Goal: Contribute content: Contribute content

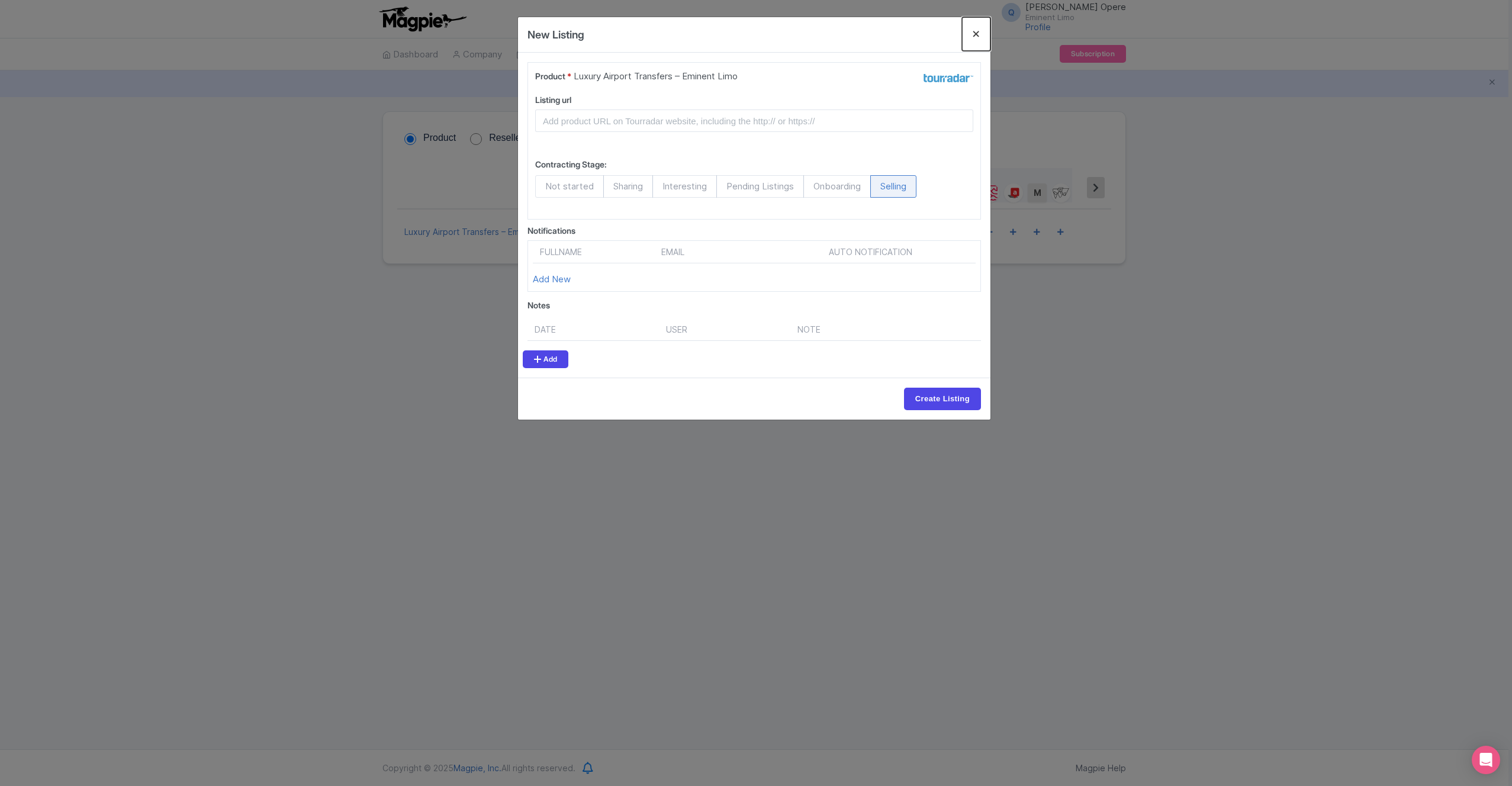
click at [975, 31] on button "Close" at bounding box center [976, 33] width 29 height 33
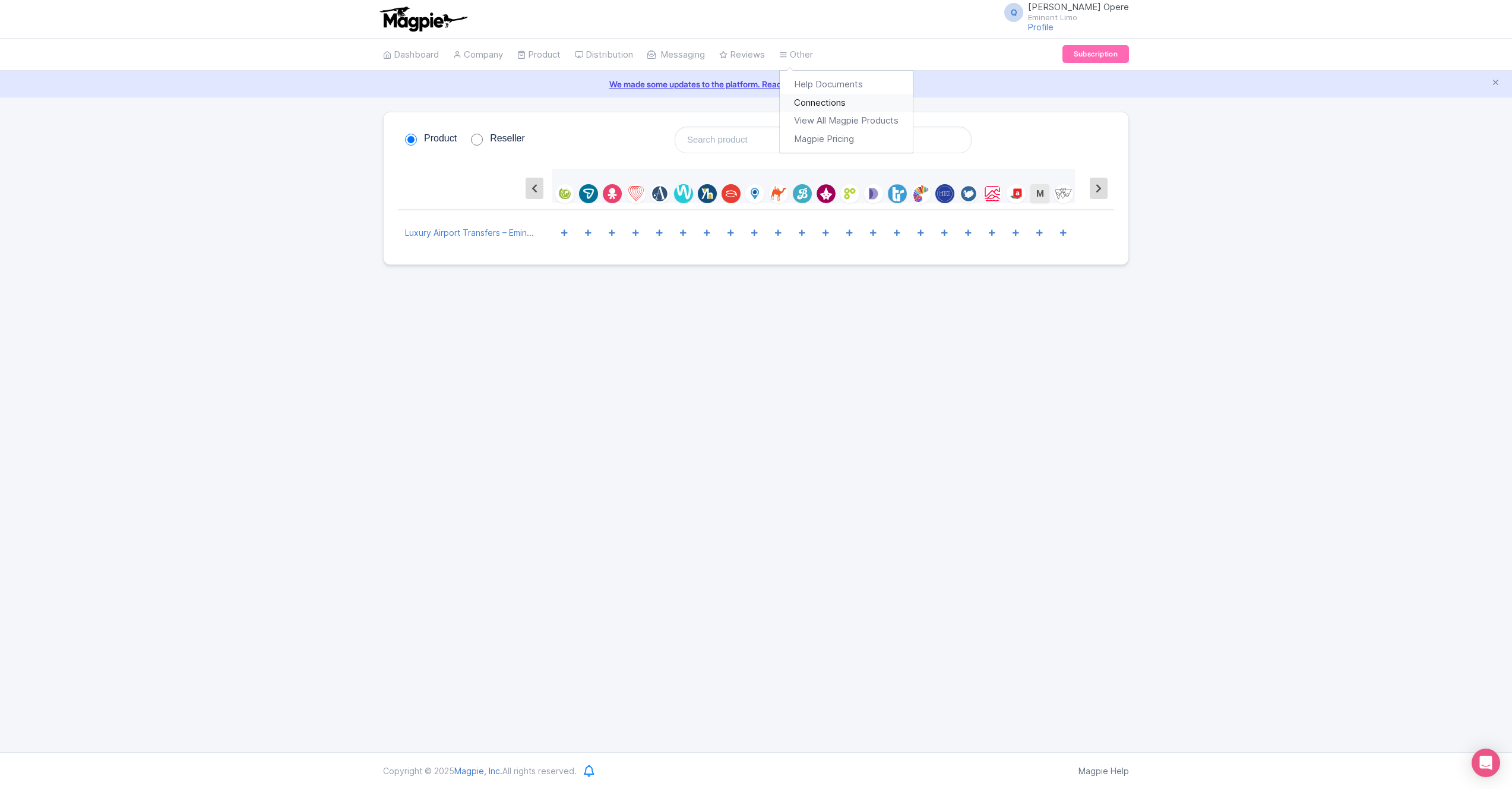
click at [825, 105] on link "Connections" at bounding box center [846, 103] width 133 height 18
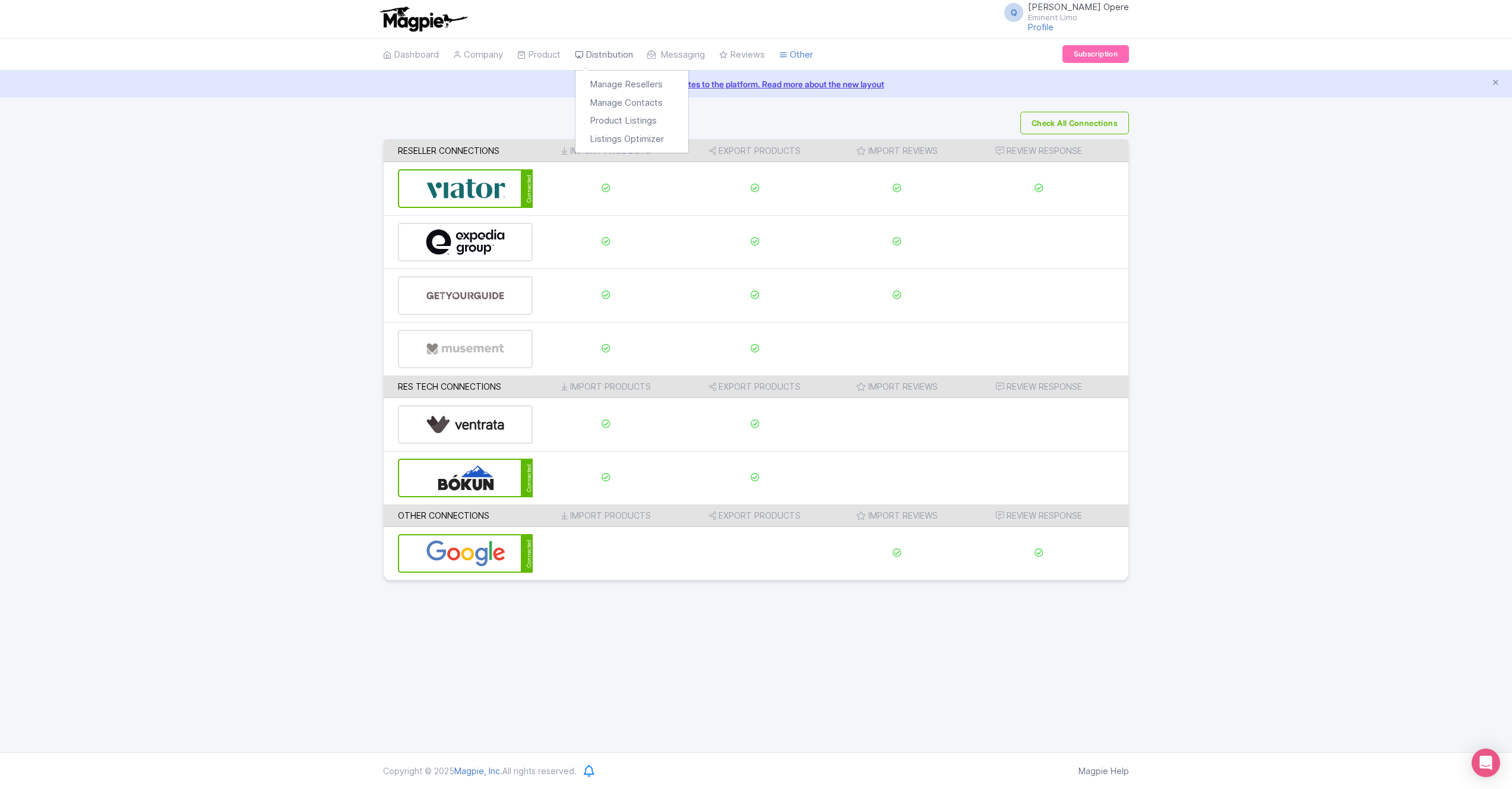
click at [598, 56] on link "Distribution" at bounding box center [604, 55] width 58 height 33
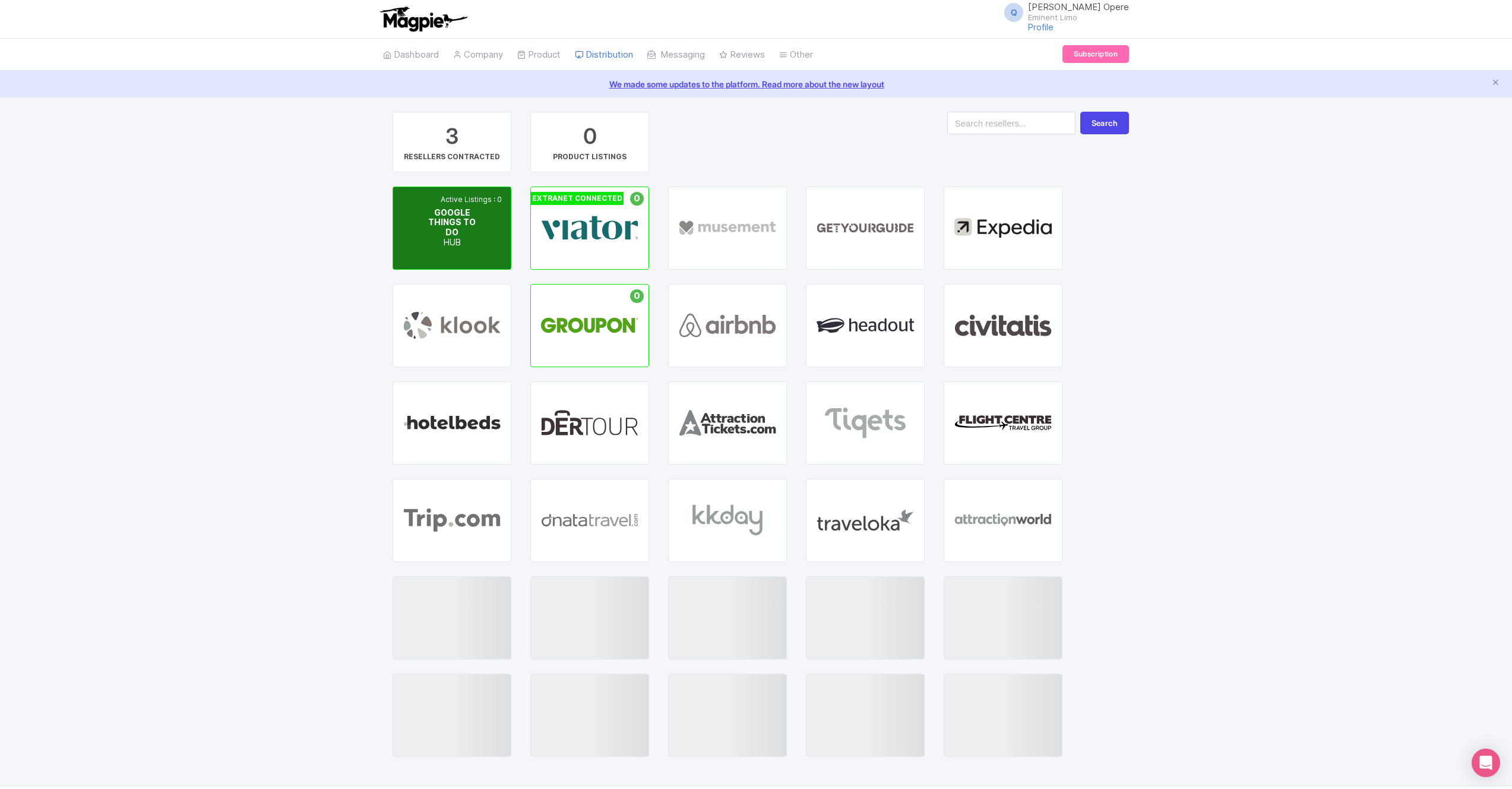
click at [476, 222] on div "GOOGLE THINGS TO DO HUB" at bounding box center [451, 228] width 58 height 40
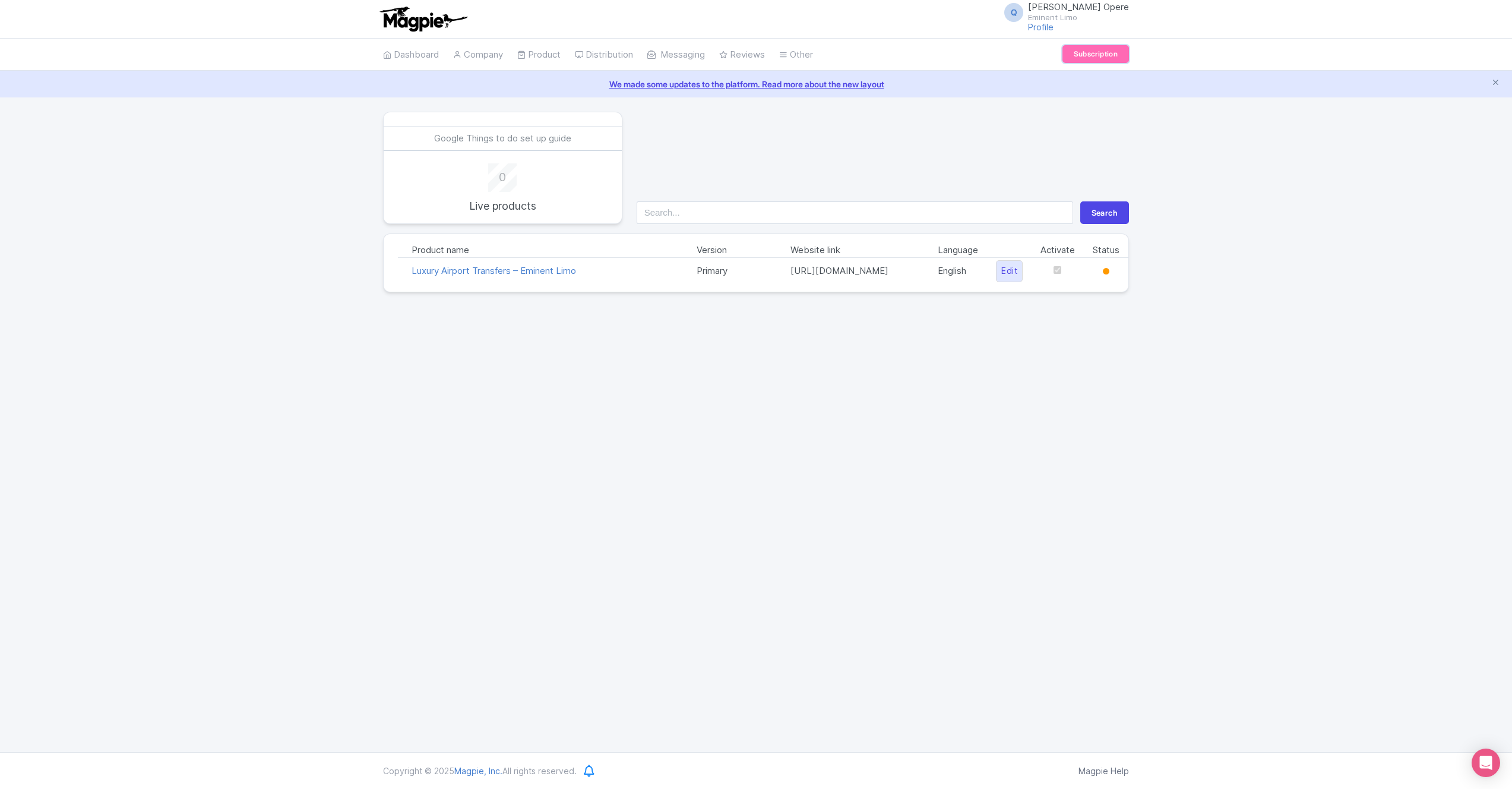
click at [1085, 52] on link "Subscription" at bounding box center [1095, 54] width 66 height 18
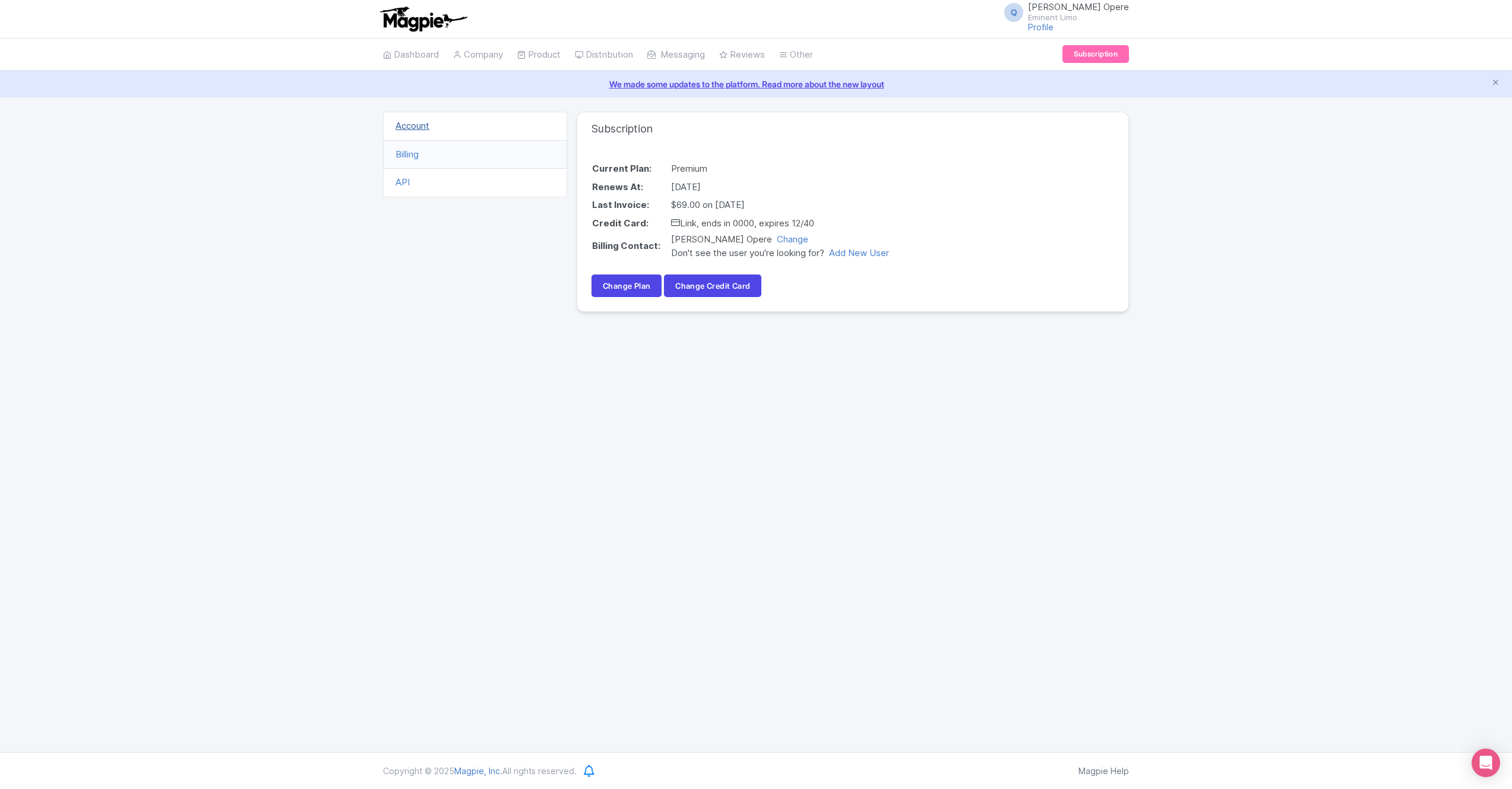
click at [409, 126] on link "Account" at bounding box center [412, 126] width 34 height 12
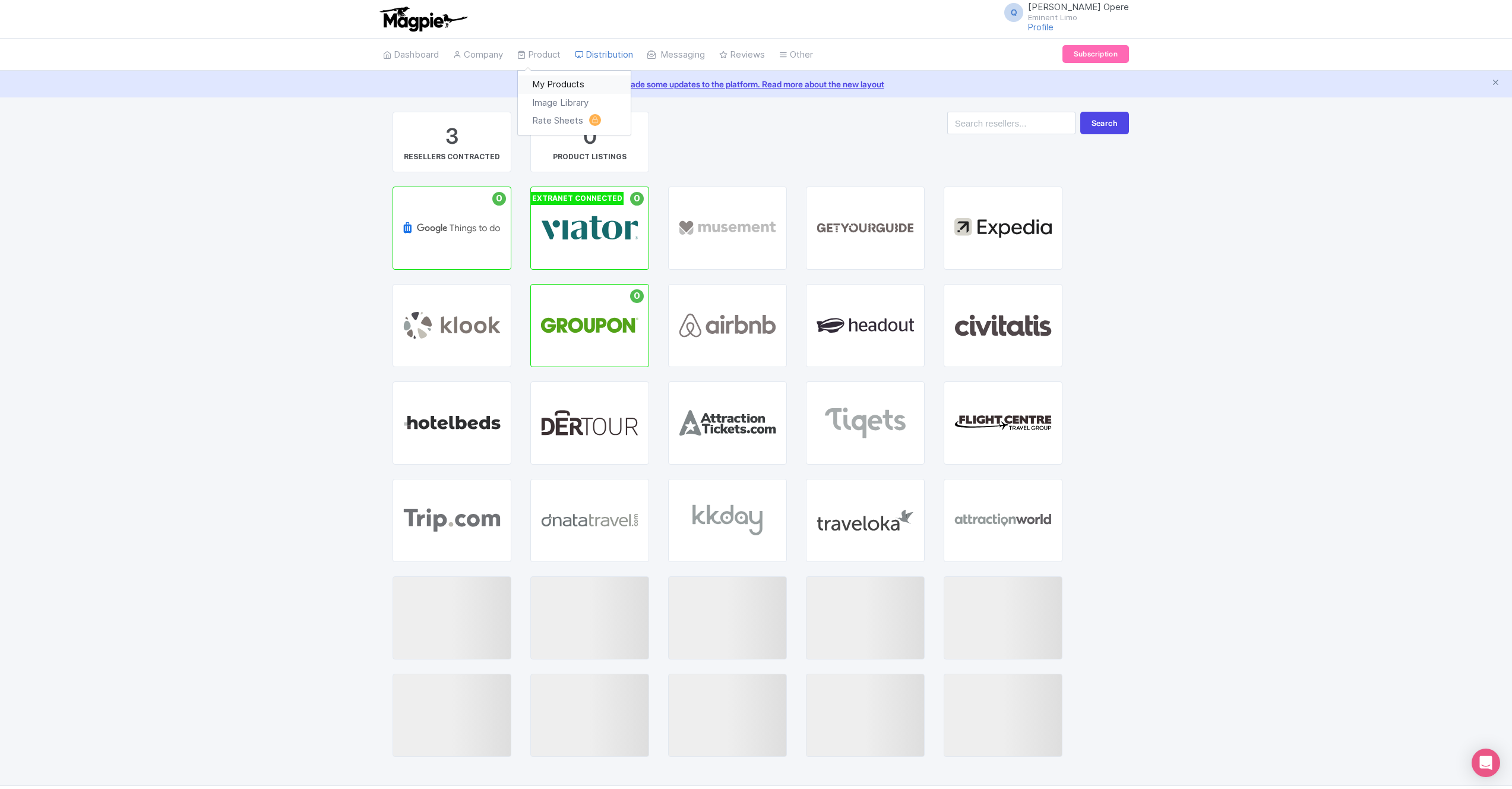
click at [557, 88] on link "My Products" at bounding box center [574, 84] width 113 height 18
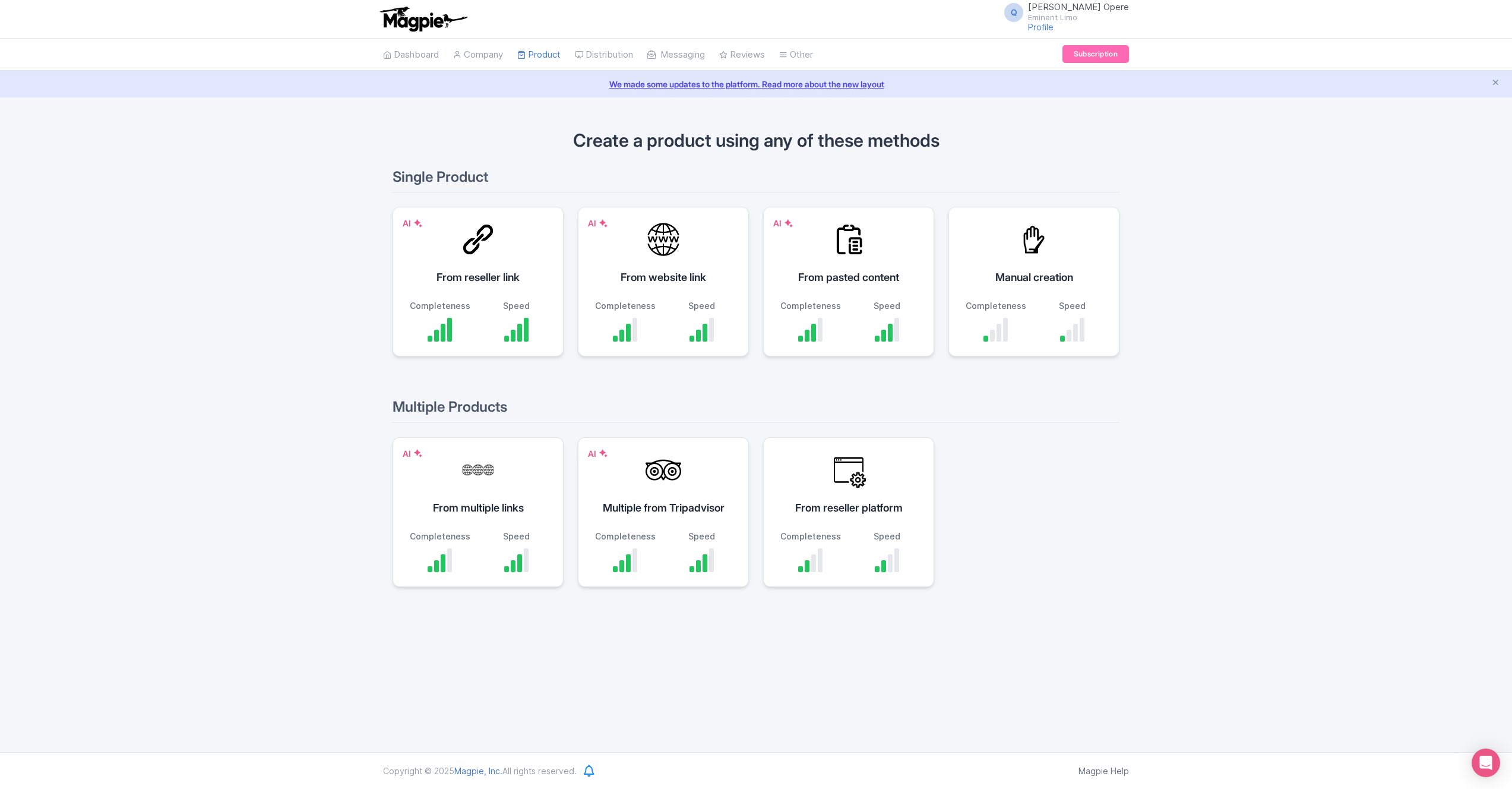
click at [502, 491] on div "AI From multiple links Completeness Speed" at bounding box center [478, 512] width 171 height 150
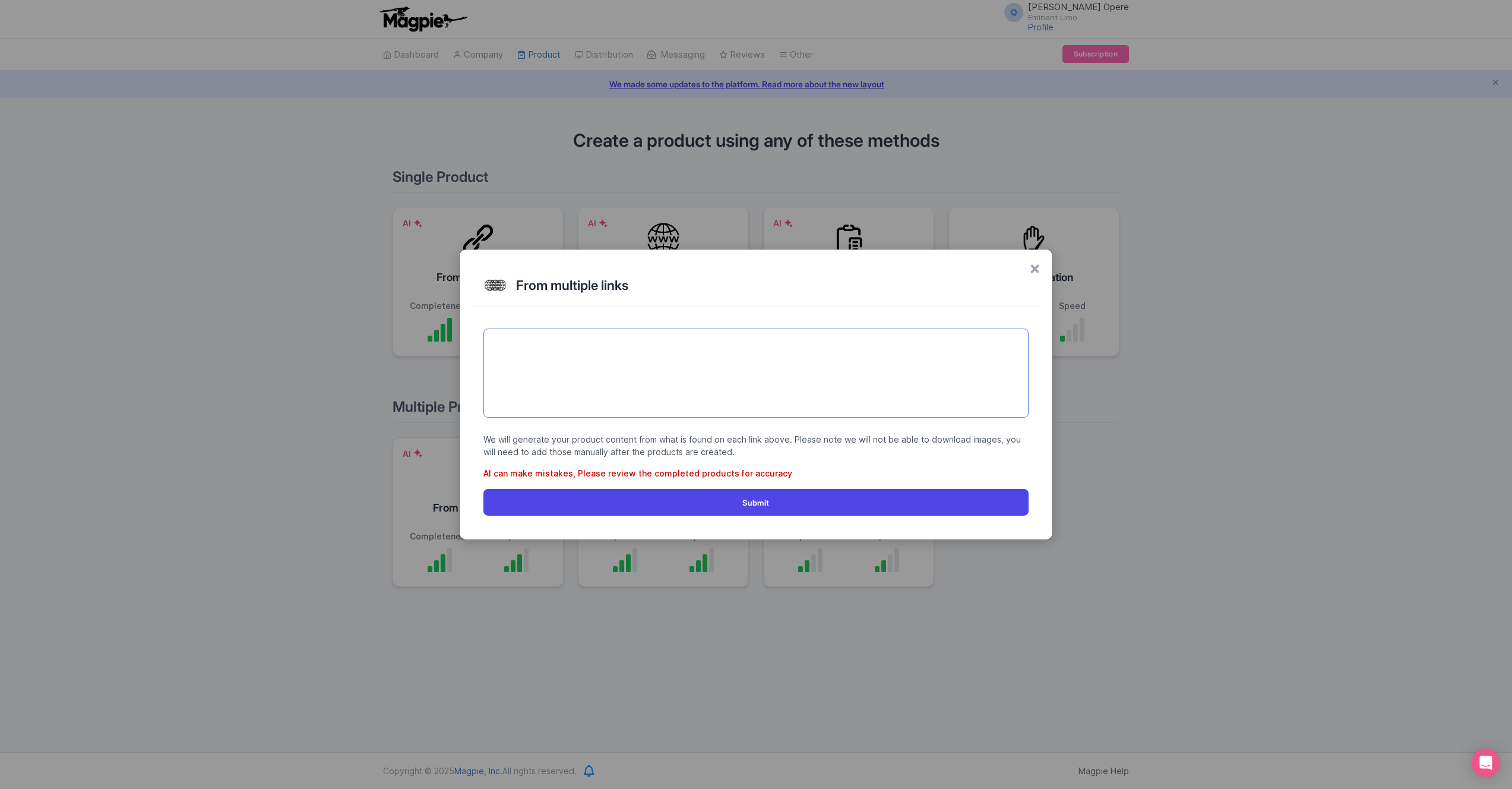
click at [537, 382] on textarea at bounding box center [755, 373] width 545 height 89
click at [1036, 268] on span "×" at bounding box center [1035, 267] width 11 height 25
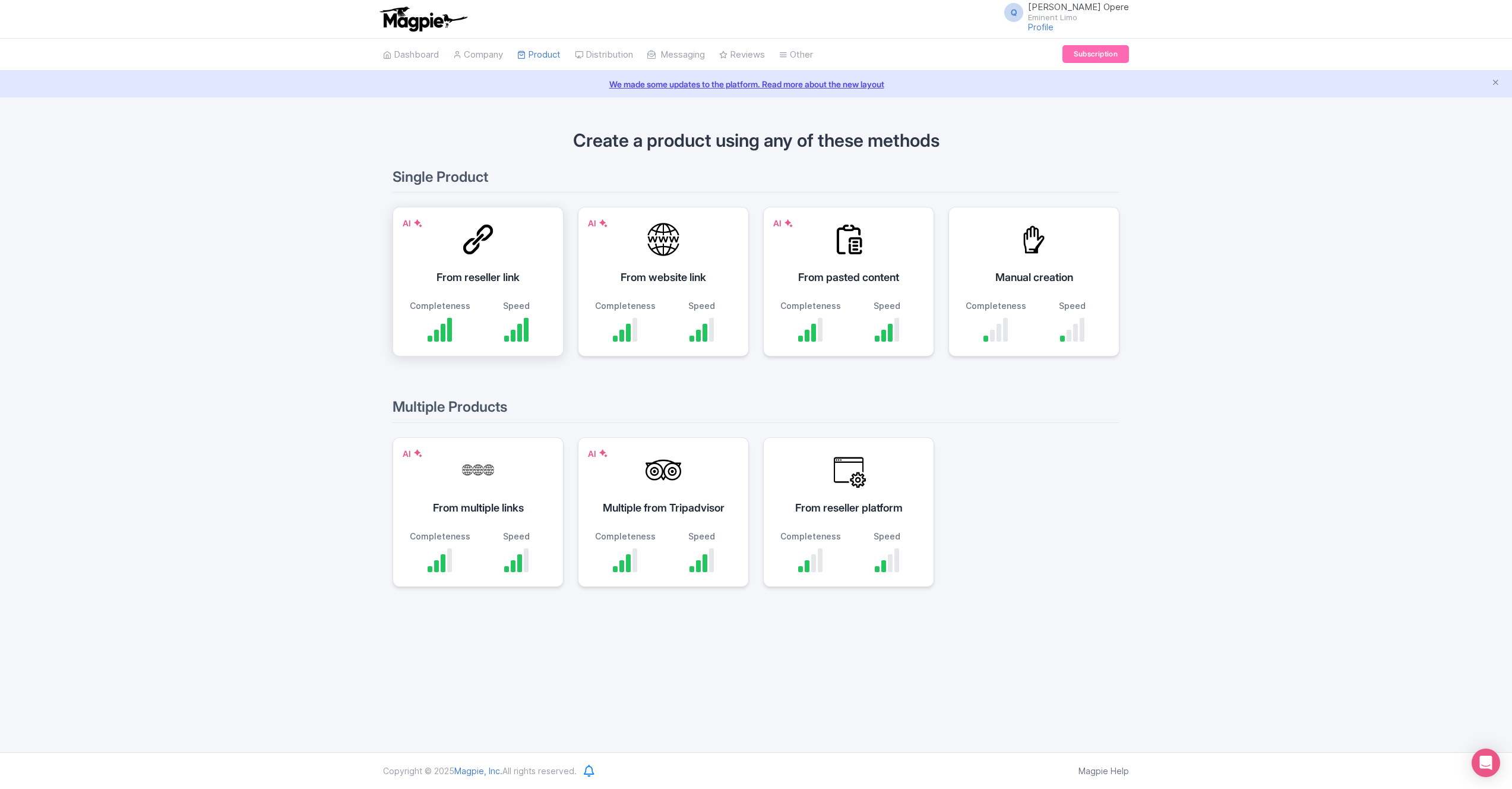
click at [470, 269] on div "From reseller link" at bounding box center [477, 277] width 141 height 16
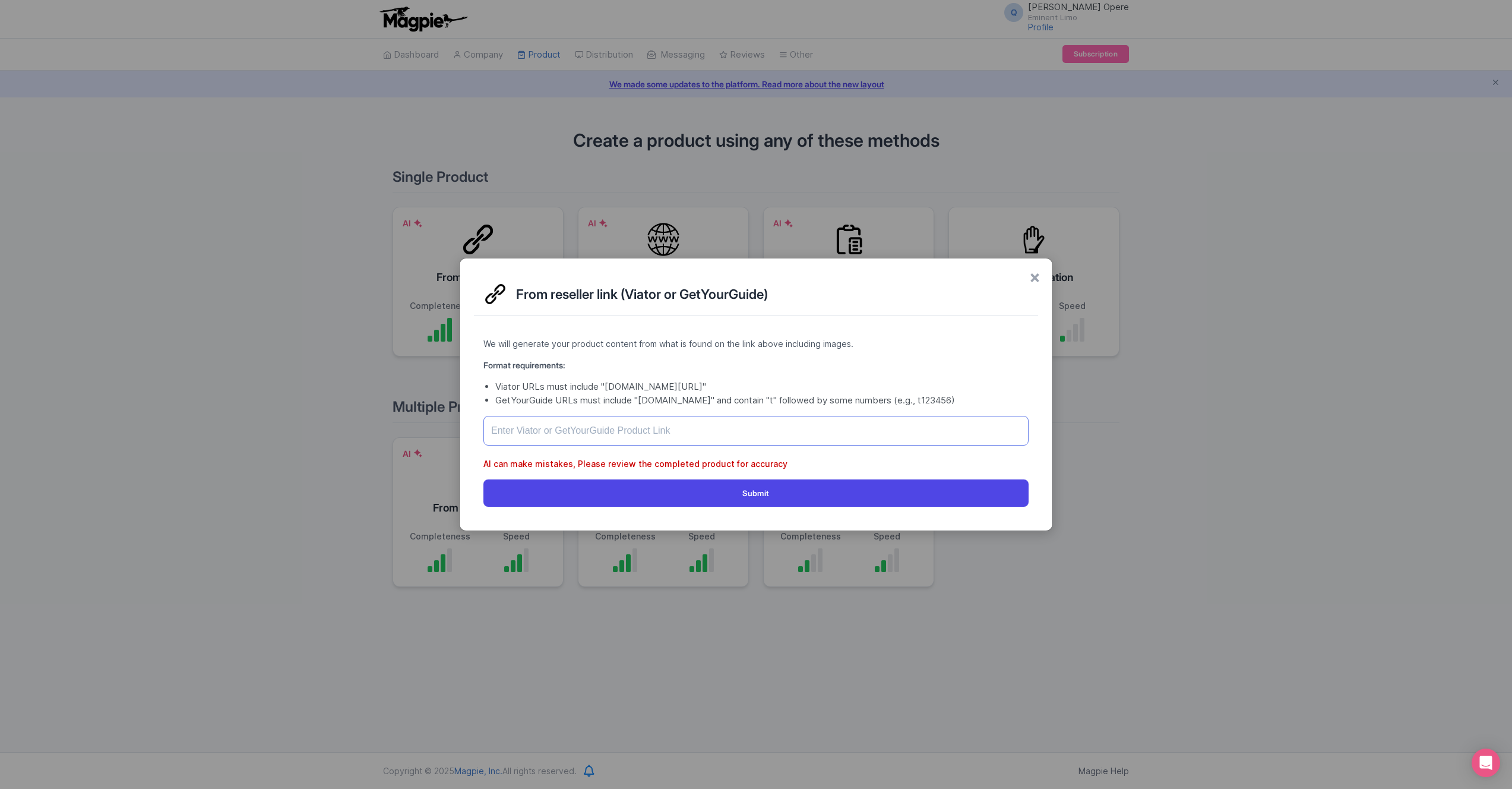
click at [527, 429] on input "text" at bounding box center [755, 430] width 545 height 30
paste input "[URL][DOMAIN_NAME][PERSON_NAME]"
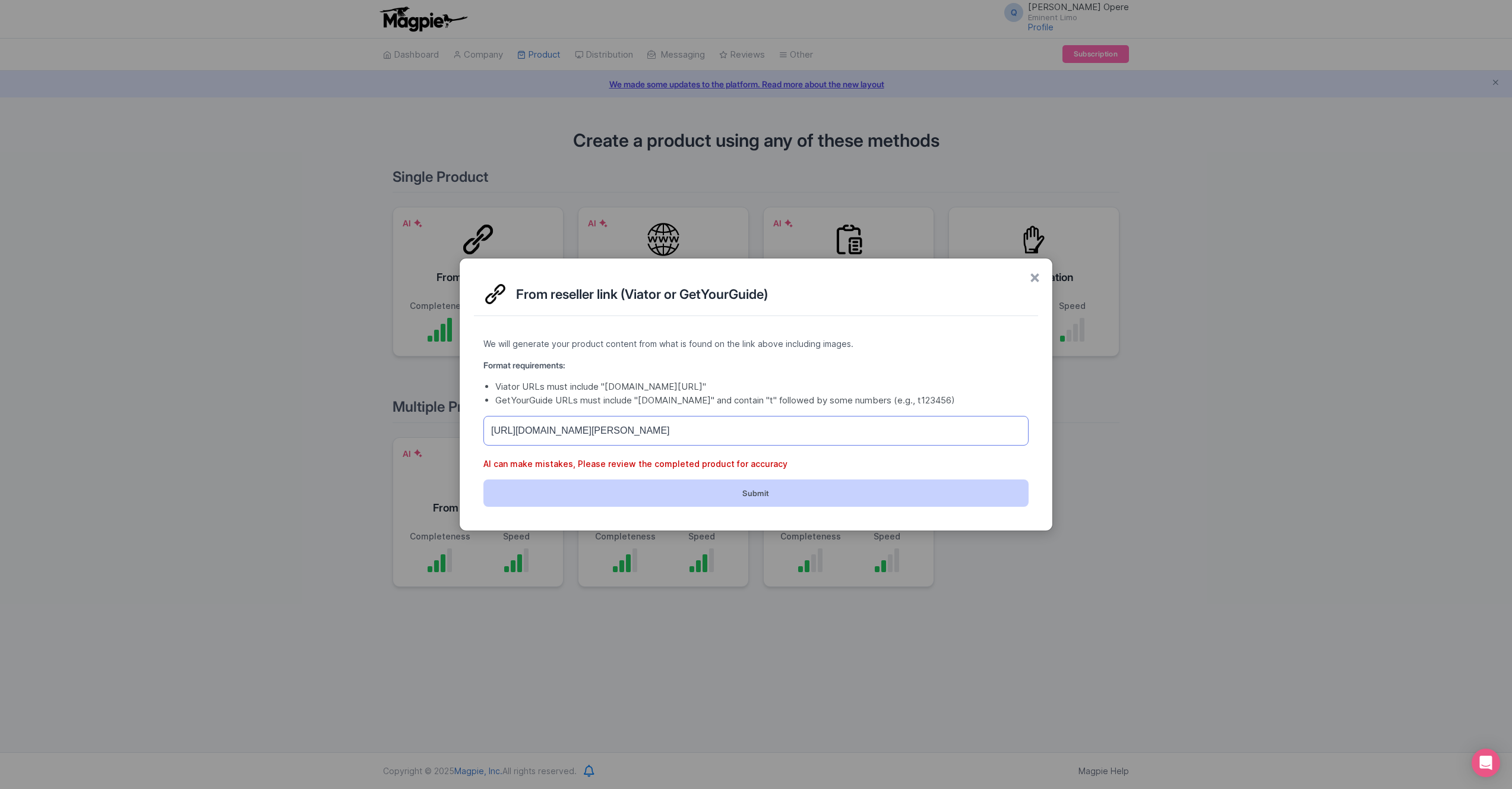
type input "[URL][DOMAIN_NAME][PERSON_NAME]"
click at [625, 495] on button "Submit" at bounding box center [755, 493] width 545 height 27
type input "https://www.viator.com/tours/Chicago/Up-to-14-passengers-Van-Transfer-Chicago-O…"
click at [631, 493] on button "Submit" at bounding box center [755, 493] width 545 height 27
click at [761, 493] on button "Submit" at bounding box center [755, 493] width 545 height 27
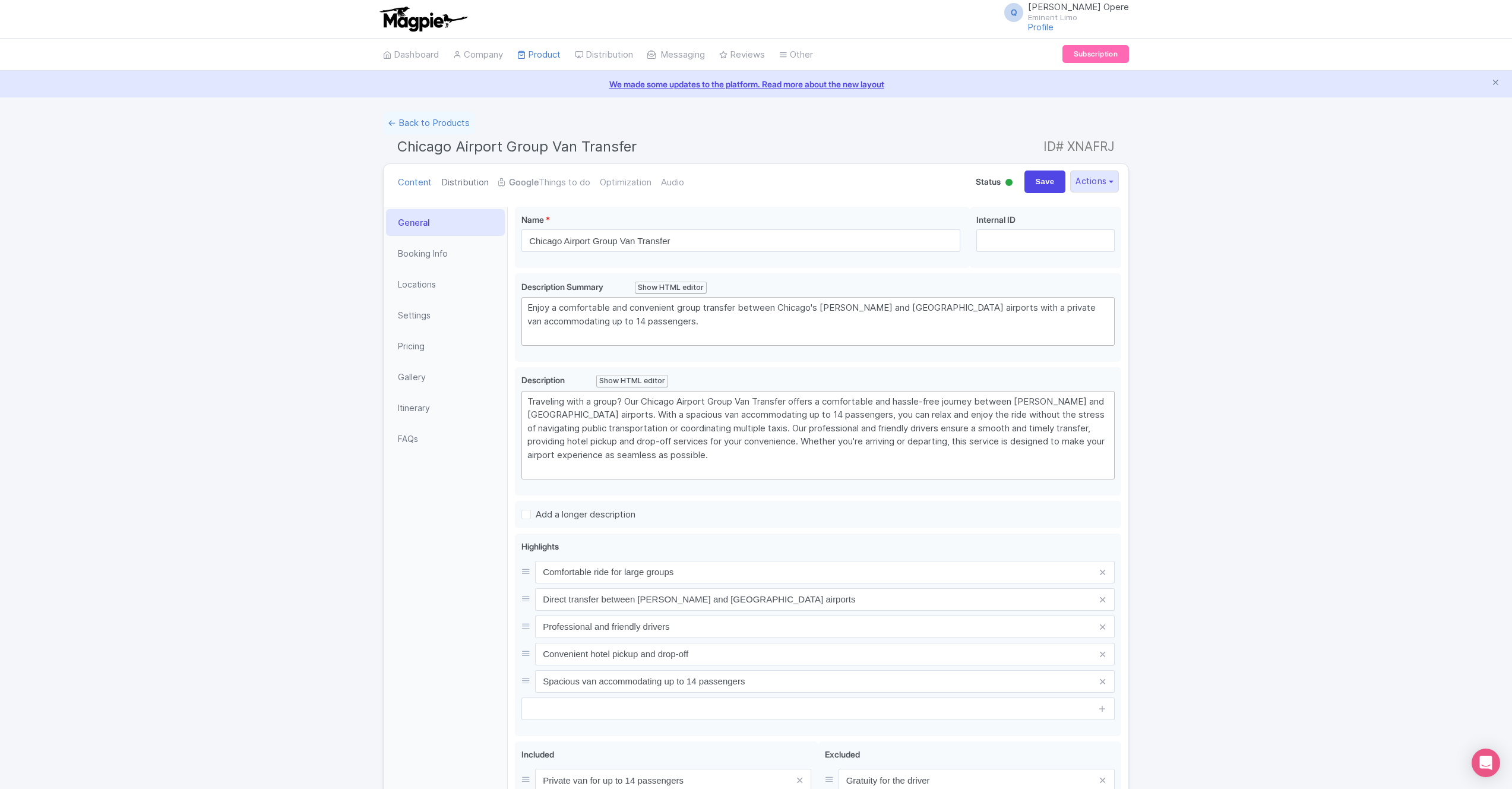
click at [460, 185] on link "Distribution" at bounding box center [465, 182] width 48 height 37
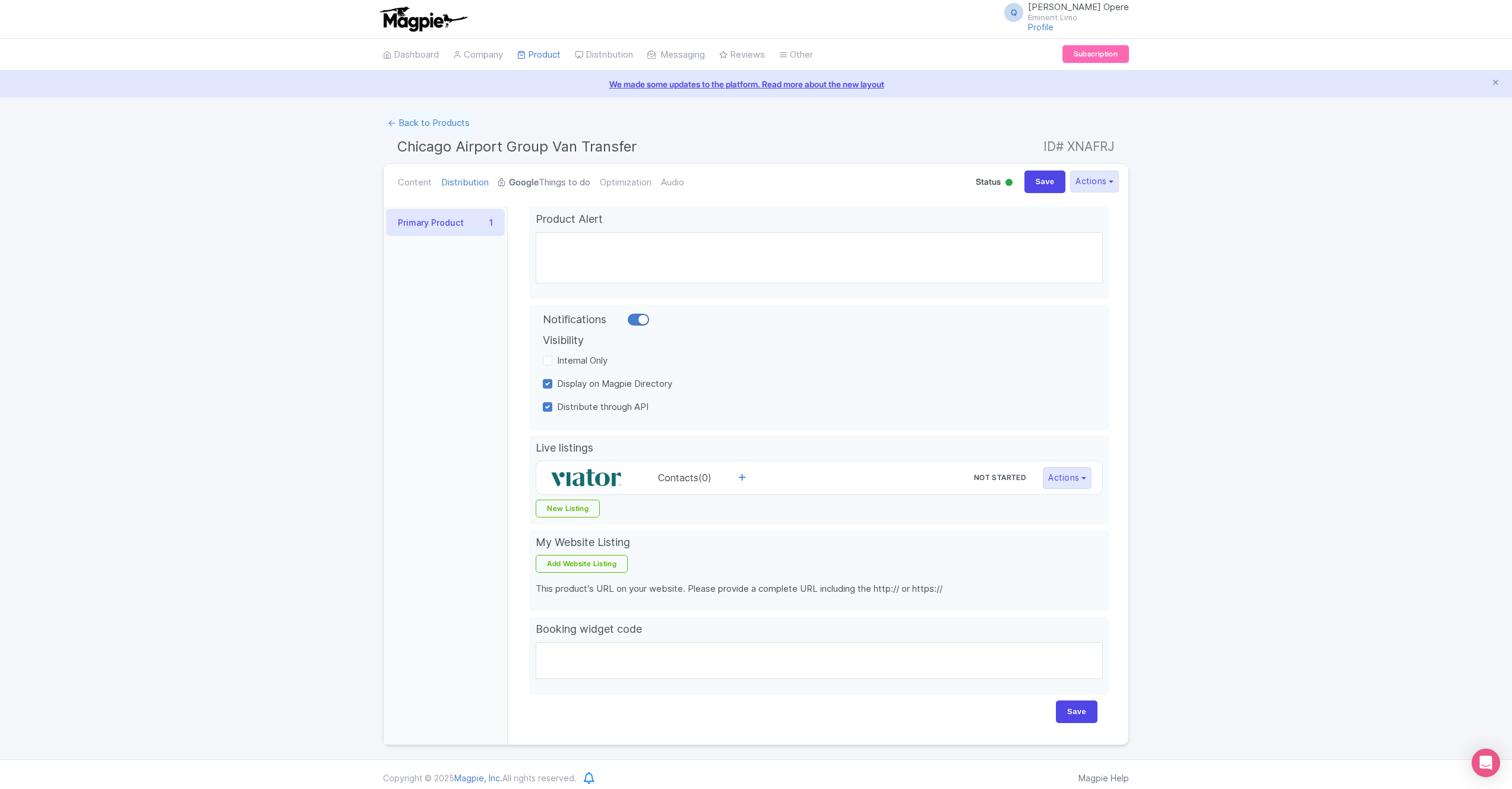
click at [536, 180] on strong "Google" at bounding box center [523, 182] width 30 height 13
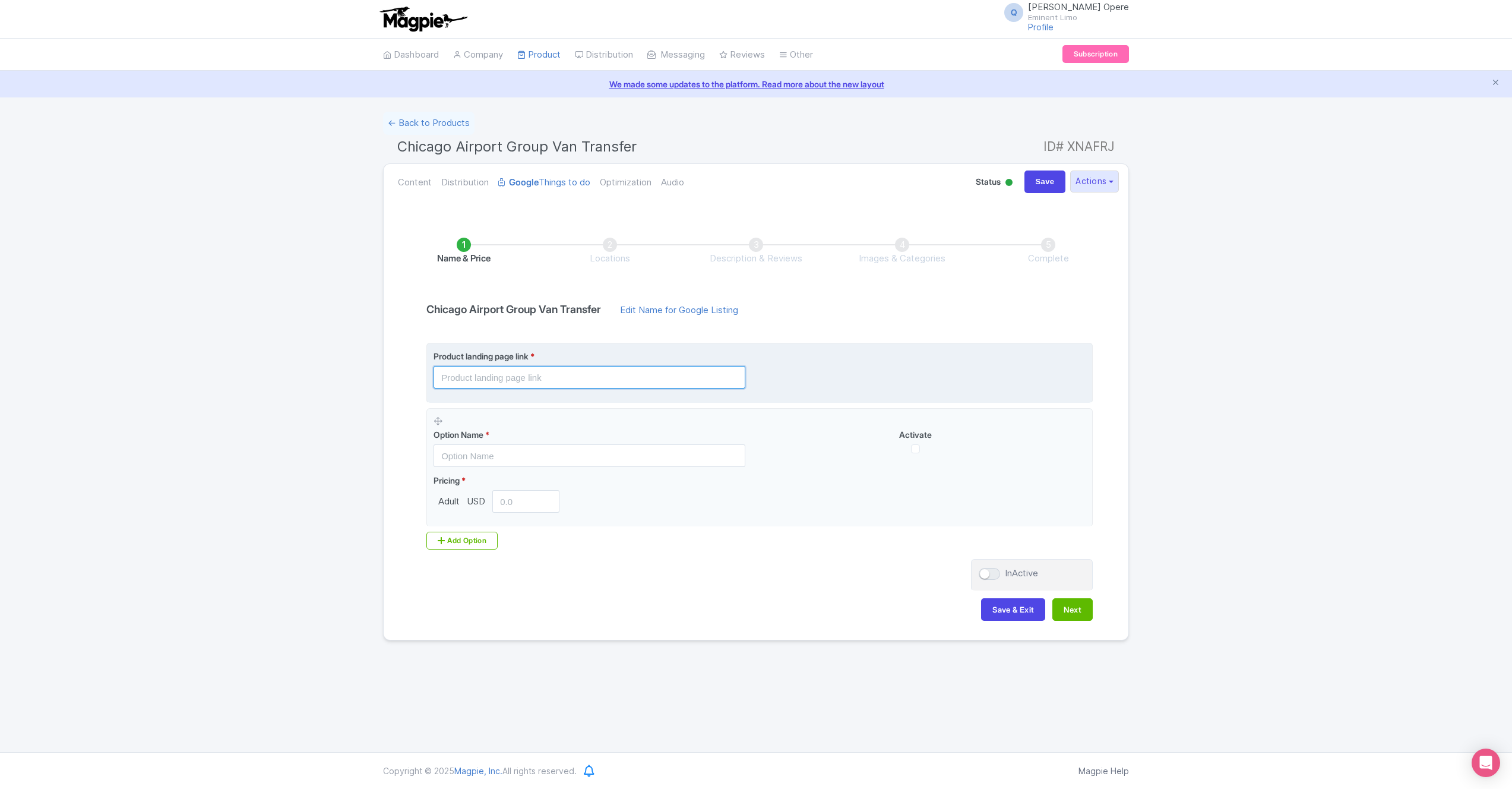
click at [524, 377] on input "text" at bounding box center [588, 378] width 311 height 23
click at [522, 376] on input "eminentlimo.com" at bounding box center [588, 378] width 311 height 23
drag, startPoint x: 522, startPoint y: 376, endPoint x: 426, endPoint y: 367, distance: 96.4
click at [427, 367] on fieldset "Product landing page link * eminentlimo.com" at bounding box center [759, 373] width 666 height 60
paste input "https://eminentlimo.com/book-online/"
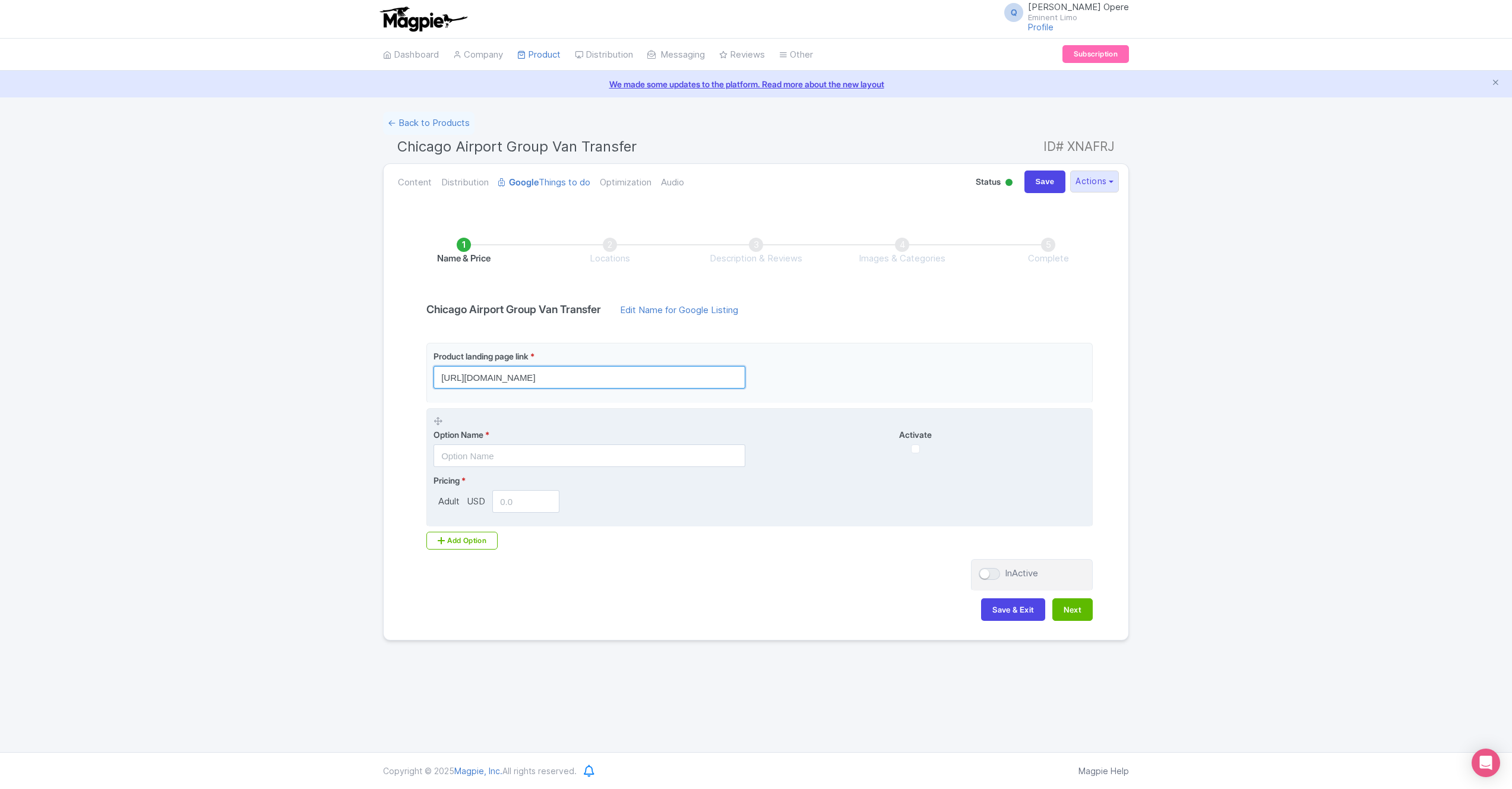
type input "https://eminentlimo.com/book-online/"
click at [490, 455] on input "text" at bounding box center [588, 456] width 311 height 23
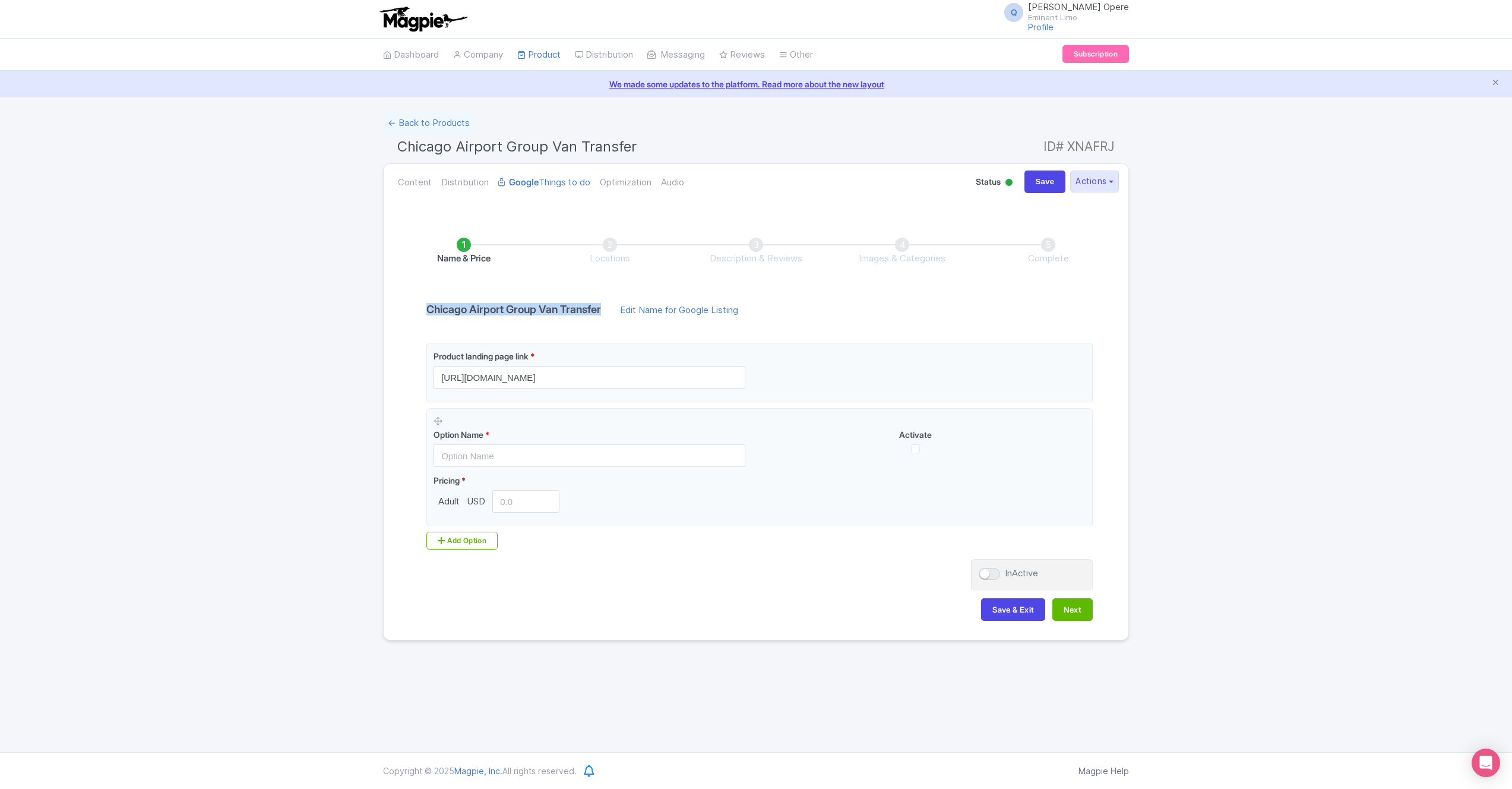
drag, startPoint x: 600, startPoint y: 313, endPoint x: 438, endPoint y: 308, distance: 162.1
click at [428, 306] on h4 "Chicago Airport Group Van Transfer" at bounding box center [514, 310] width 189 height 12
copy h4 "Chicago Airport Group Van Transfer"
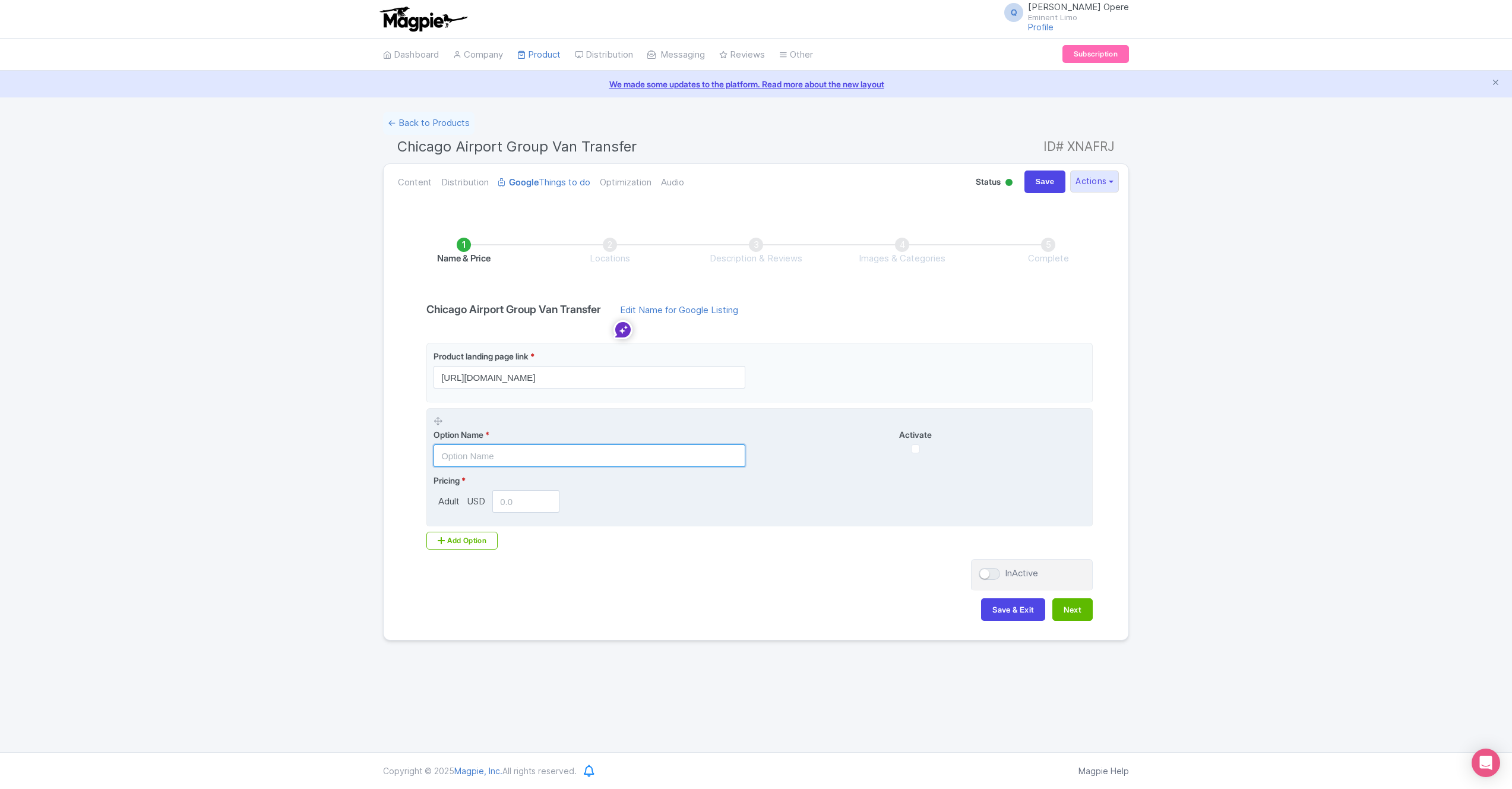
click at [490, 456] on input "text" at bounding box center [588, 456] width 311 height 23
paste input "Chicago Airport Group Van Transfer"
type input "Chicago Airport Group Van Transfer"
click at [521, 502] on input "number" at bounding box center [526, 501] width 67 height 23
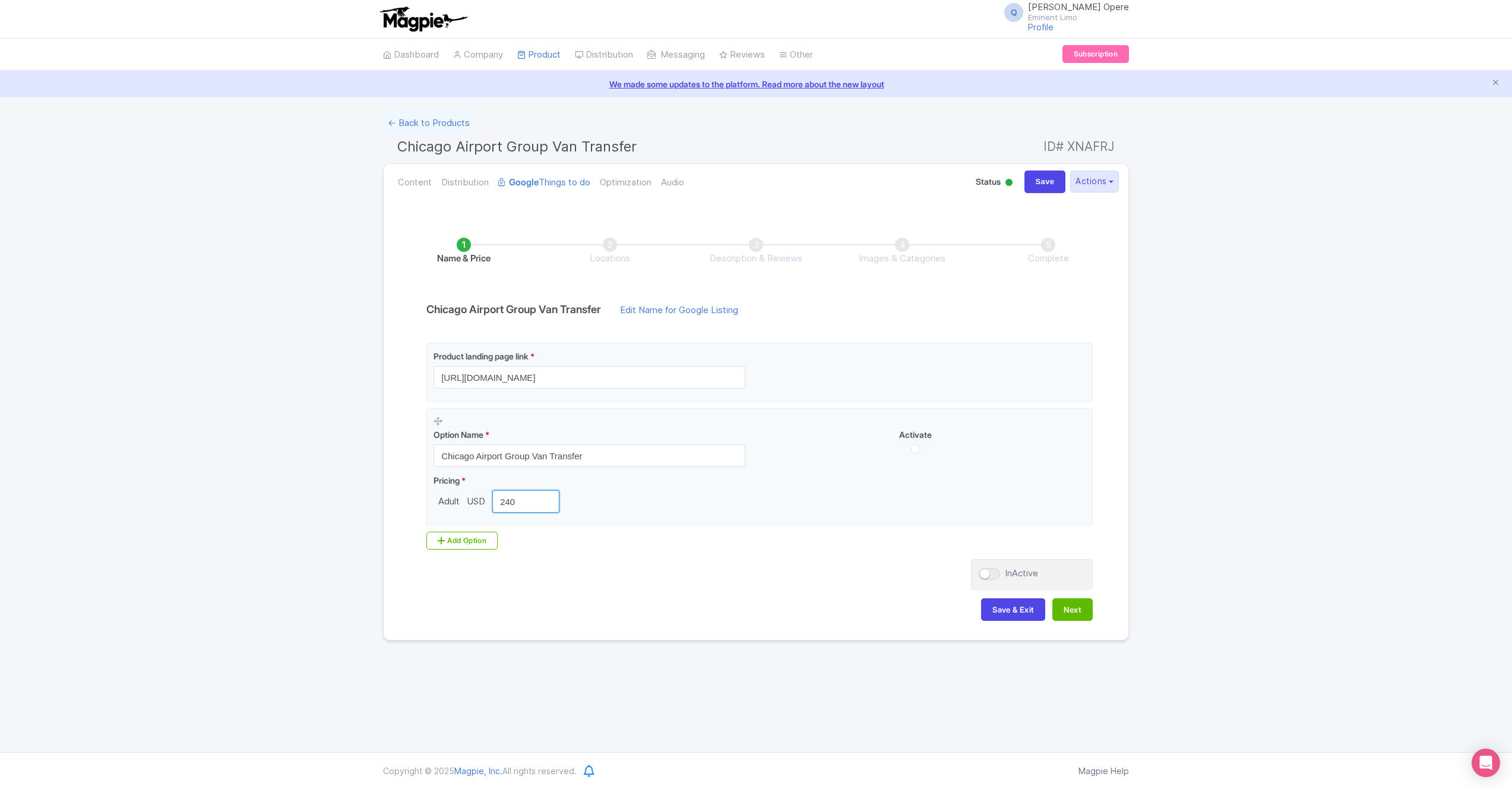
type input "240"
drag, startPoint x: 563, startPoint y: 594, endPoint x: 564, endPoint y: 588, distance: 6.1
click at [563, 594] on div "Name & Price Locations Description & Reviews Images & Categories Complete Chica…" at bounding box center [756, 423] width 730 height 419
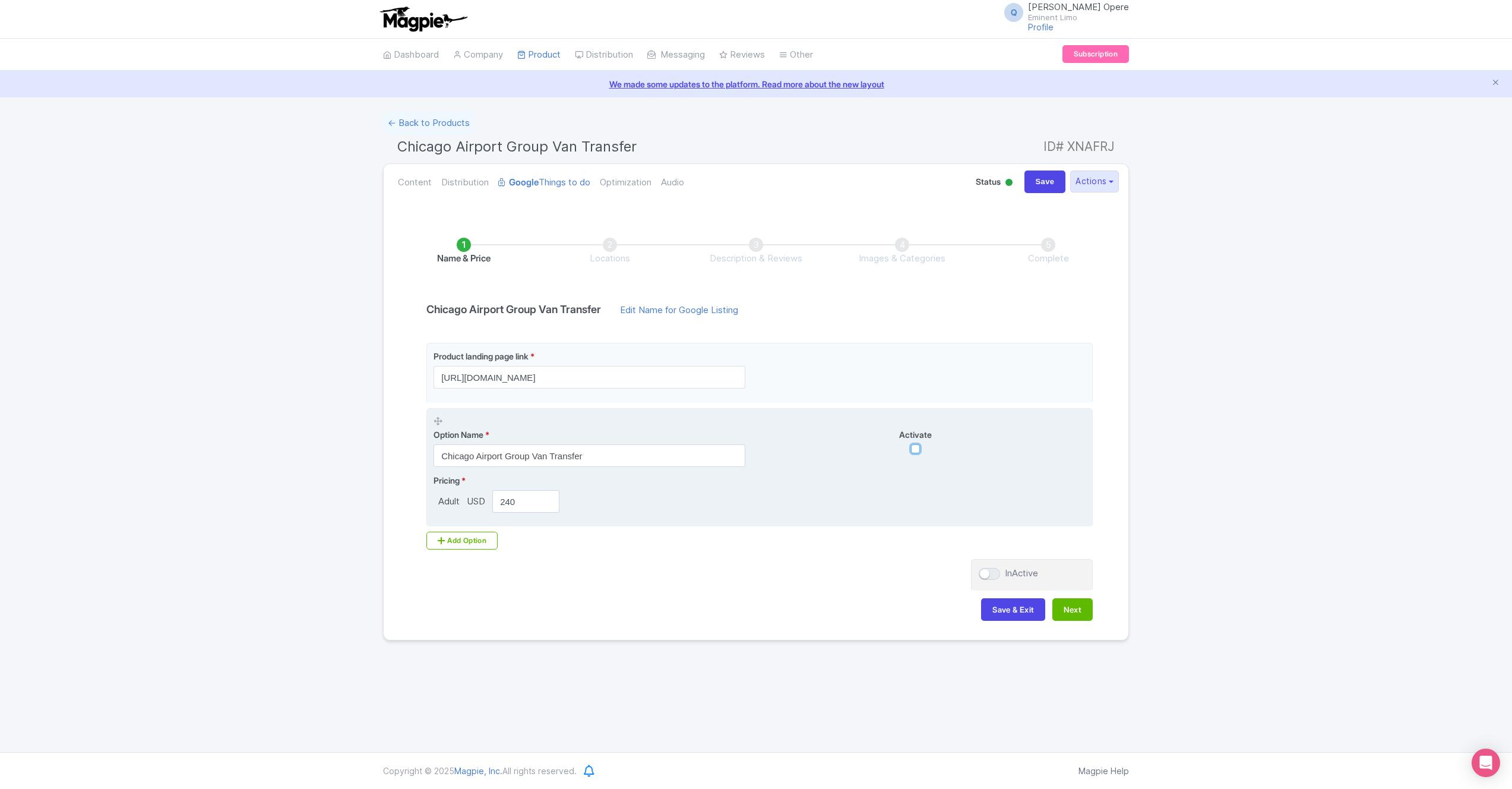
click at [915, 445] on input "checkbox" at bounding box center [915, 449] width 9 height 9
checkbox input "true"
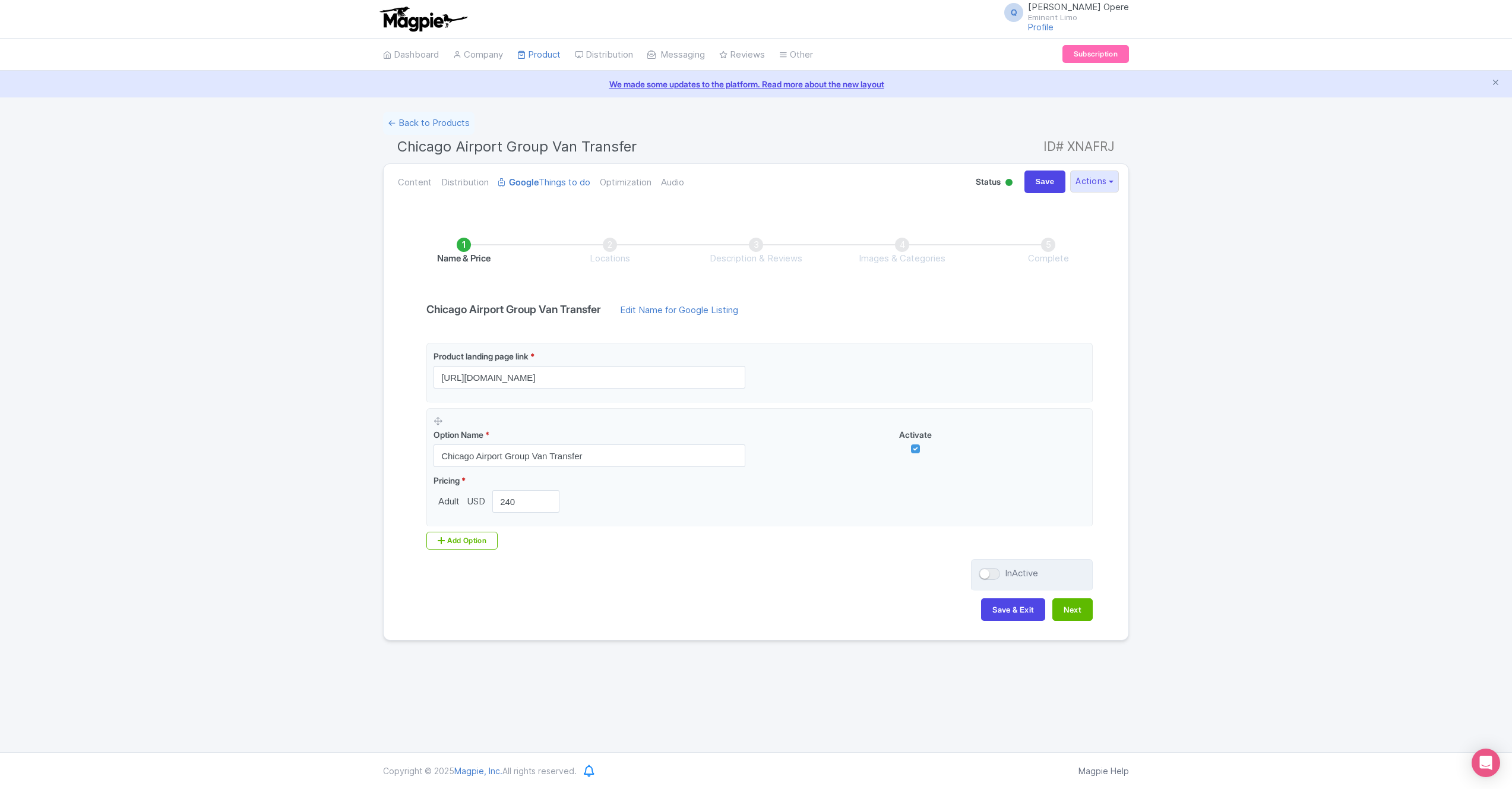
click at [996, 575] on div at bounding box center [989, 573] width 21 height 12
click at [986, 575] on input "InActive" at bounding box center [982, 573] width 8 height 8
checkbox input "true"
click at [1016, 609] on button "Save & Exit" at bounding box center [1013, 610] width 64 height 23
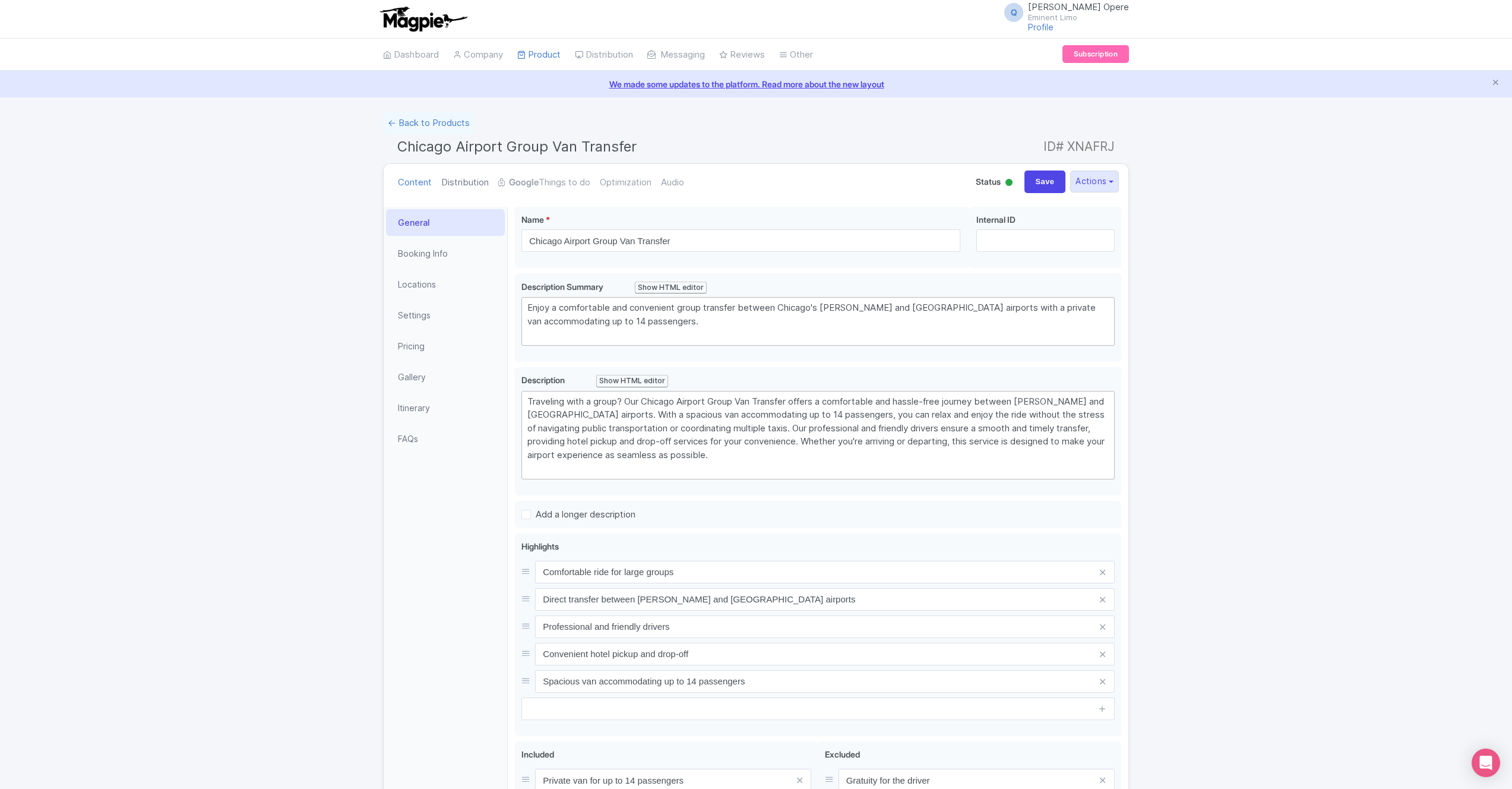
click at [468, 183] on link "Distribution" at bounding box center [465, 182] width 48 height 37
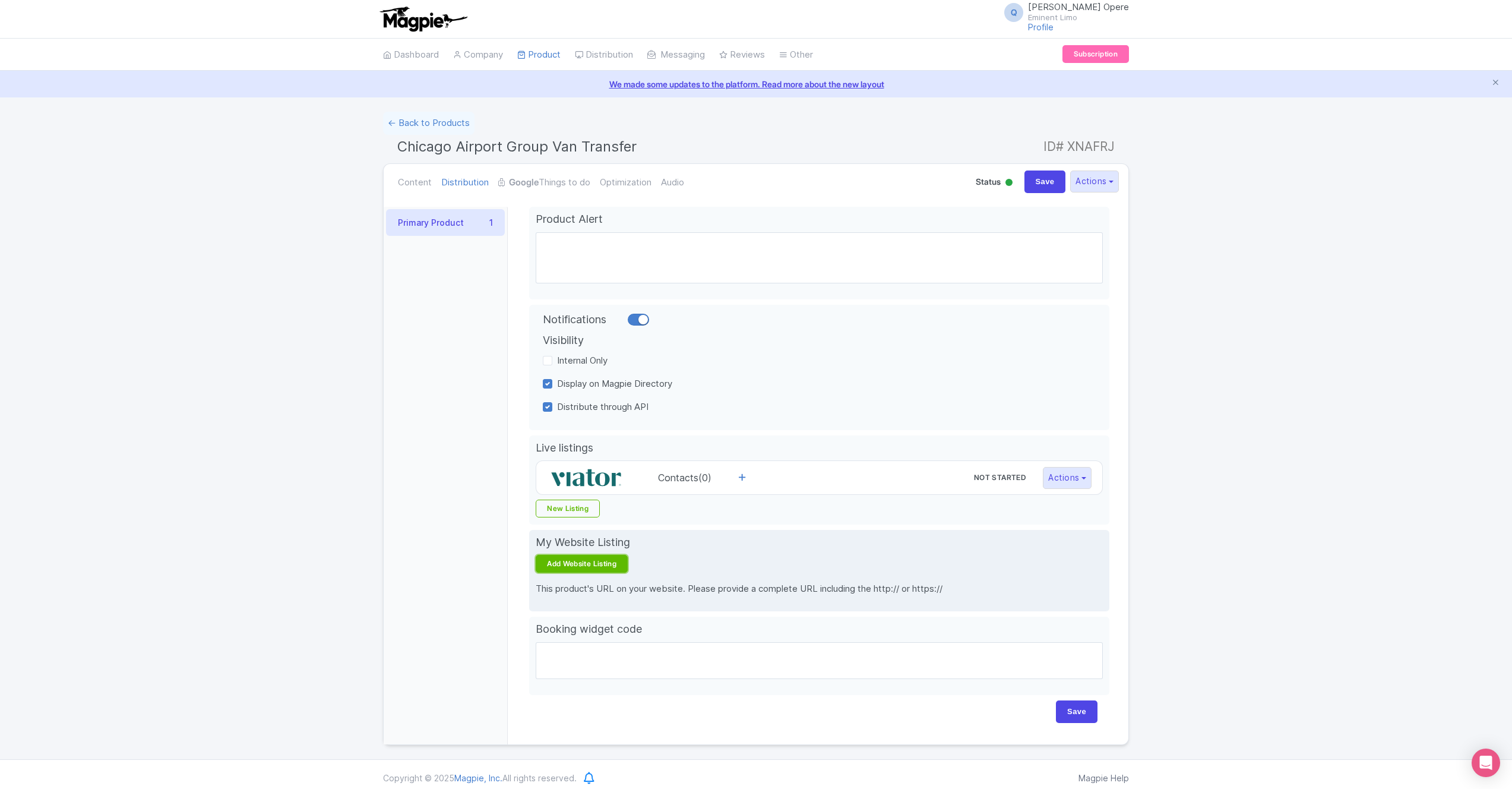
click at [604, 568] on link "Add Website Listing" at bounding box center [582, 564] width 92 height 18
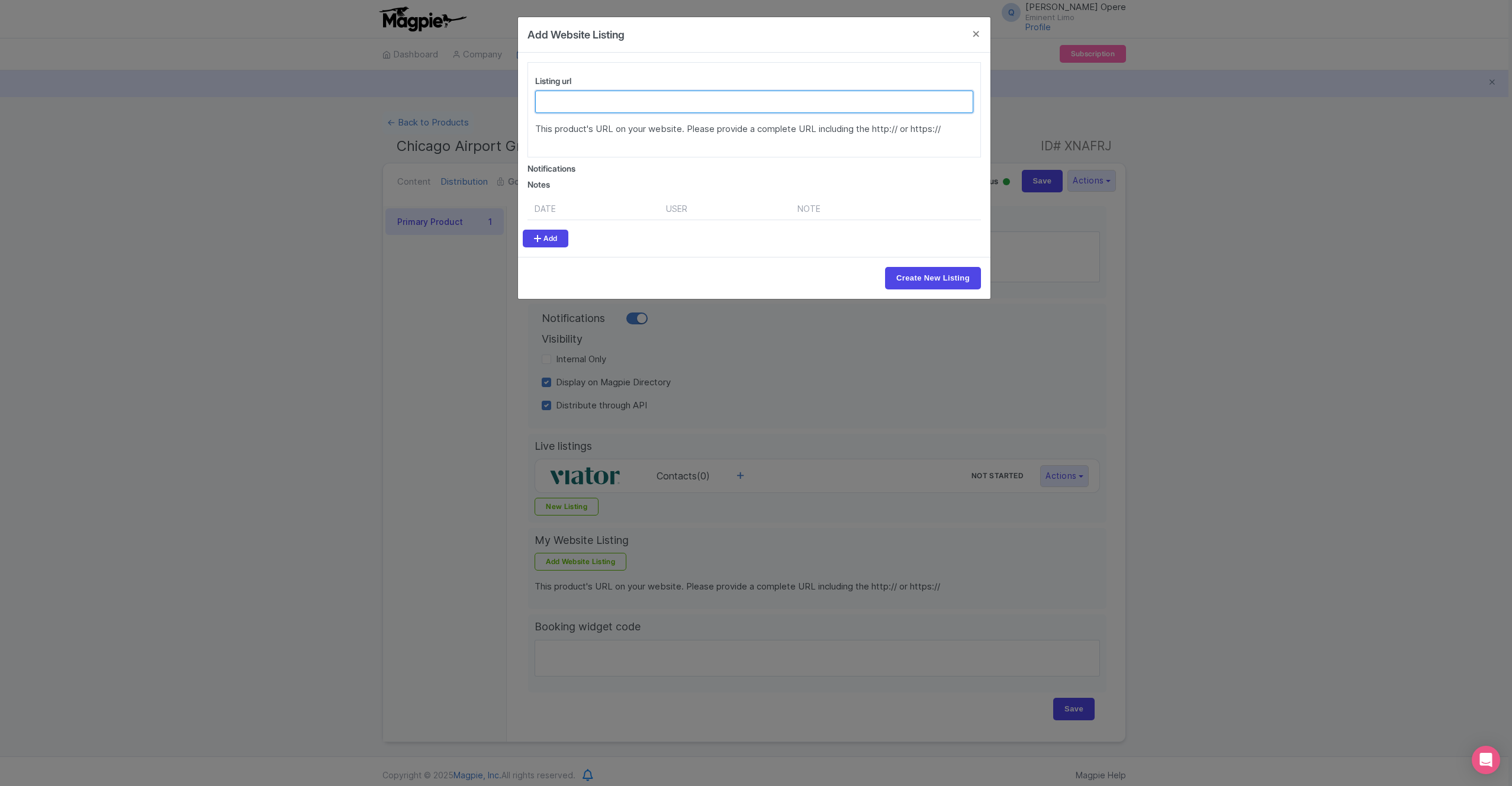
click at [607, 110] on input "Listing url" at bounding box center [754, 102] width 438 height 23
paste input "[URL][DOMAIN_NAME][PERSON_NAME]"
type input "[URL][DOMAIN_NAME][PERSON_NAME]"
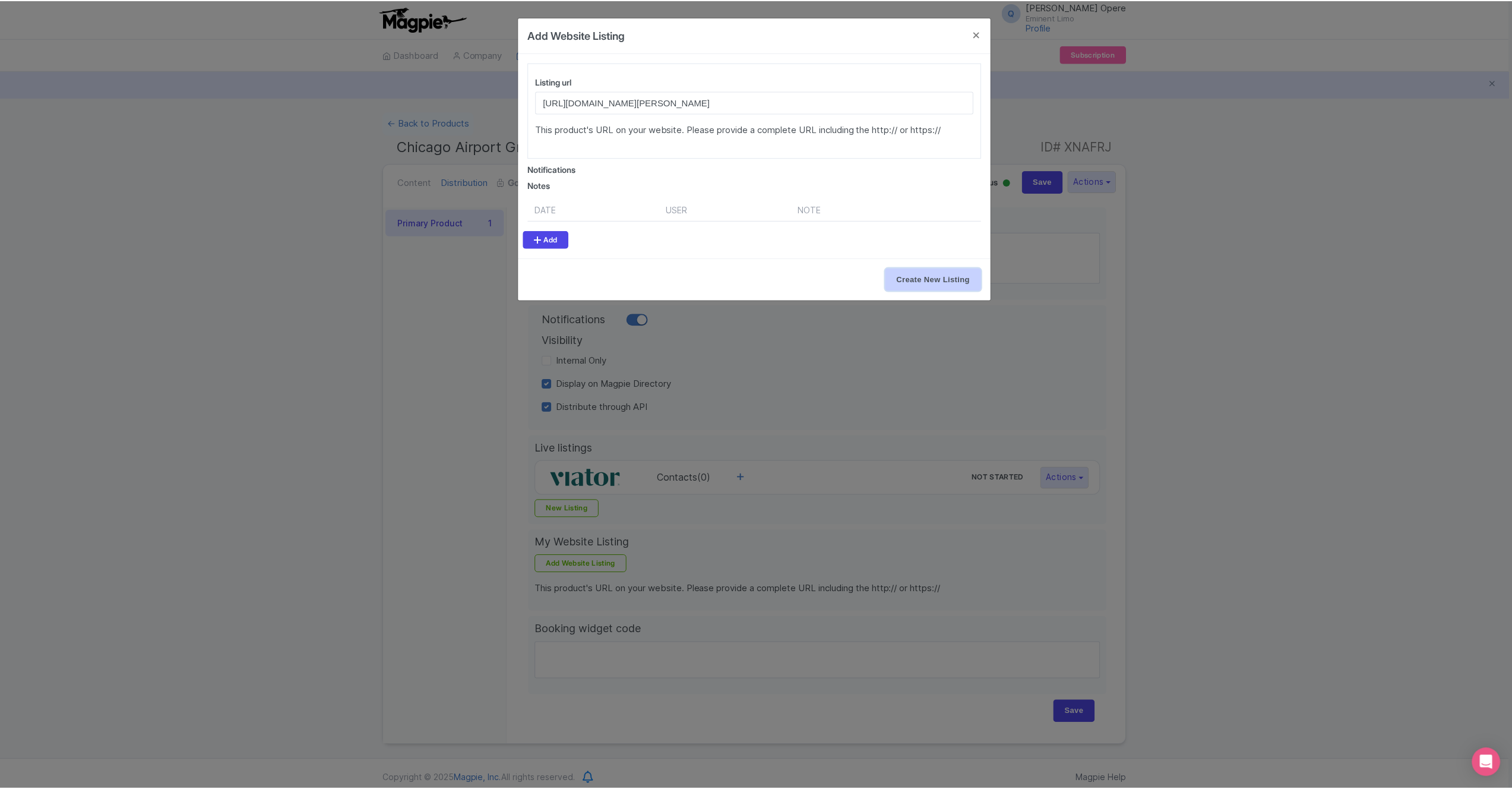
scroll to position [0, 0]
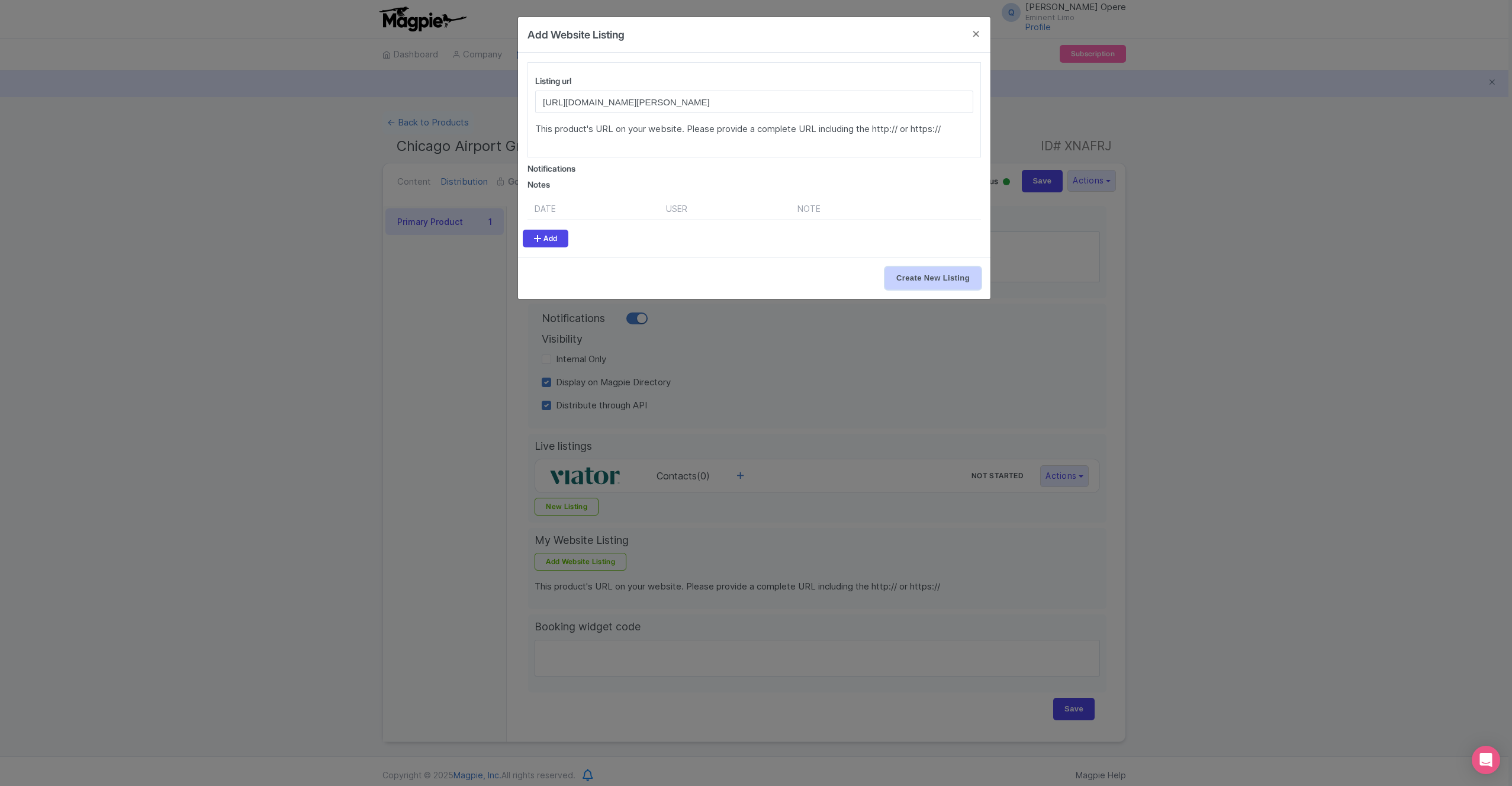
click at [941, 280] on input "Create New Listing" at bounding box center [932, 278] width 96 height 23
type input "Create New Listing"
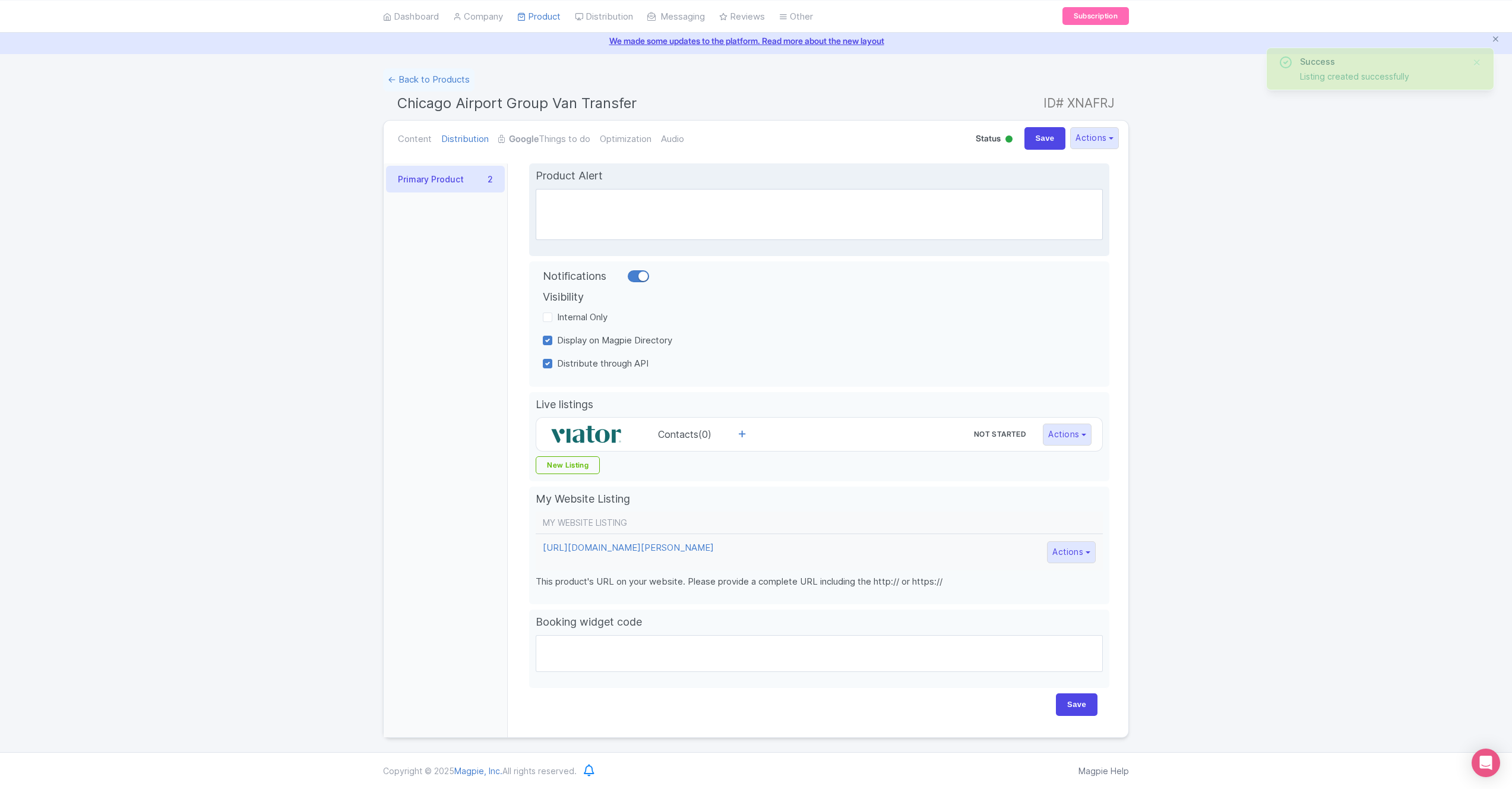
scroll to position [48, 0]
click at [1042, 140] on input "Save" at bounding box center [1044, 139] width 41 height 23
type input "Saving..."
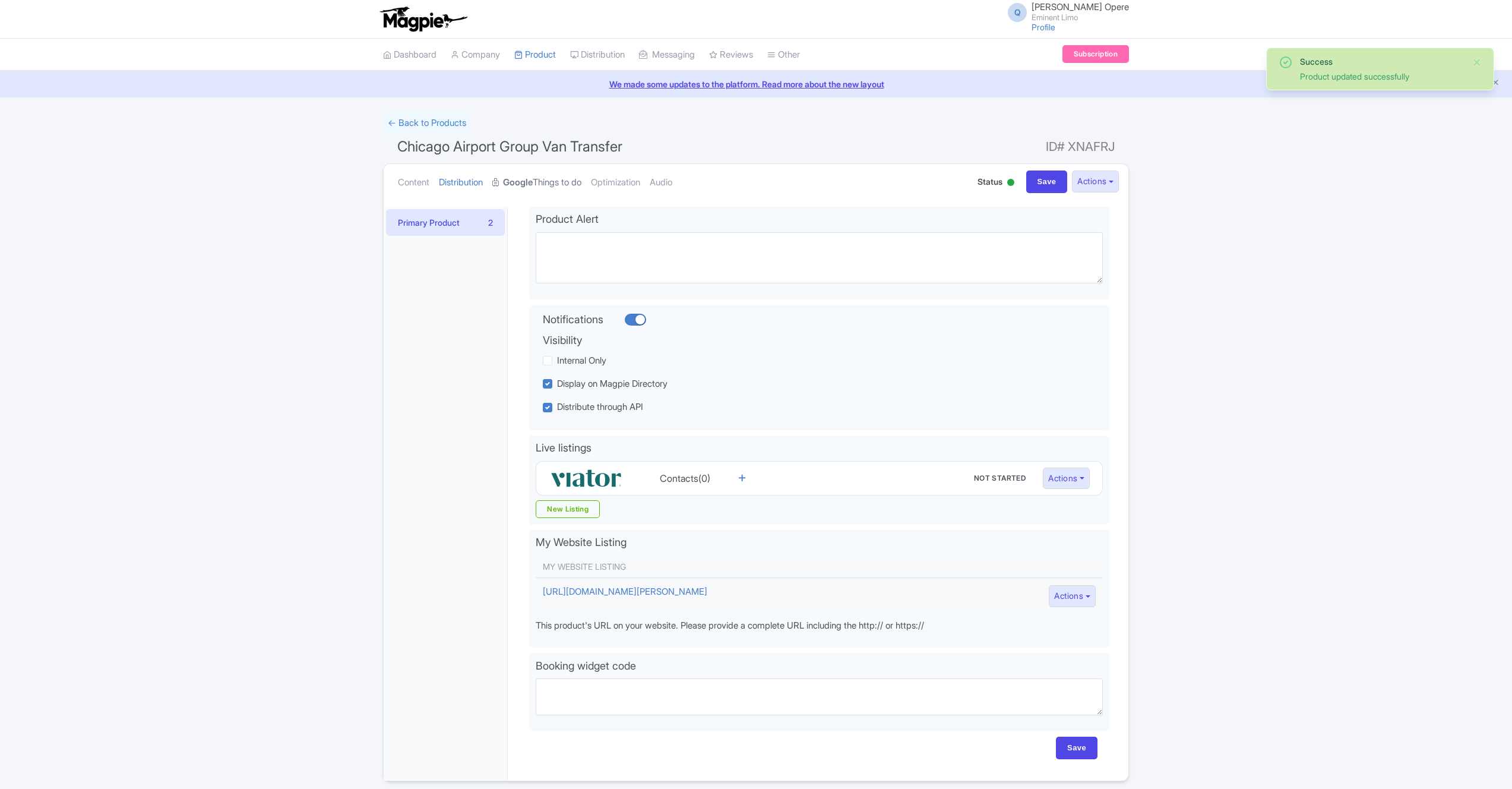
click at [560, 187] on link "Google Things to do" at bounding box center [537, 182] width 89 height 37
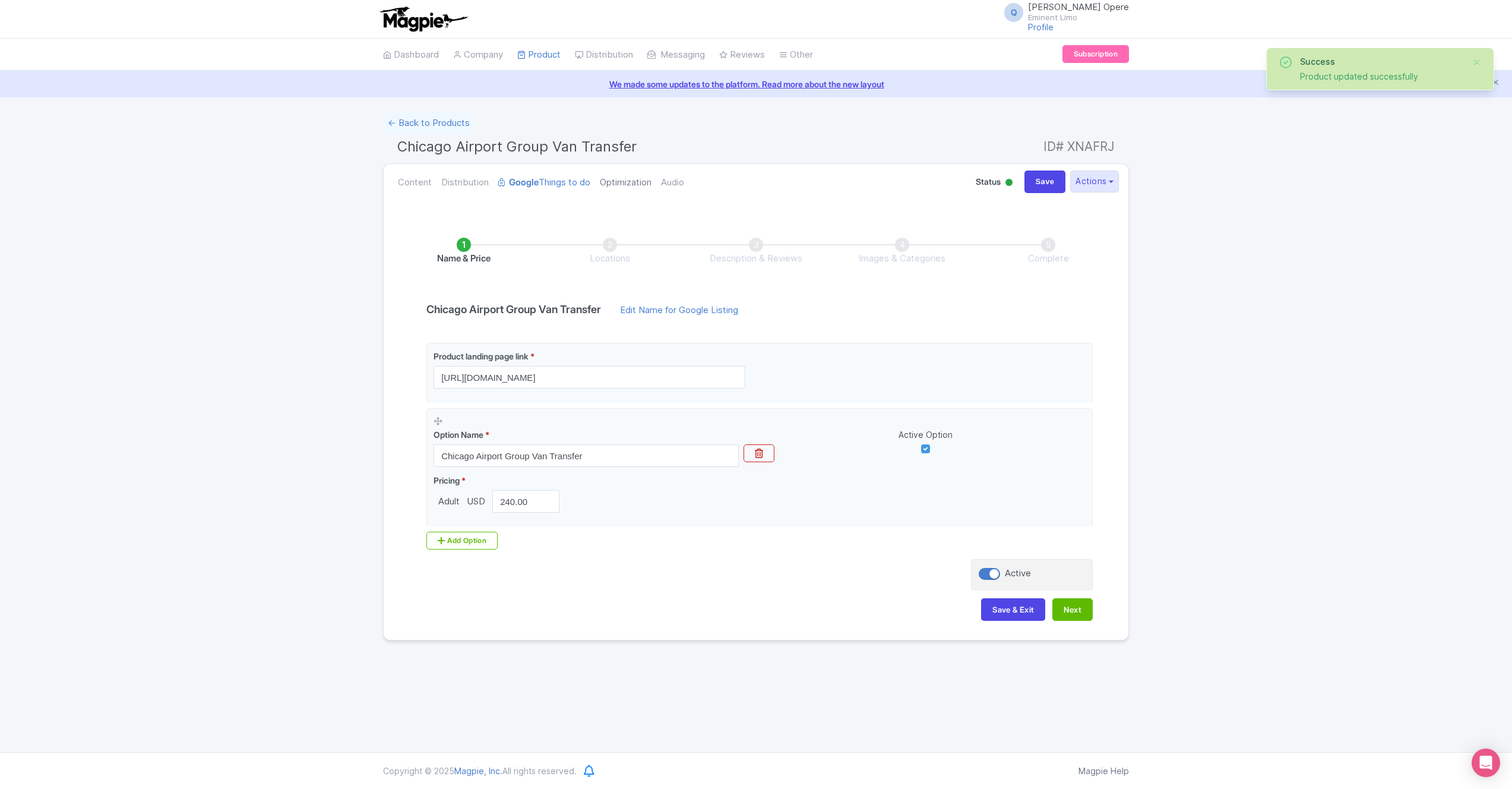
click at [623, 184] on link "Optimization" at bounding box center [626, 182] width 52 height 37
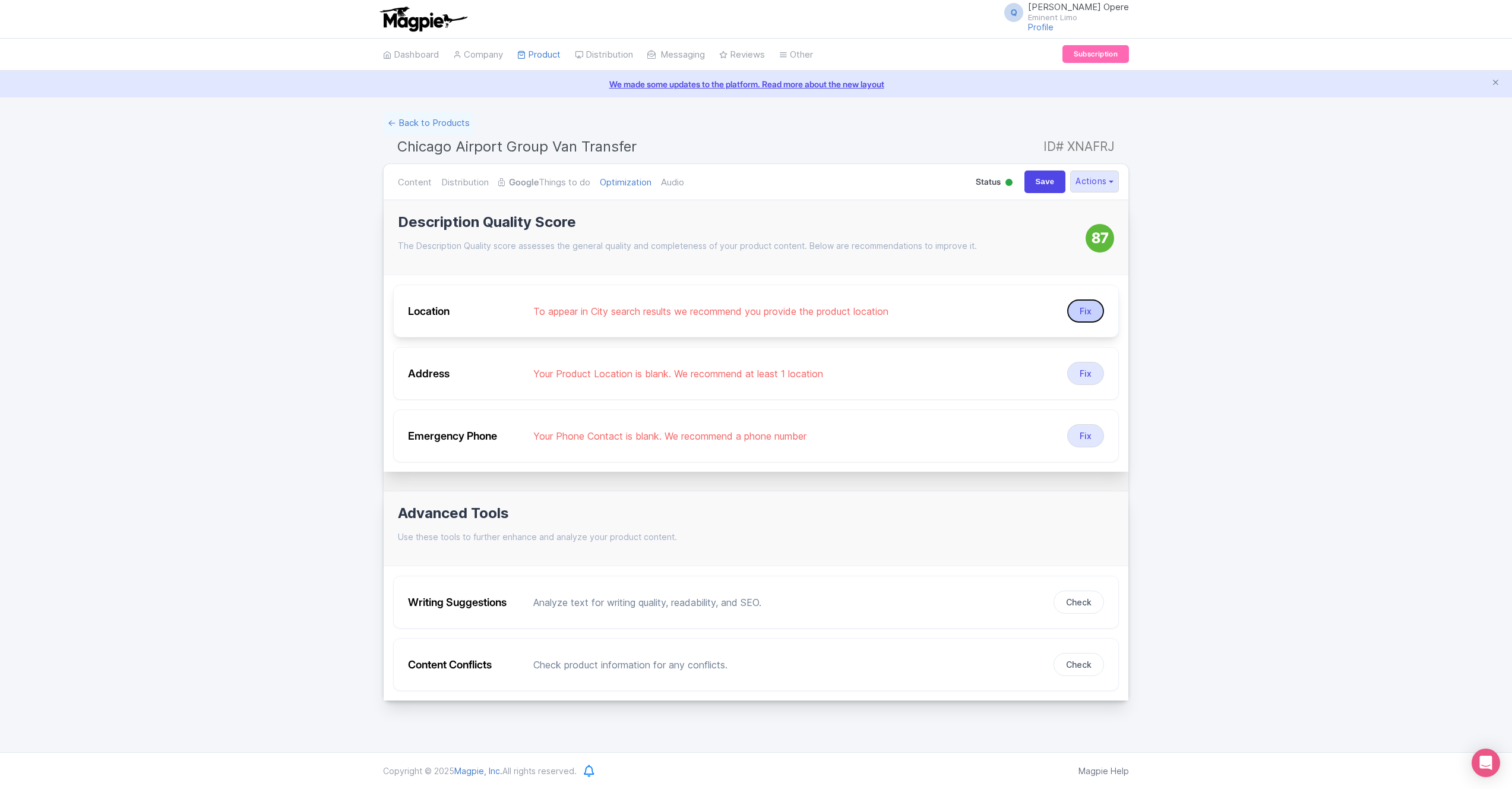
click at [1081, 318] on button "Fix" at bounding box center [1086, 311] width 36 height 23
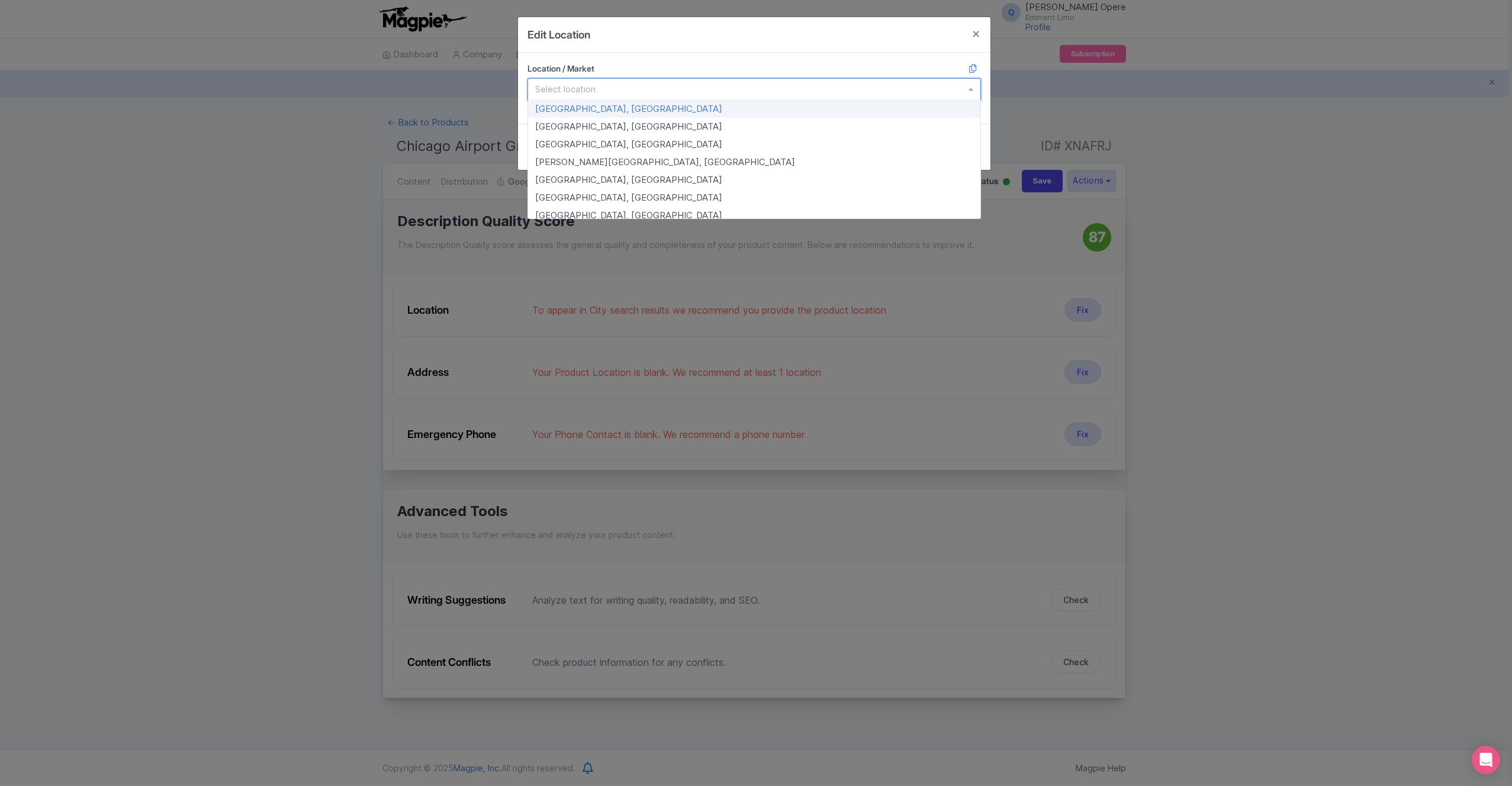
click at [594, 82] on div at bounding box center [754, 90] width 454 height 23
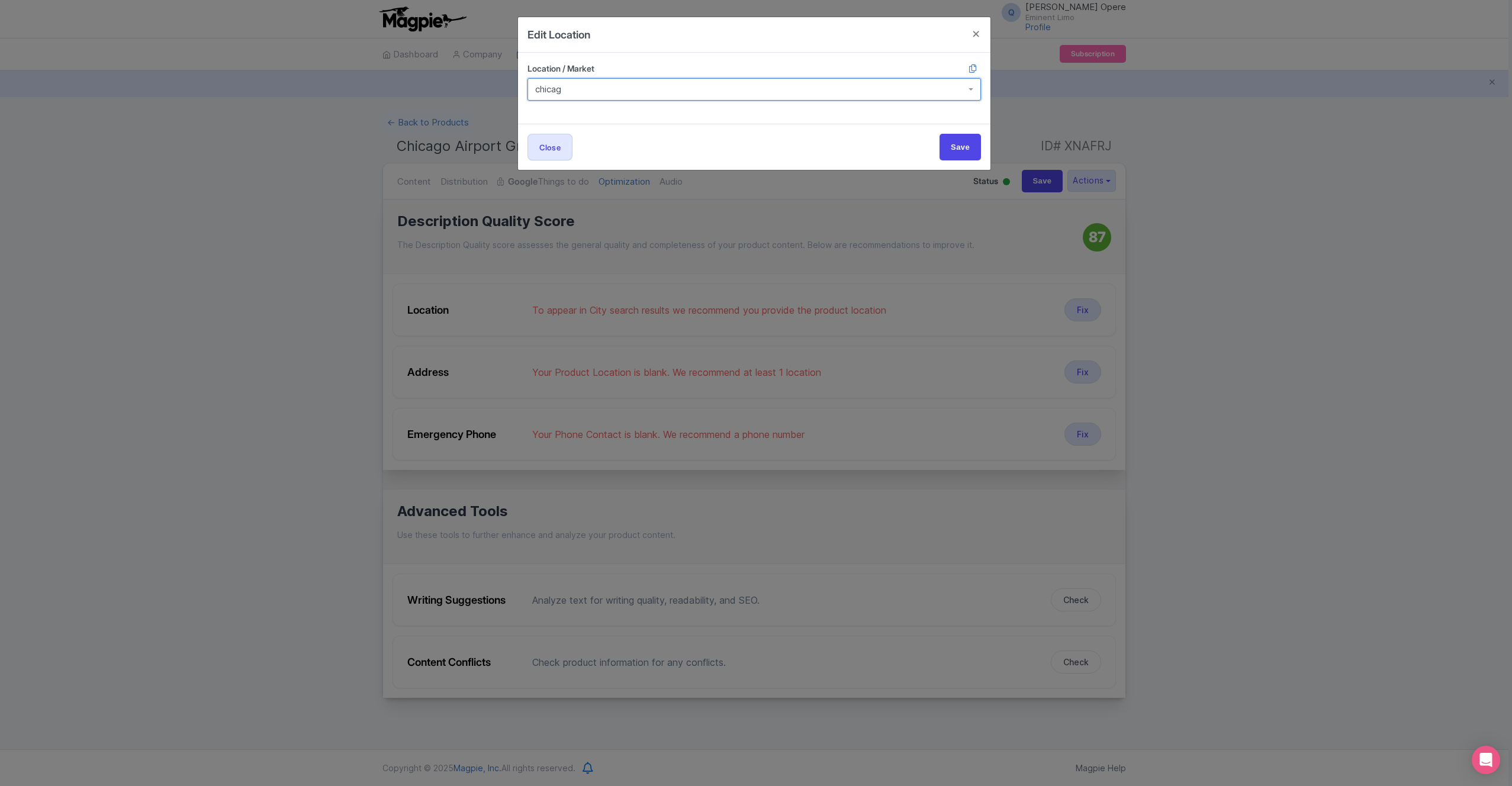
type input "chicago"
click at [955, 143] on input "Save" at bounding box center [959, 143] width 41 height 27
type input "Save"
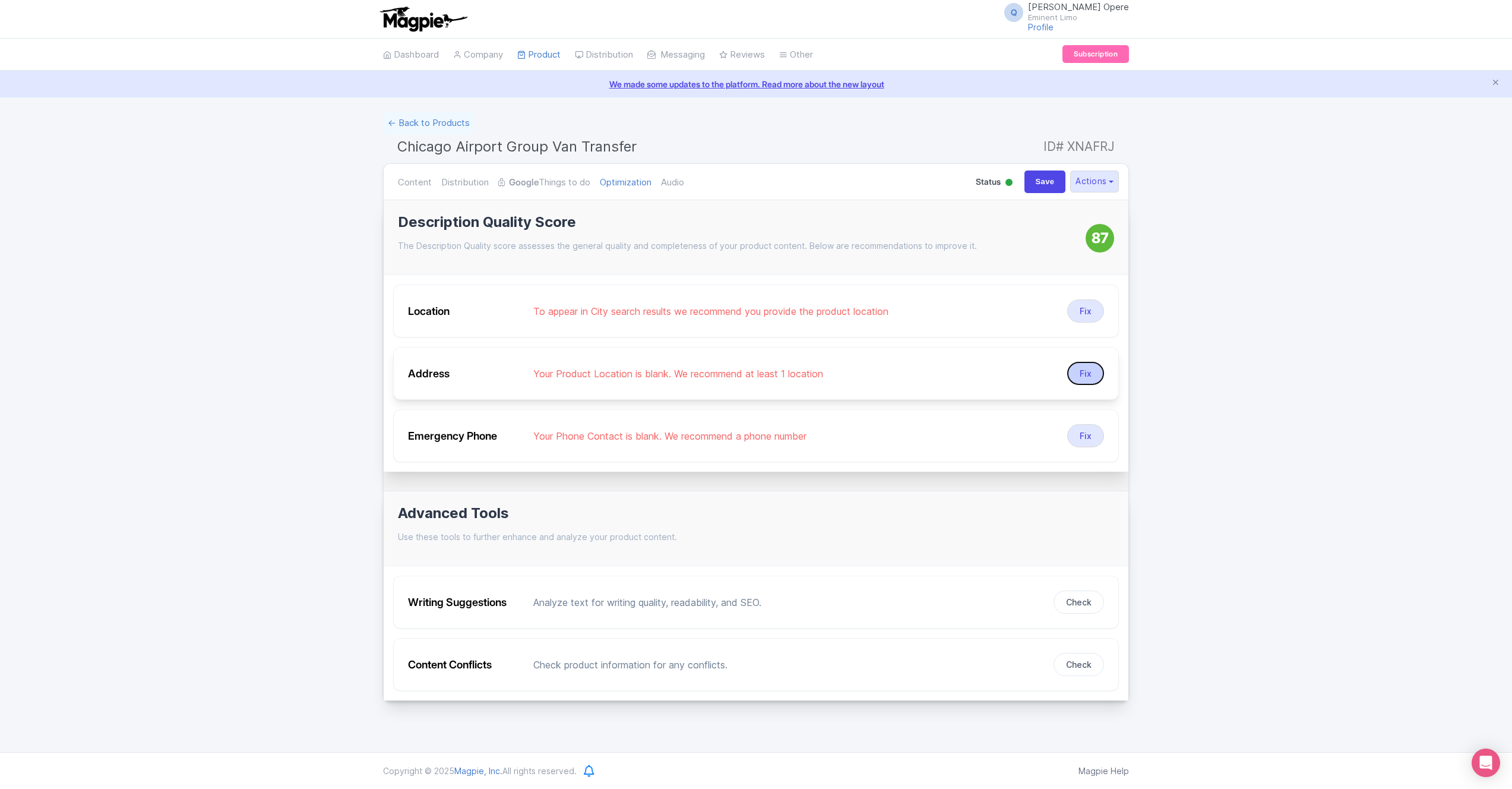
click at [1094, 378] on button "Fix" at bounding box center [1086, 373] width 36 height 23
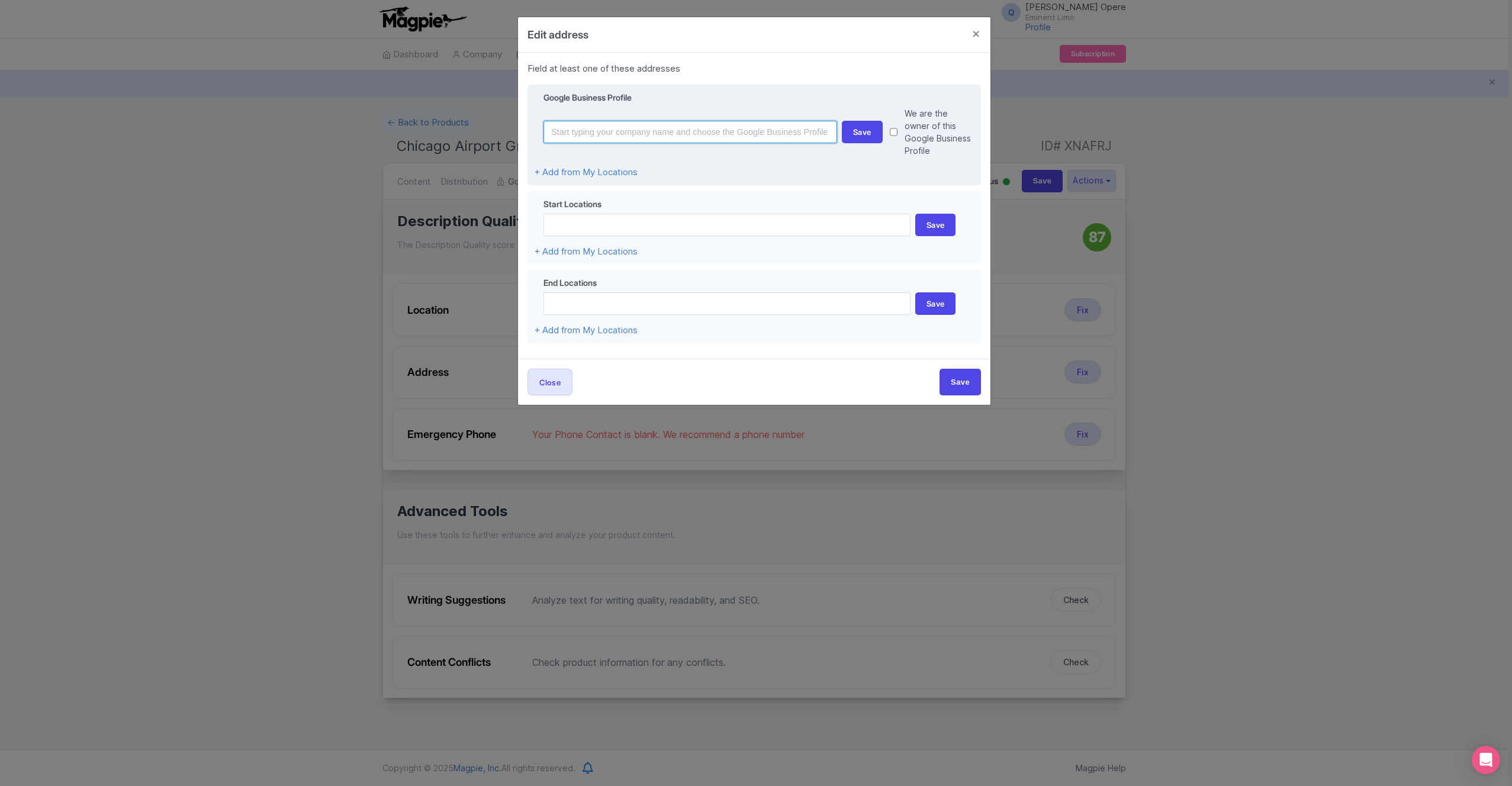
click at [566, 132] on input at bounding box center [690, 132] width 293 height 23
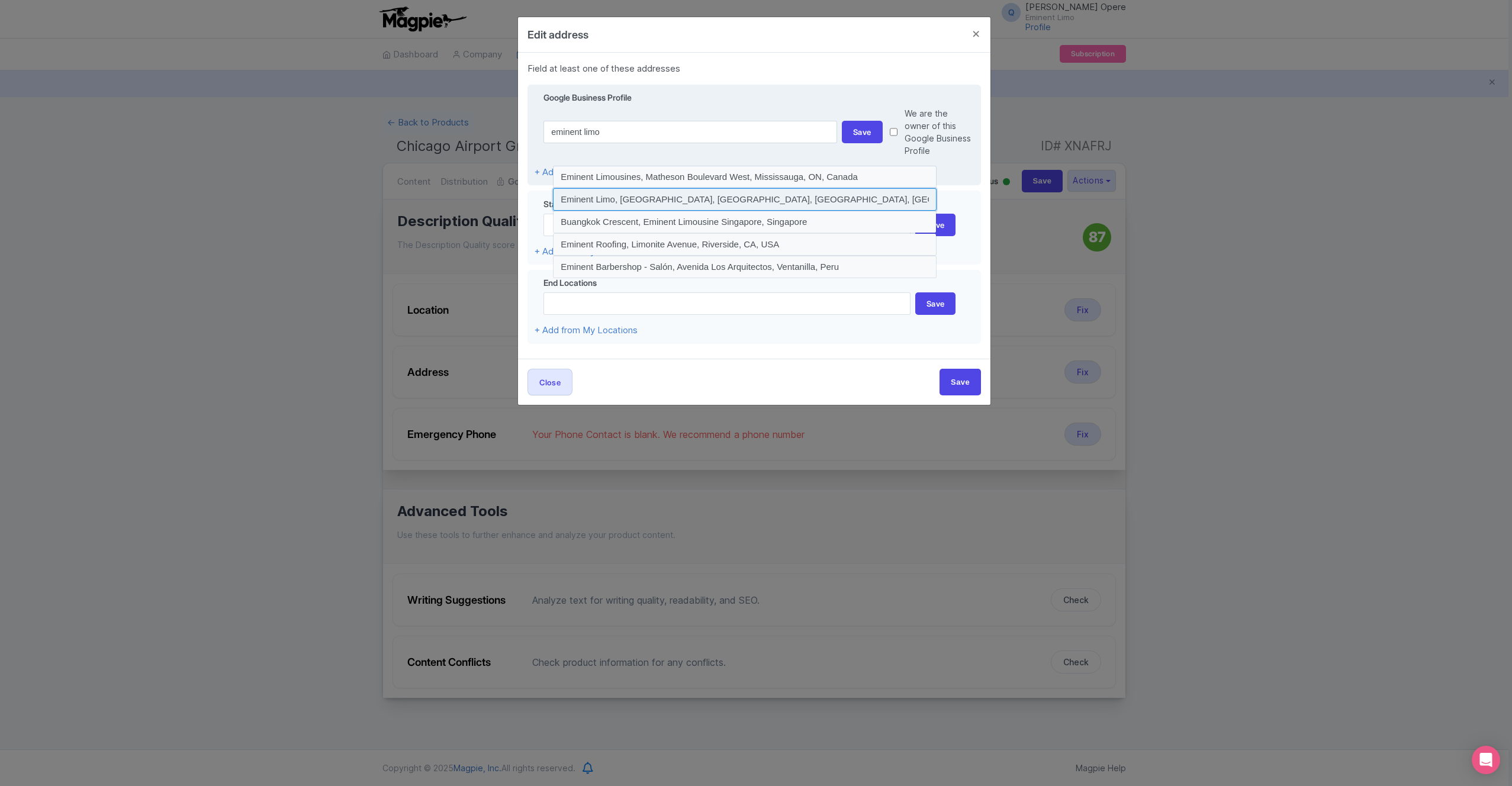
click at [615, 188] on input at bounding box center [745, 200] width 384 height 23
type input "Eminent Limo, South Iron Street, Chicago, IL, USA"
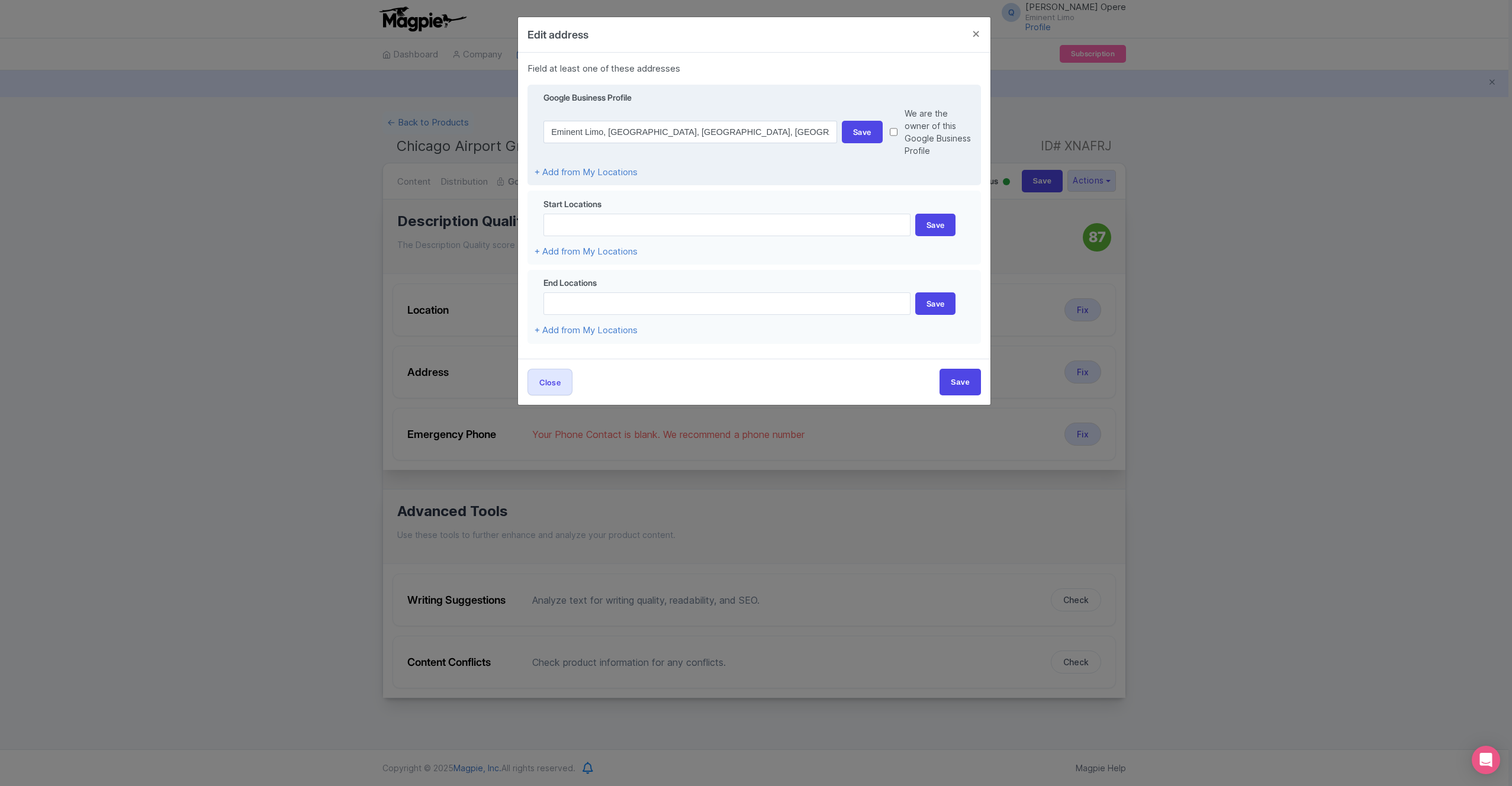
click at [894, 126] on input "checkbox" at bounding box center [893, 132] width 8 height 50
checkbox input "true"
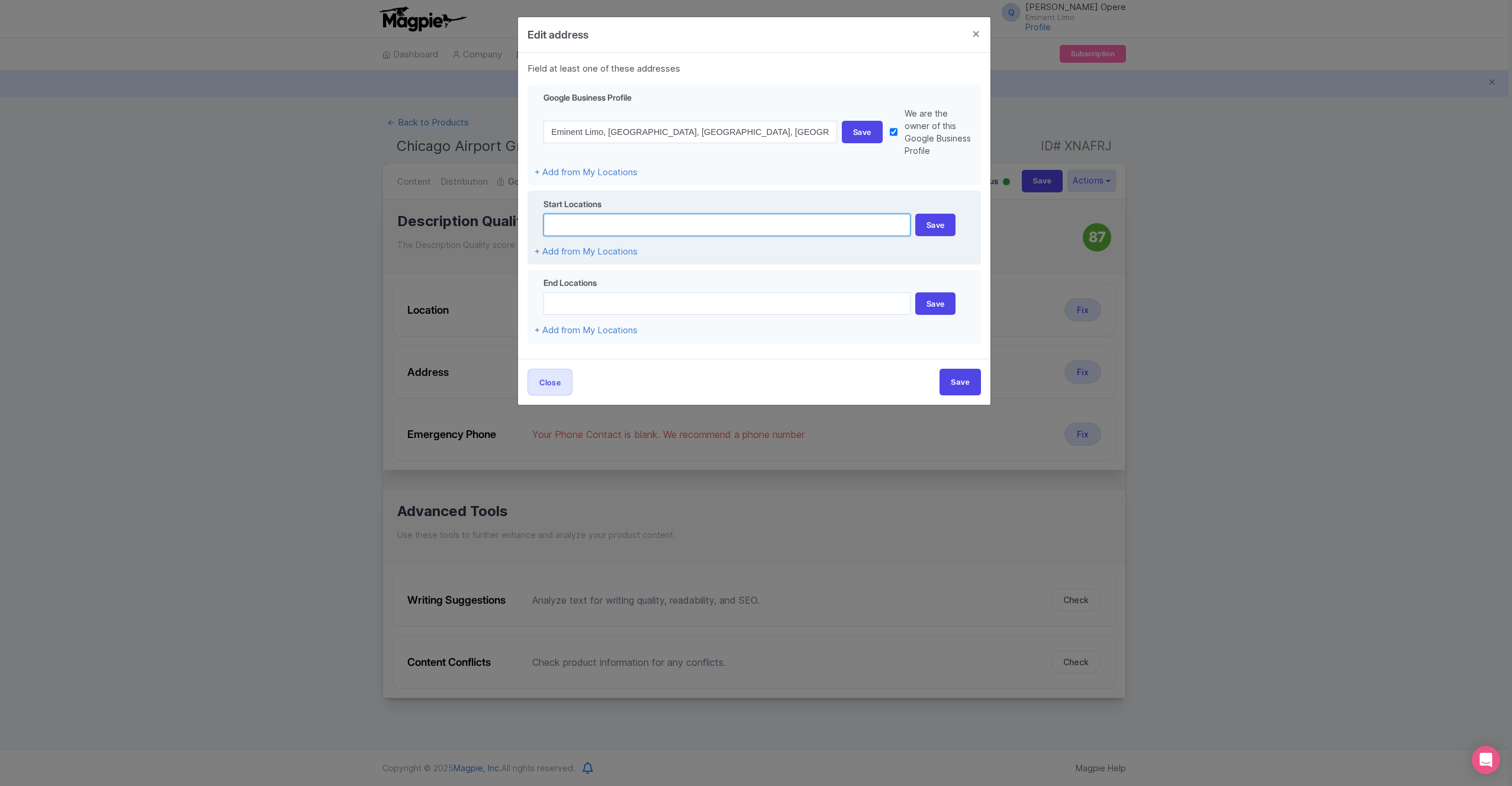
click at [564, 217] on input at bounding box center [727, 225] width 367 height 23
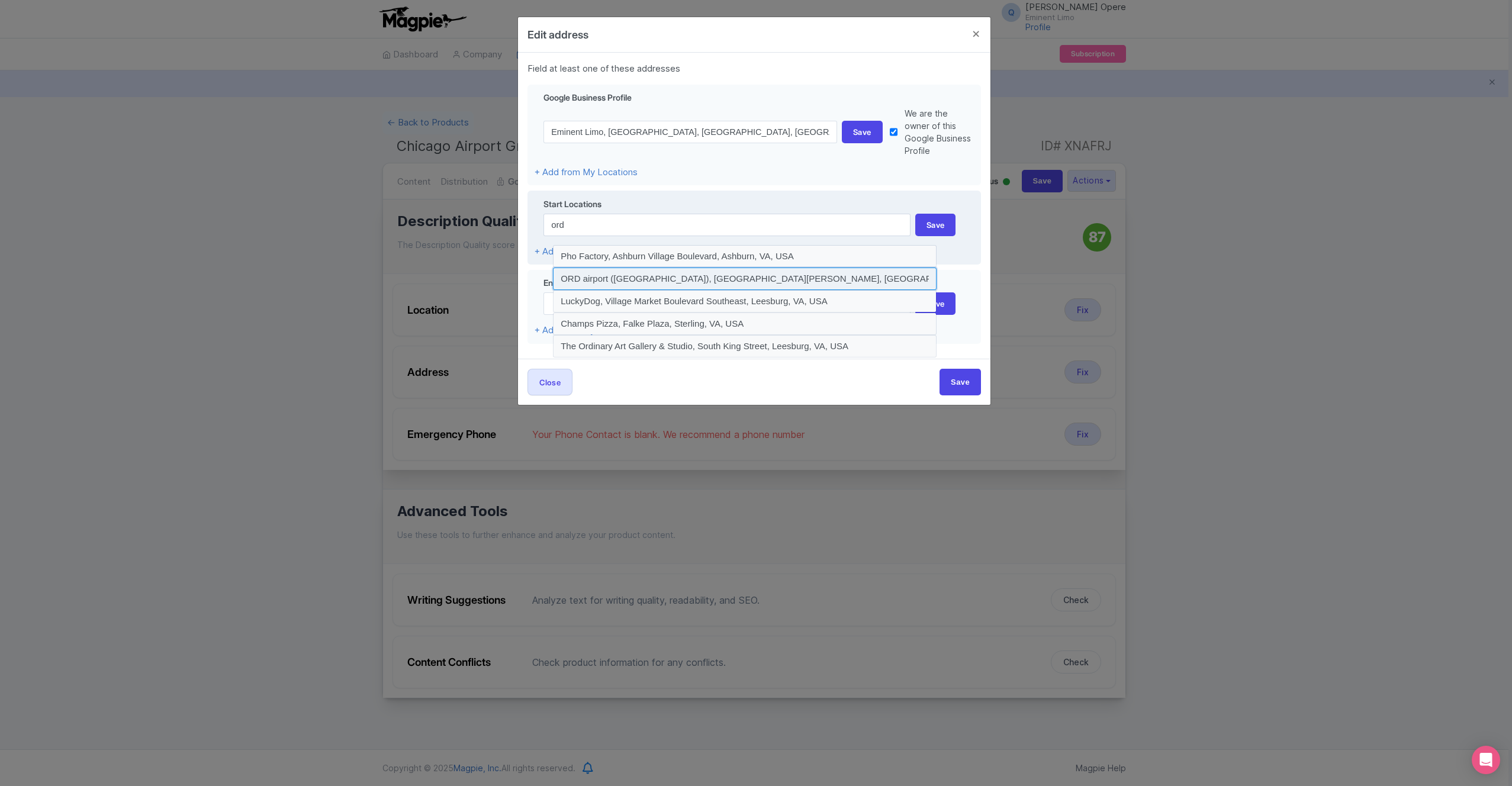
click at [602, 267] on input at bounding box center [745, 279] width 384 height 23
type input "ORD airport (ORD), West O'Hare Avenue, Chicago, IL, USA"
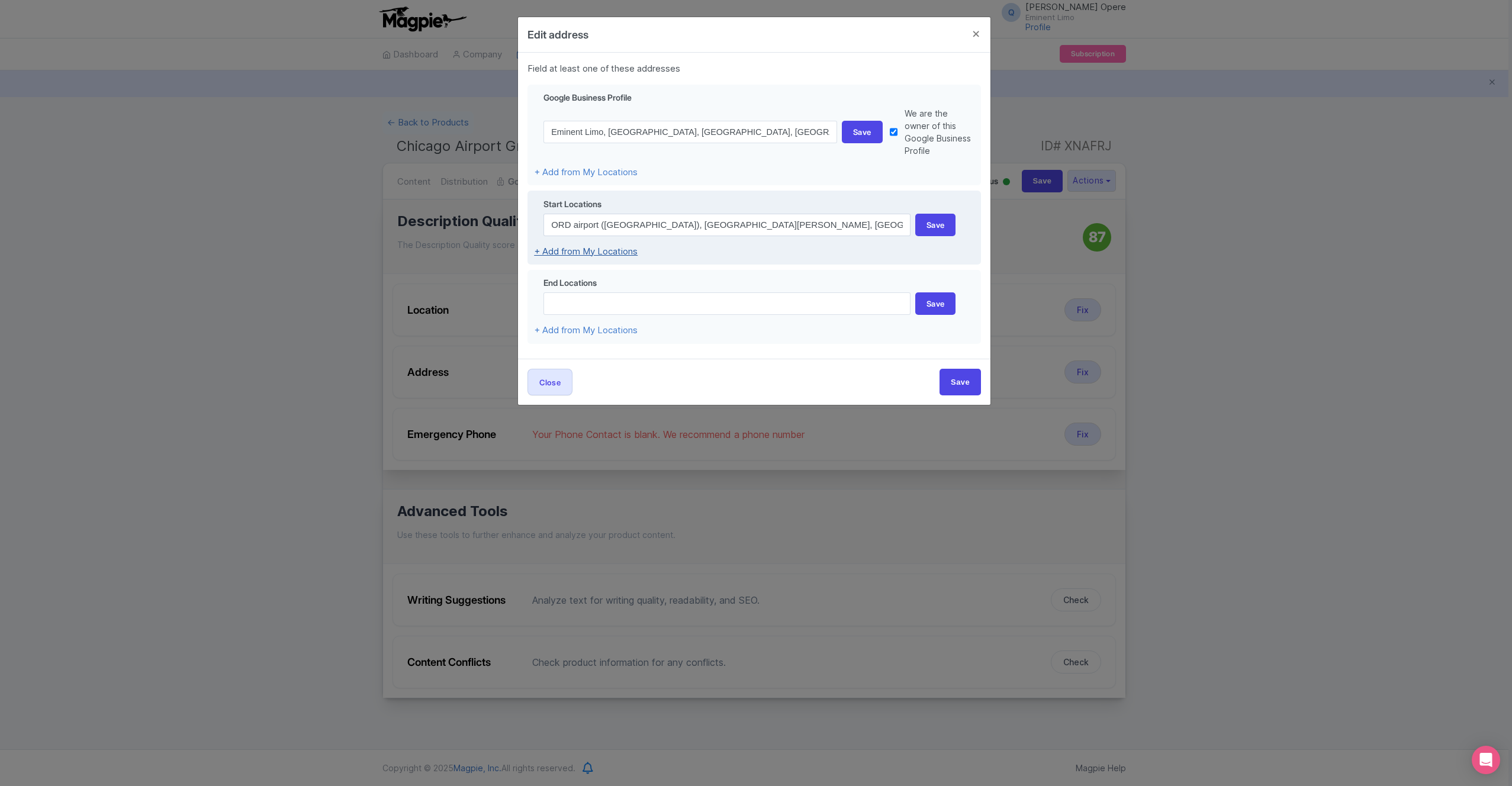
click at [585, 245] on link "+ Add from My Locations" at bounding box center [586, 251] width 103 height 11
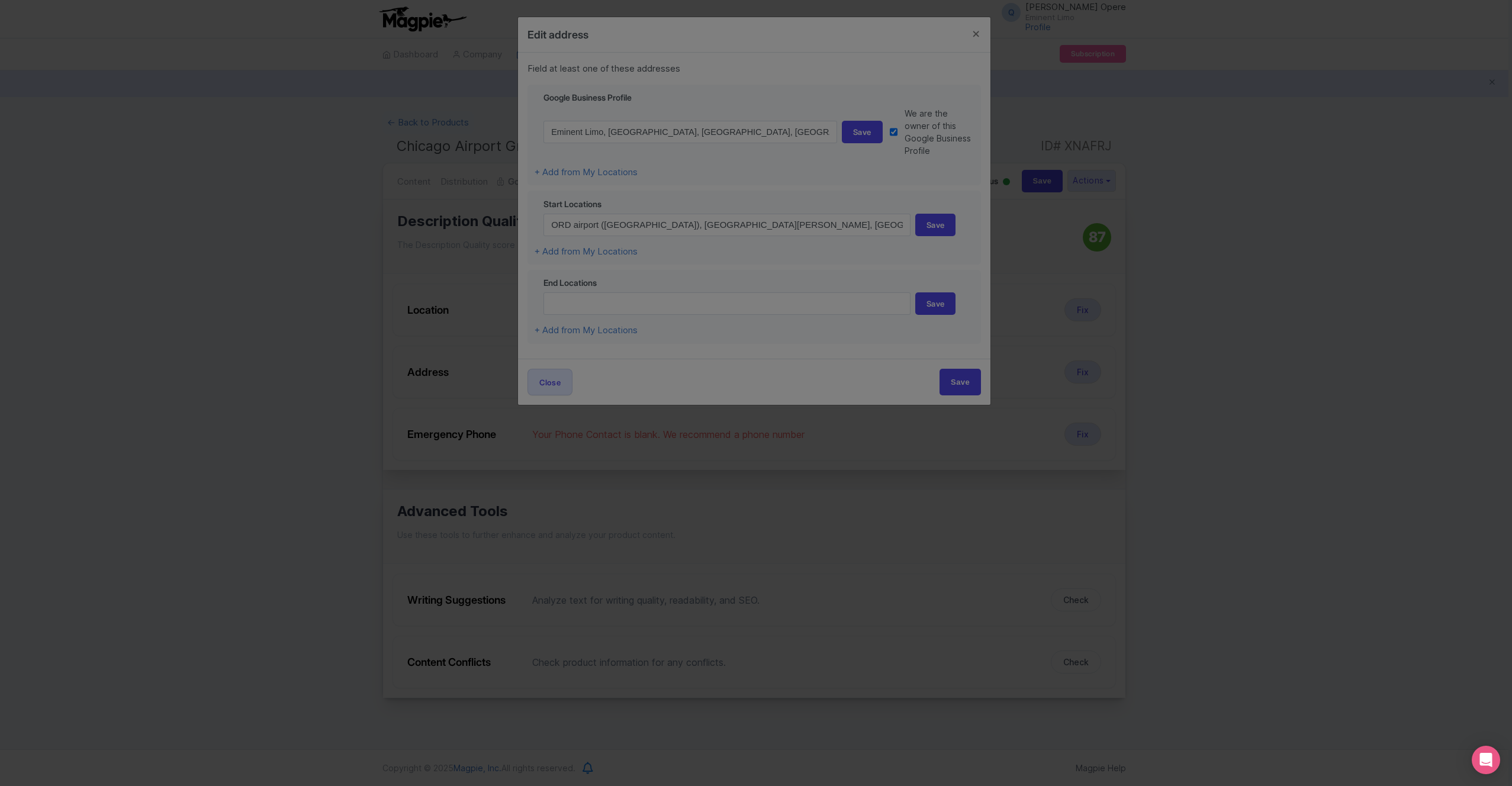
click at [833, 243] on div at bounding box center [756, 393] width 1512 height 786
click at [924, 215] on div at bounding box center [756, 393] width 1512 height 786
drag, startPoint x: 964, startPoint y: 366, endPoint x: 951, endPoint y: 300, distance: 67.3
click at [963, 362] on div at bounding box center [756, 393] width 1512 height 786
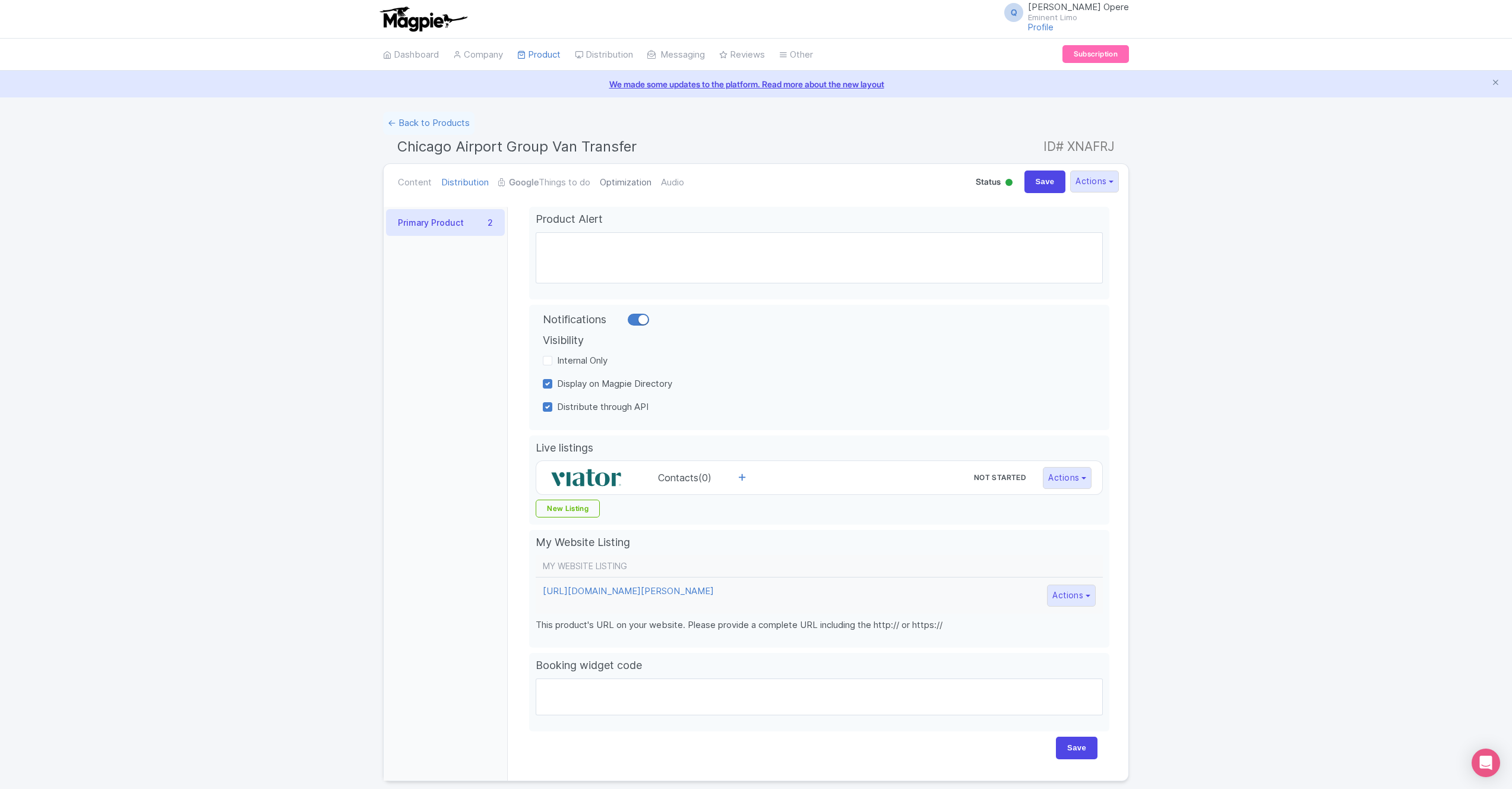
click at [616, 180] on link "Optimization" at bounding box center [626, 182] width 52 height 37
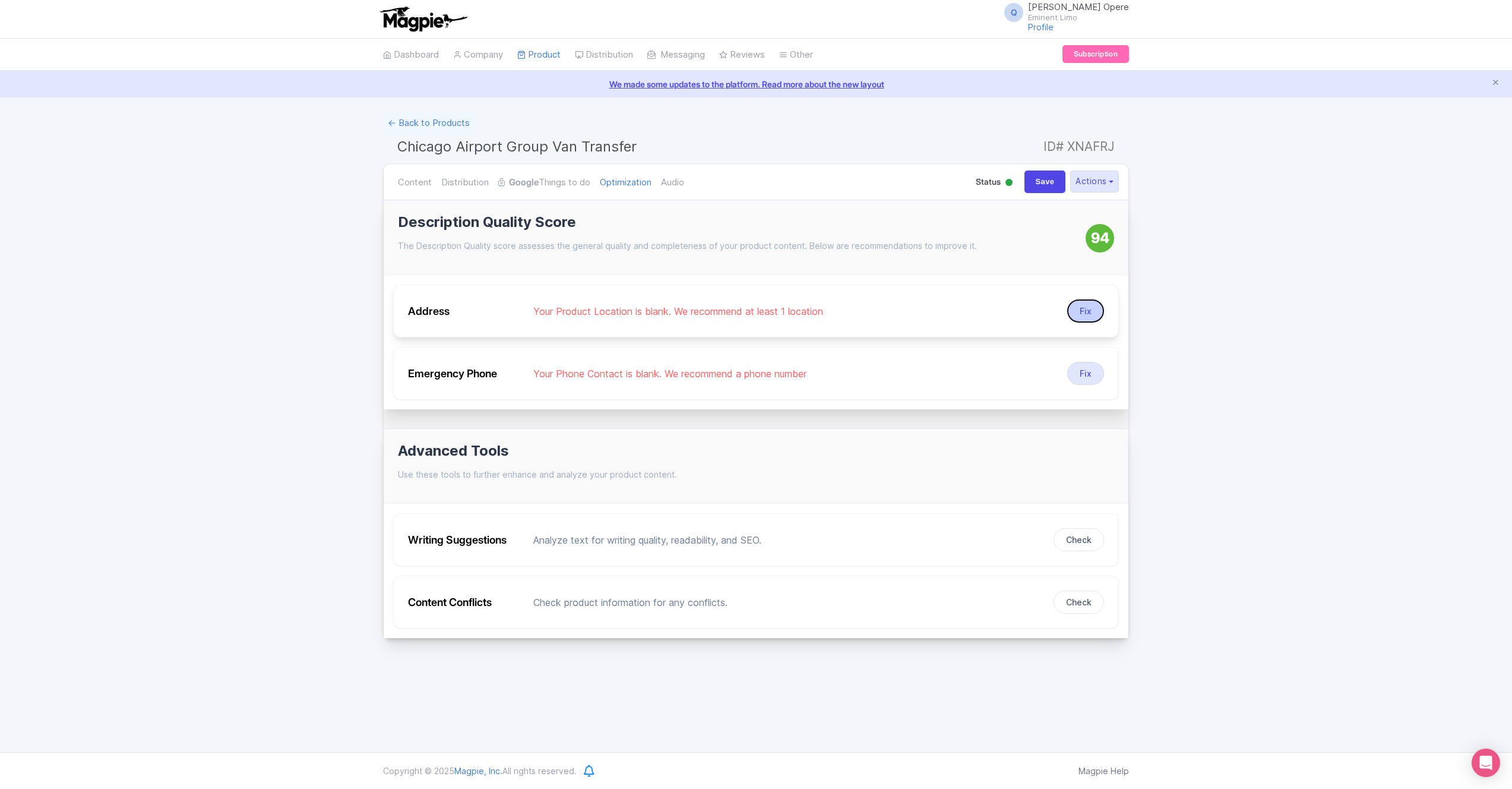
click at [1092, 313] on button "Fix" at bounding box center [1086, 311] width 36 height 23
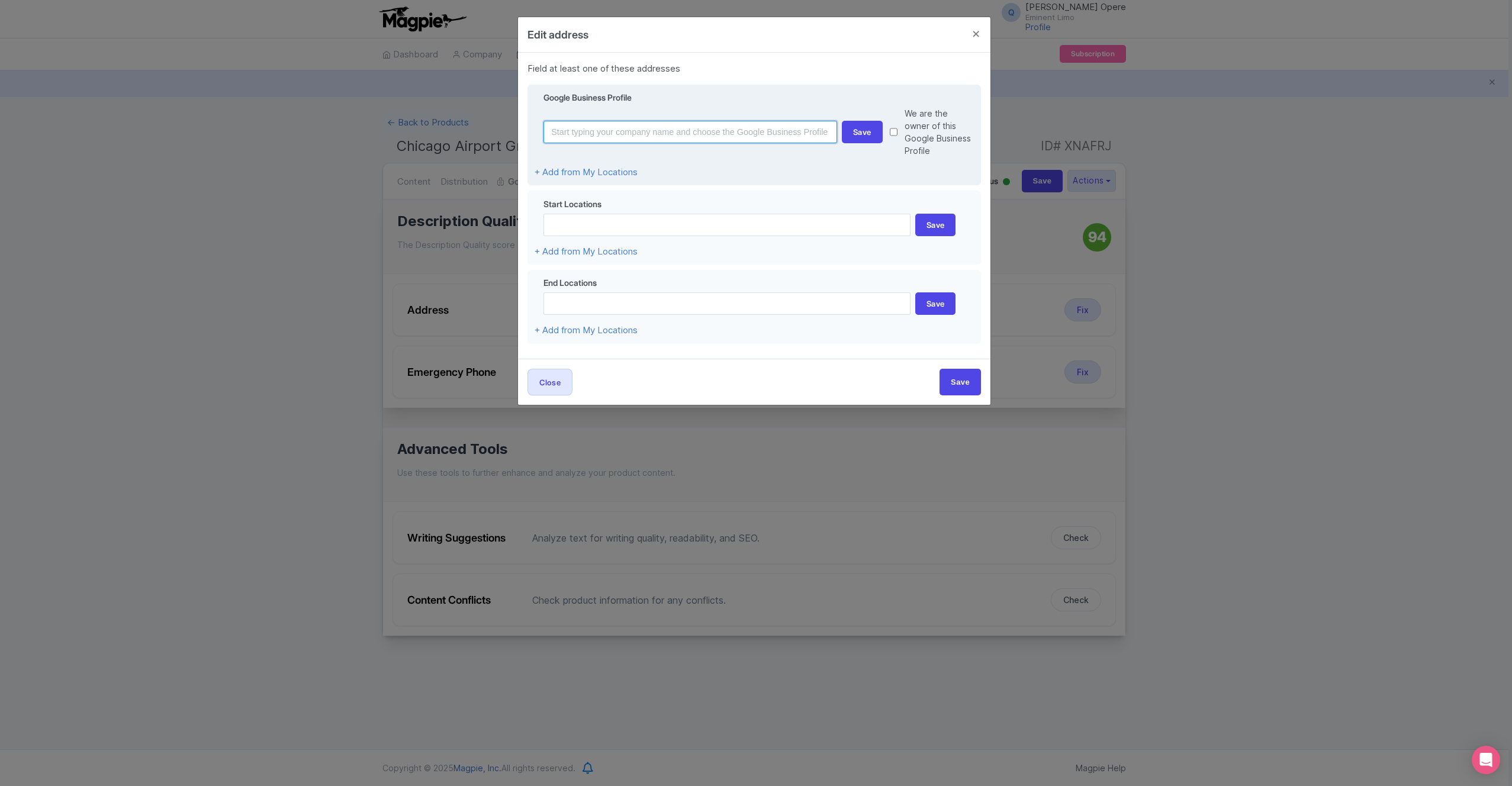
click at [553, 125] on input at bounding box center [690, 132] width 293 height 23
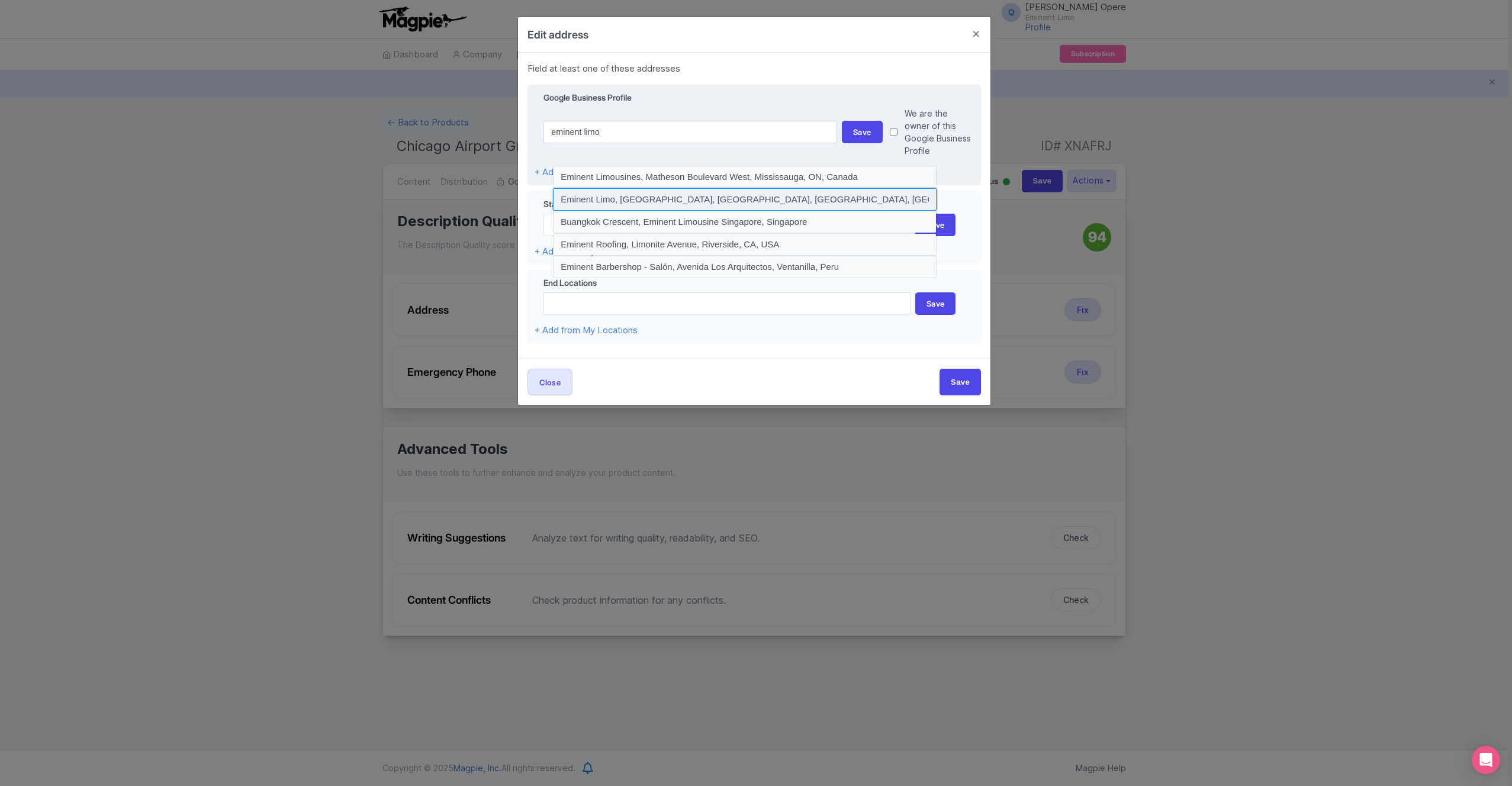
click at [609, 188] on input at bounding box center [745, 200] width 384 height 23
type input "Eminent Limo, South Iron Street, Chicago, IL, USA"
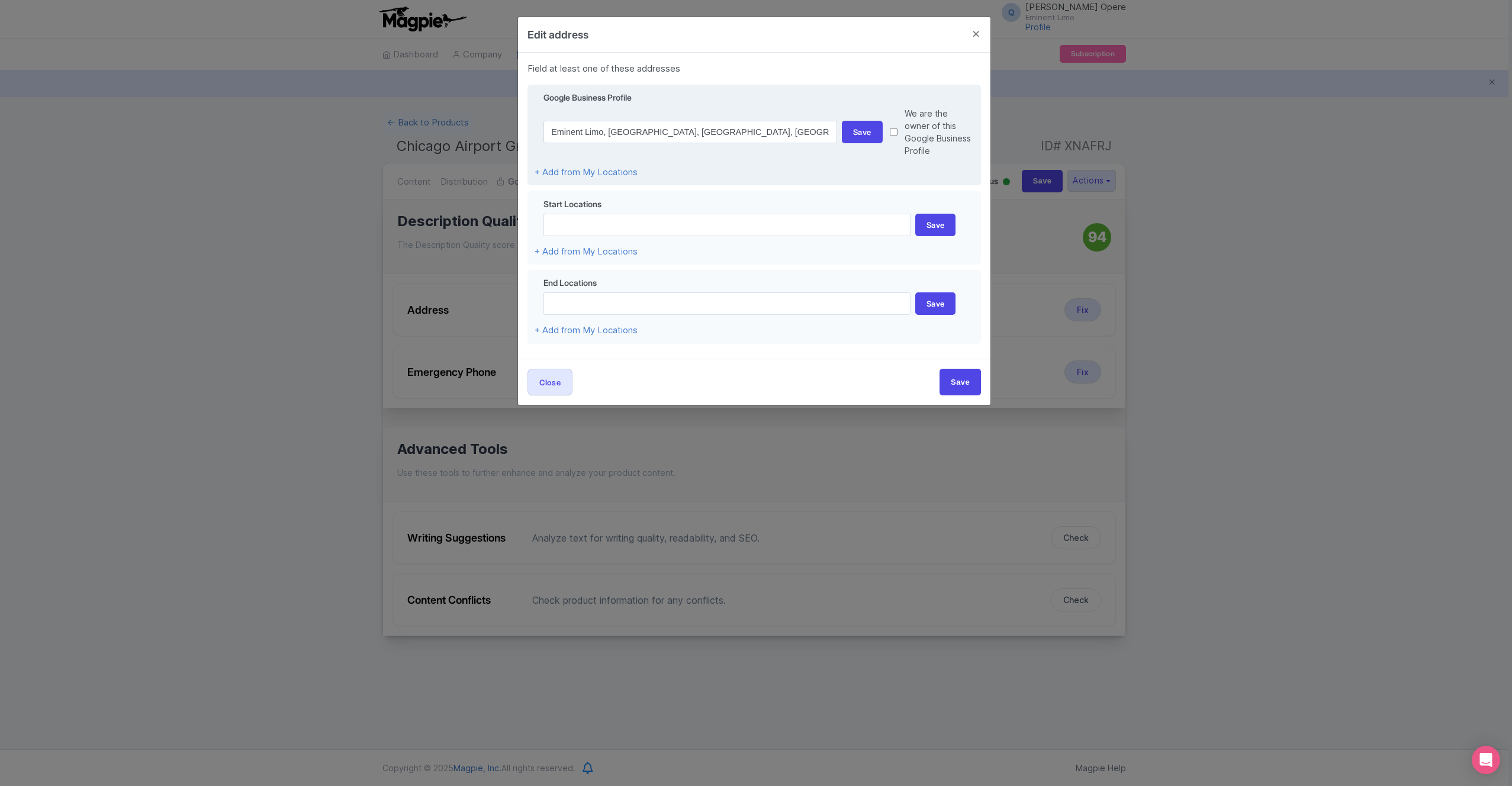
click at [893, 127] on input "checkbox" at bounding box center [893, 132] width 8 height 50
checkbox input "true"
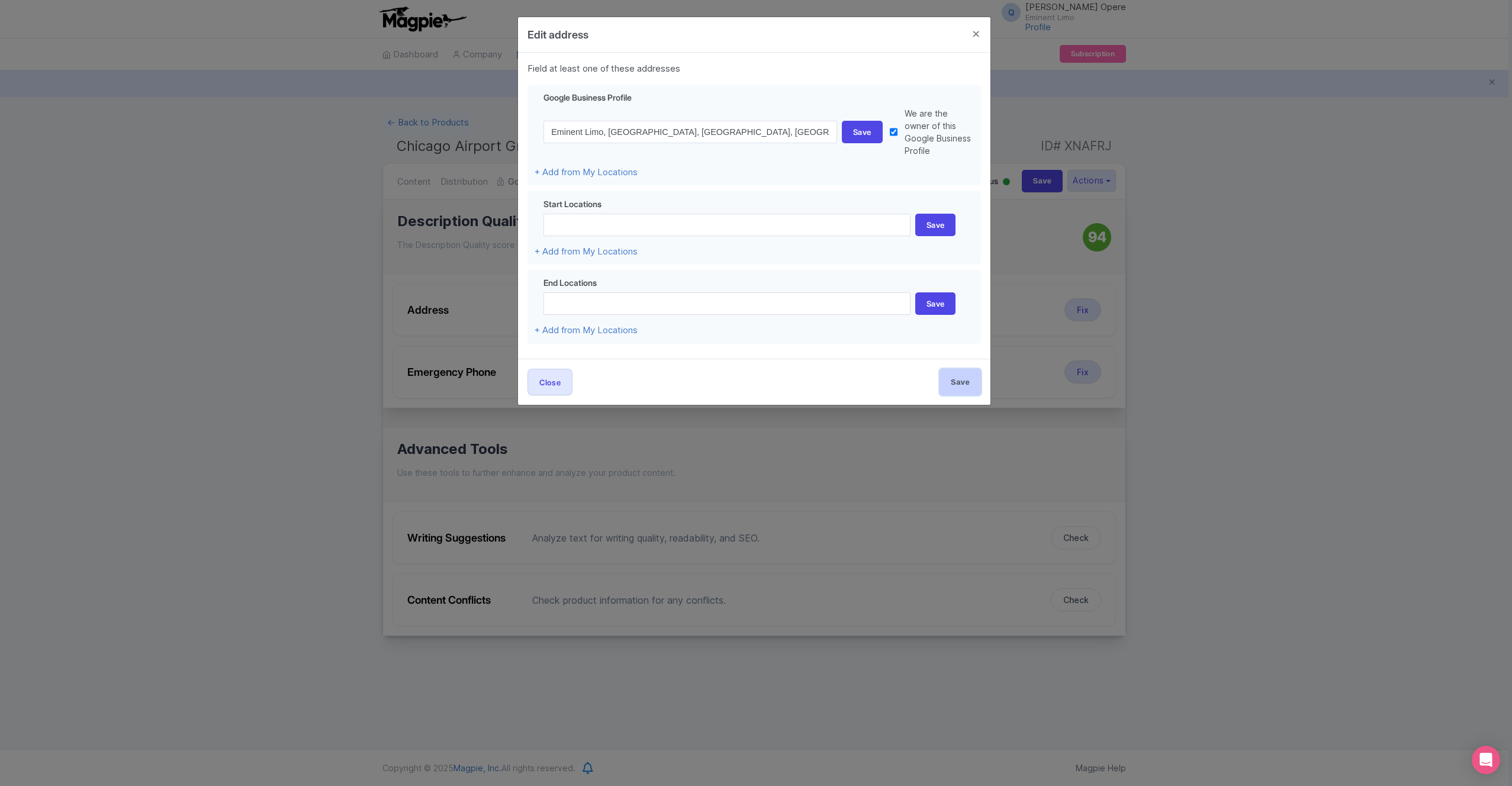
click at [955, 372] on input "Save" at bounding box center [959, 382] width 41 height 27
type input "Save"
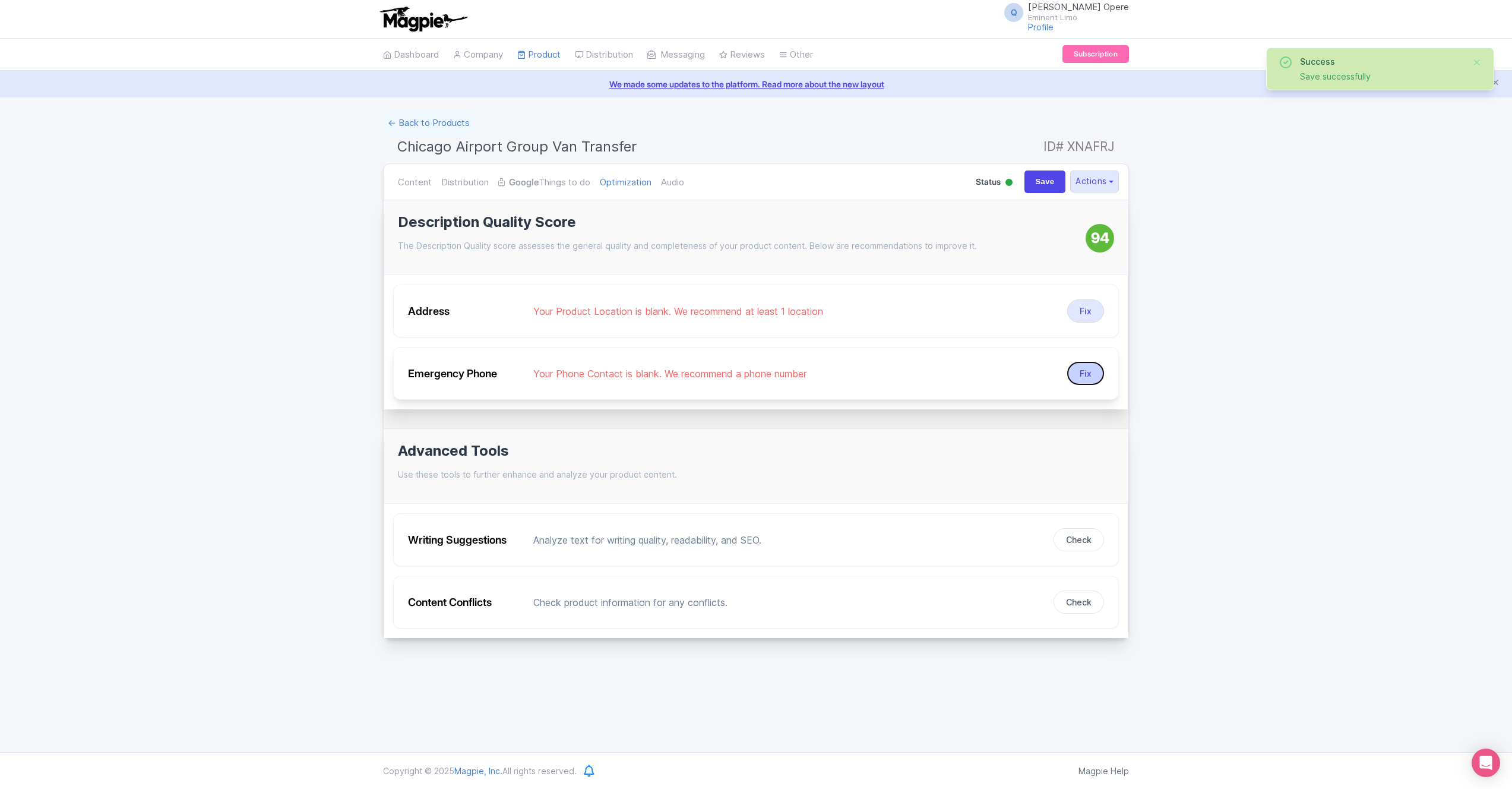
click at [1084, 374] on button "Fix" at bounding box center [1086, 373] width 36 height 23
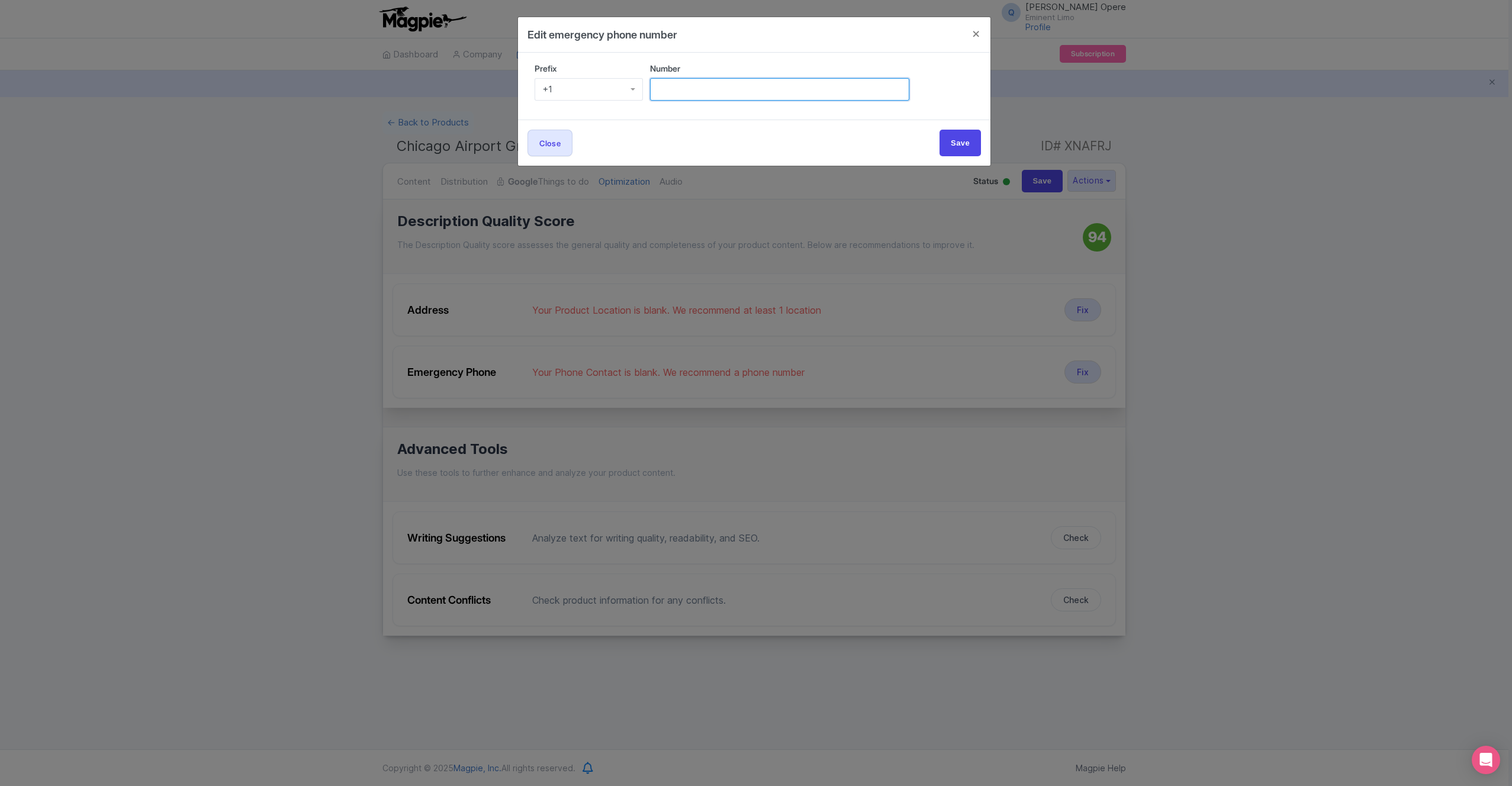
click at [665, 88] on input "Number" at bounding box center [778, 90] width 259 height 23
type input "3123208550"
click at [961, 140] on input "Save" at bounding box center [959, 143] width 41 height 27
type input "Save"
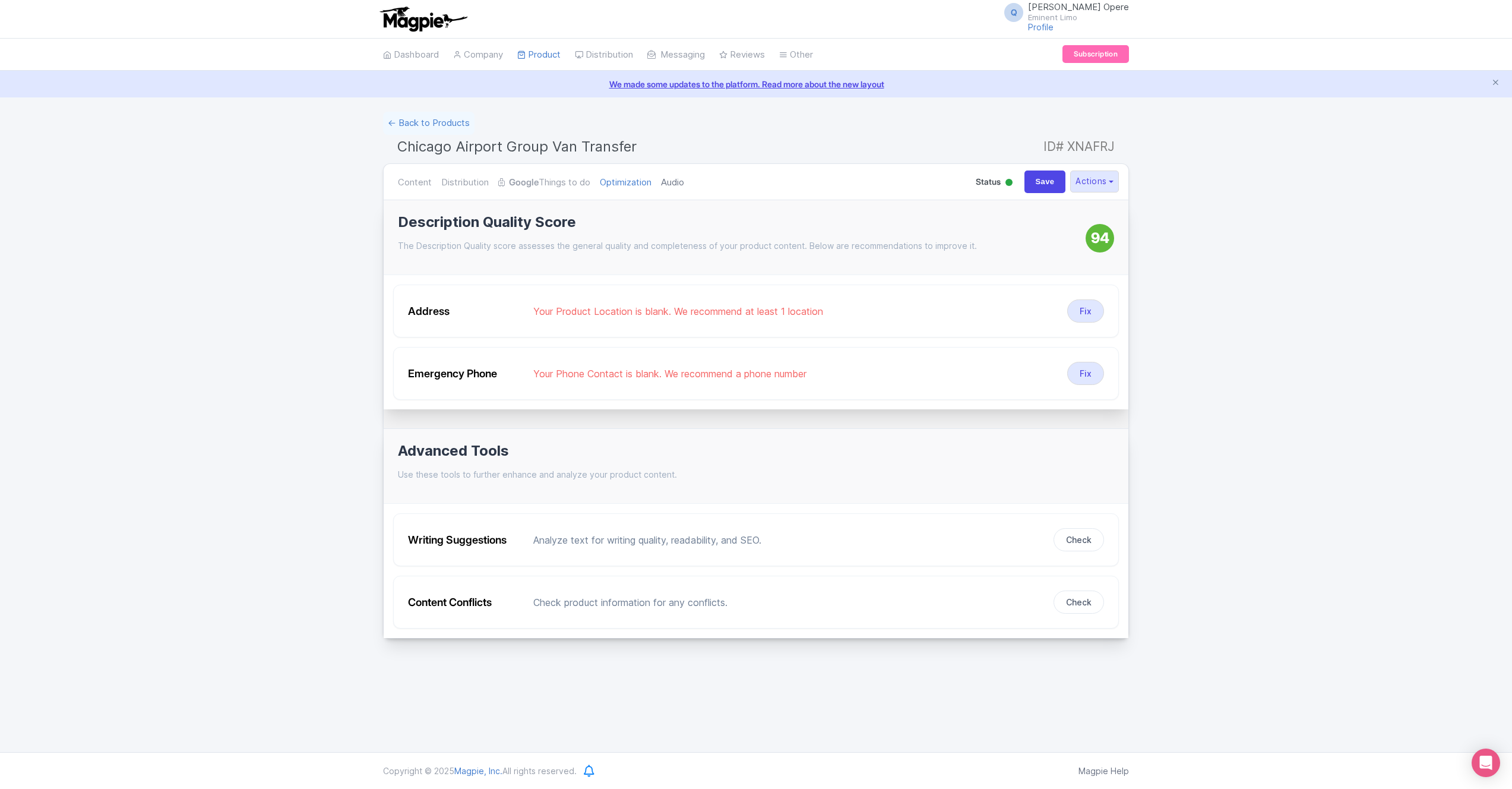
click at [680, 179] on link "Audio" at bounding box center [673, 182] width 23 height 37
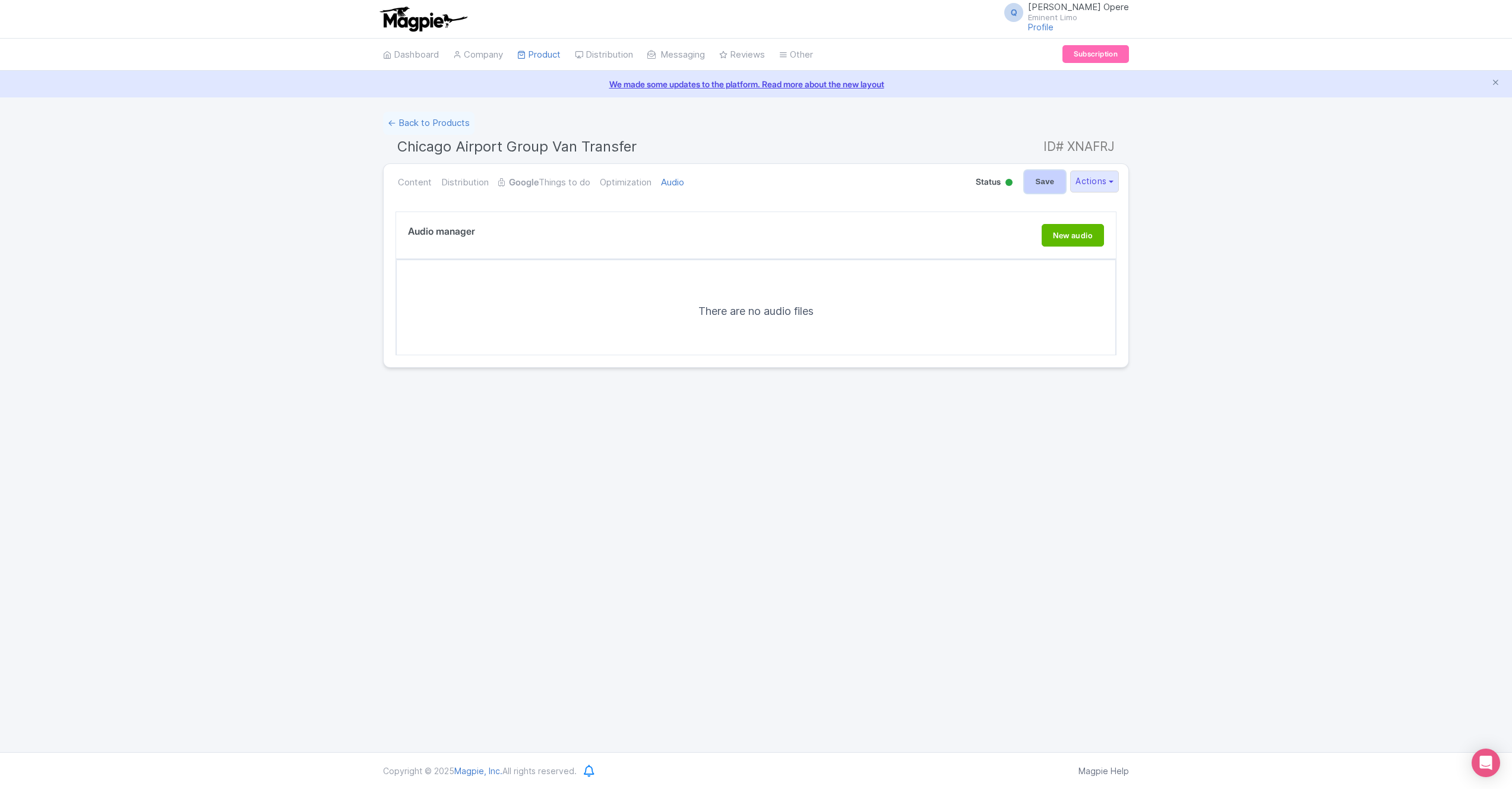
click at [1033, 187] on input "Save" at bounding box center [1044, 182] width 41 height 23
type input "Saving..."
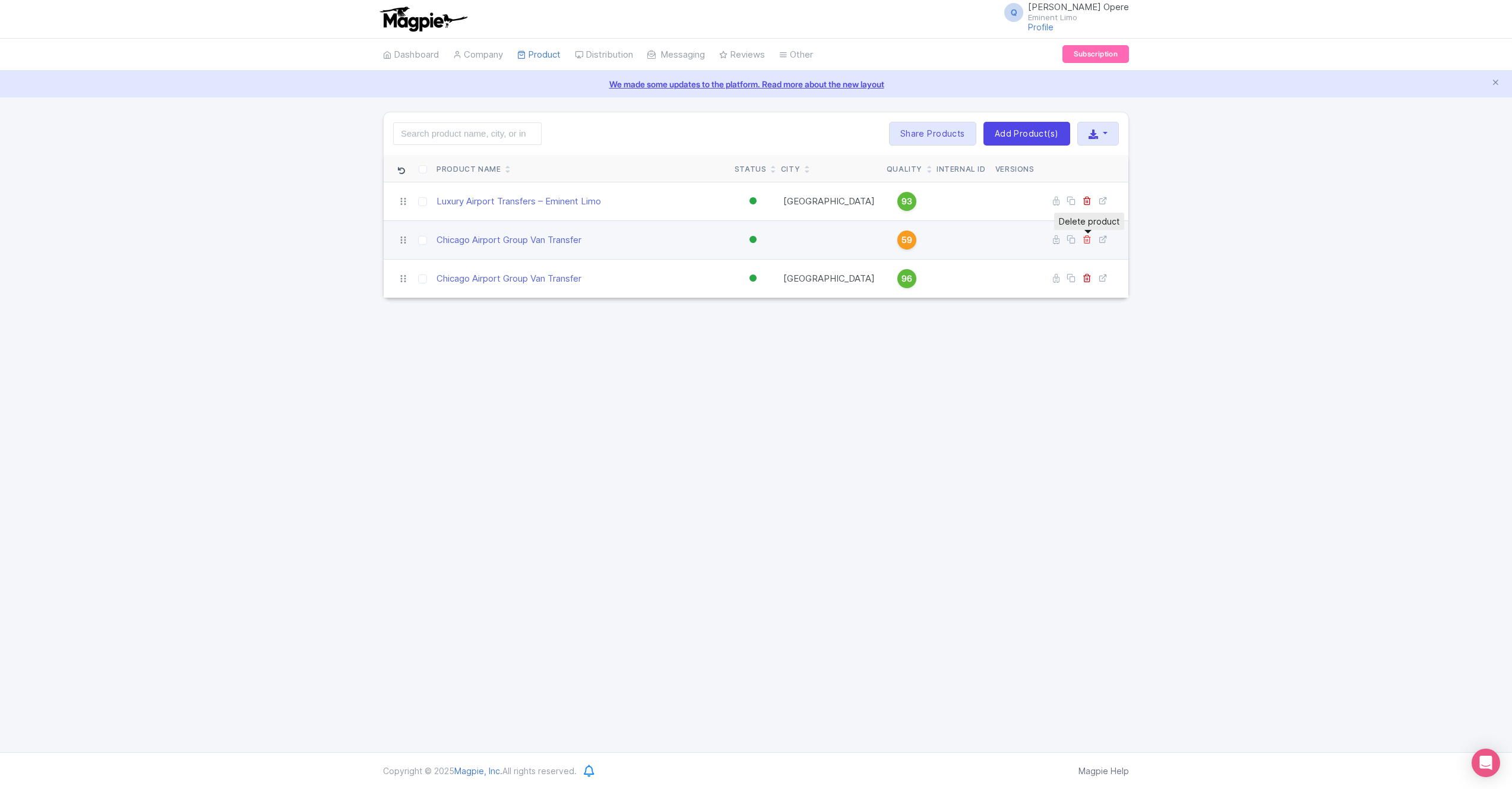
click at [1085, 241] on icon at bounding box center [1087, 239] width 9 height 9
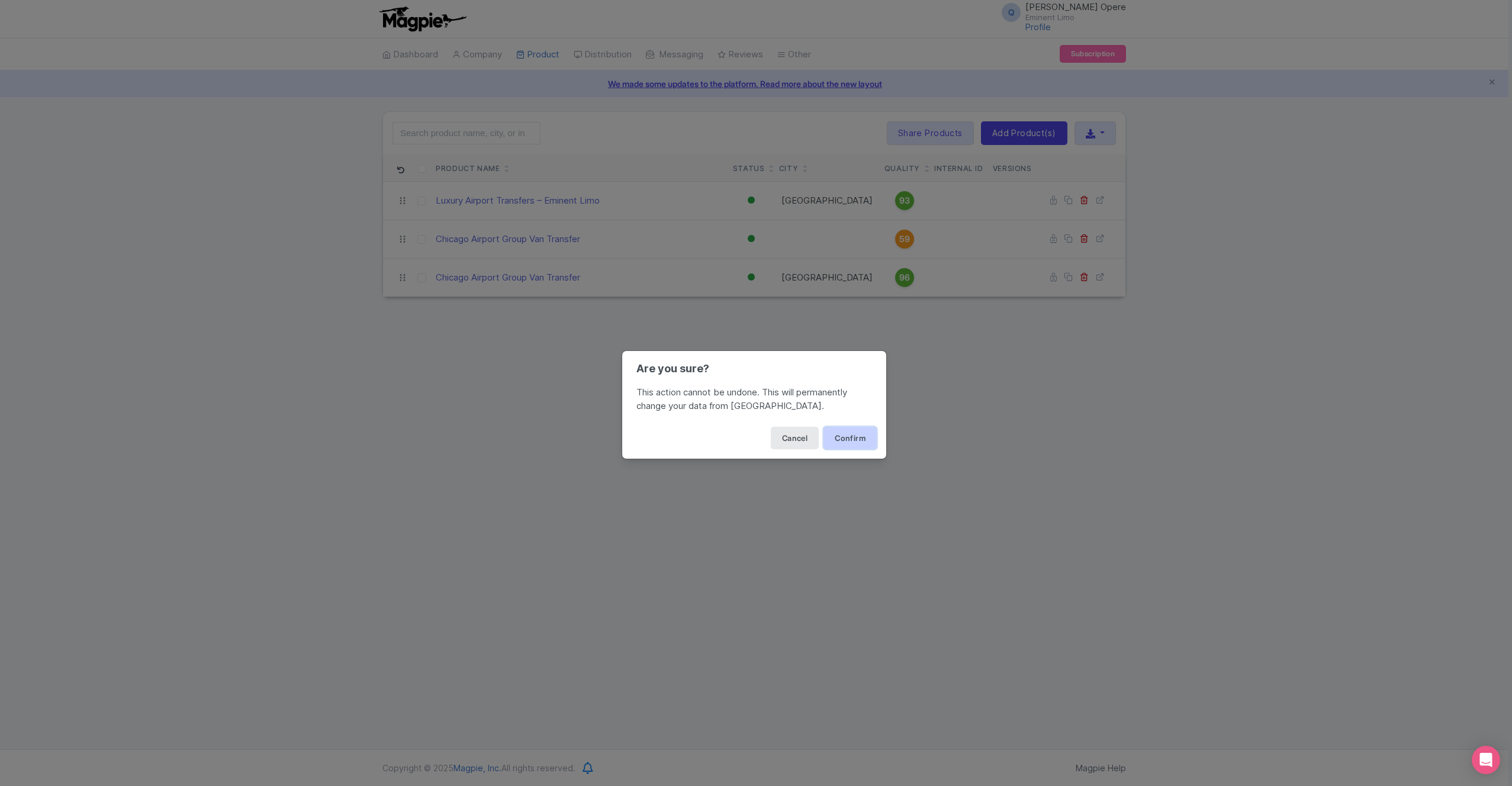
click at [854, 436] on button "Confirm" at bounding box center [850, 438] width 53 height 23
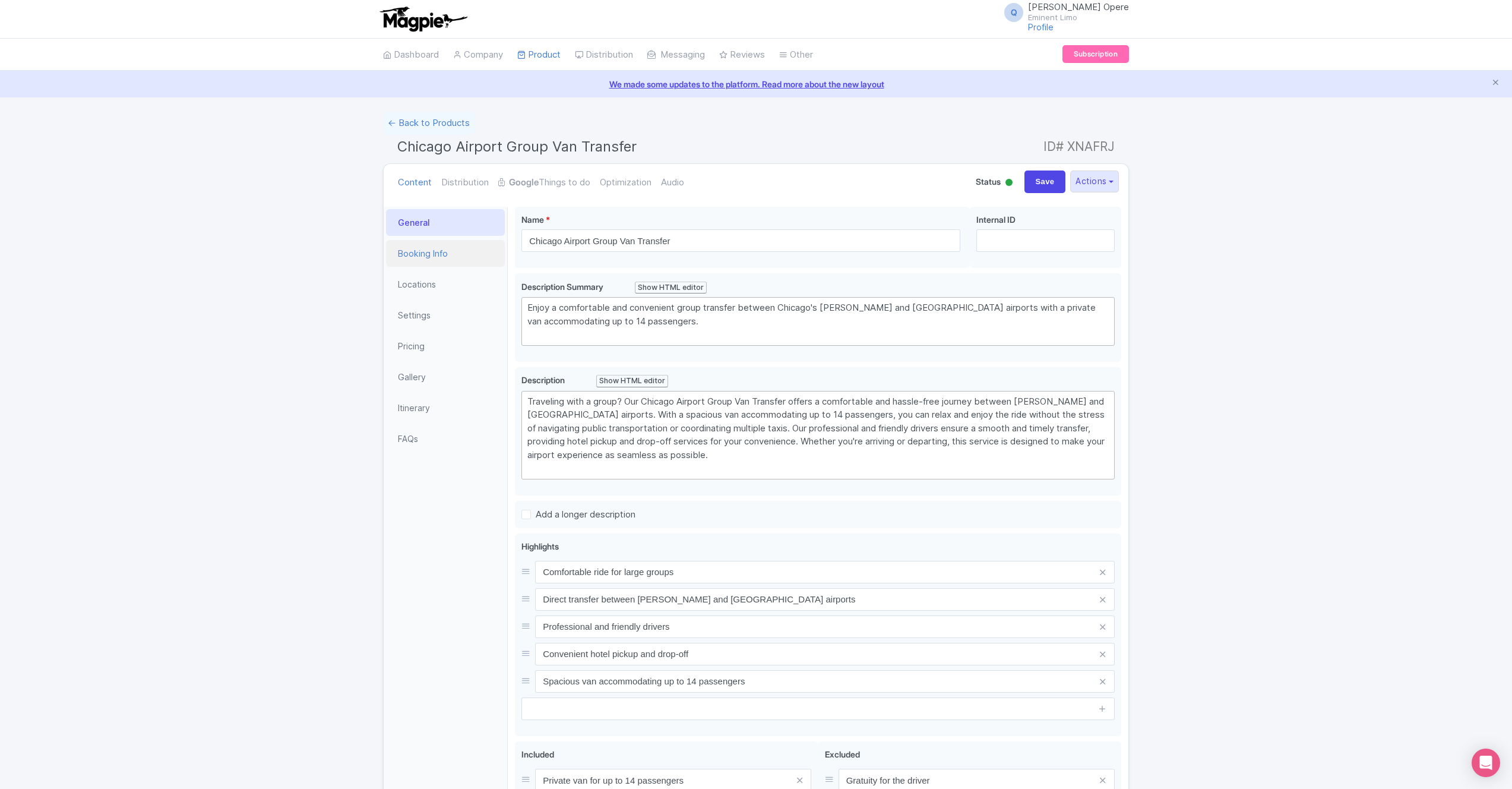
click at [434, 253] on link "Booking Info" at bounding box center [446, 253] width 119 height 27
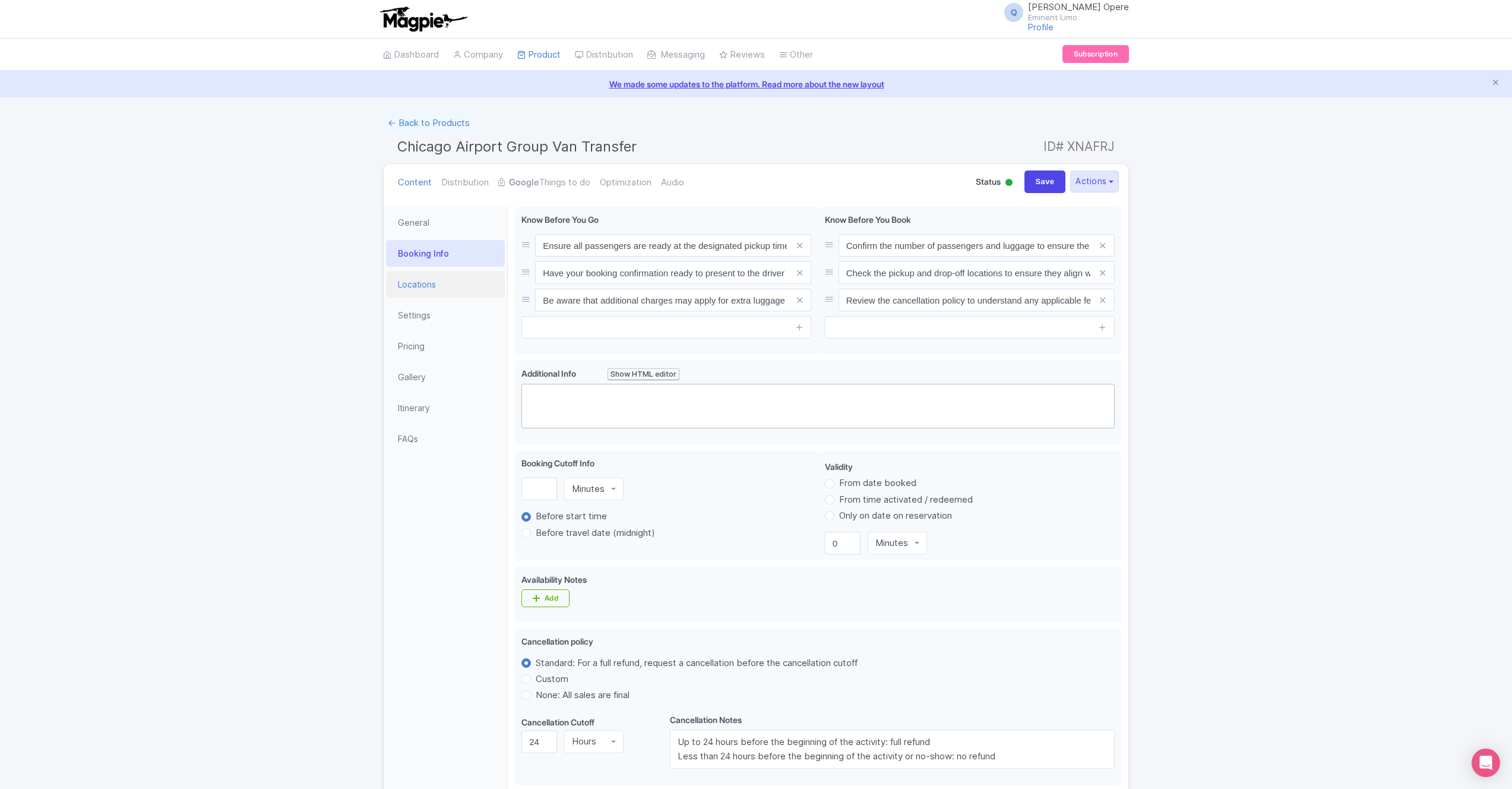
click at [422, 289] on link "Locations" at bounding box center [446, 285] width 119 height 27
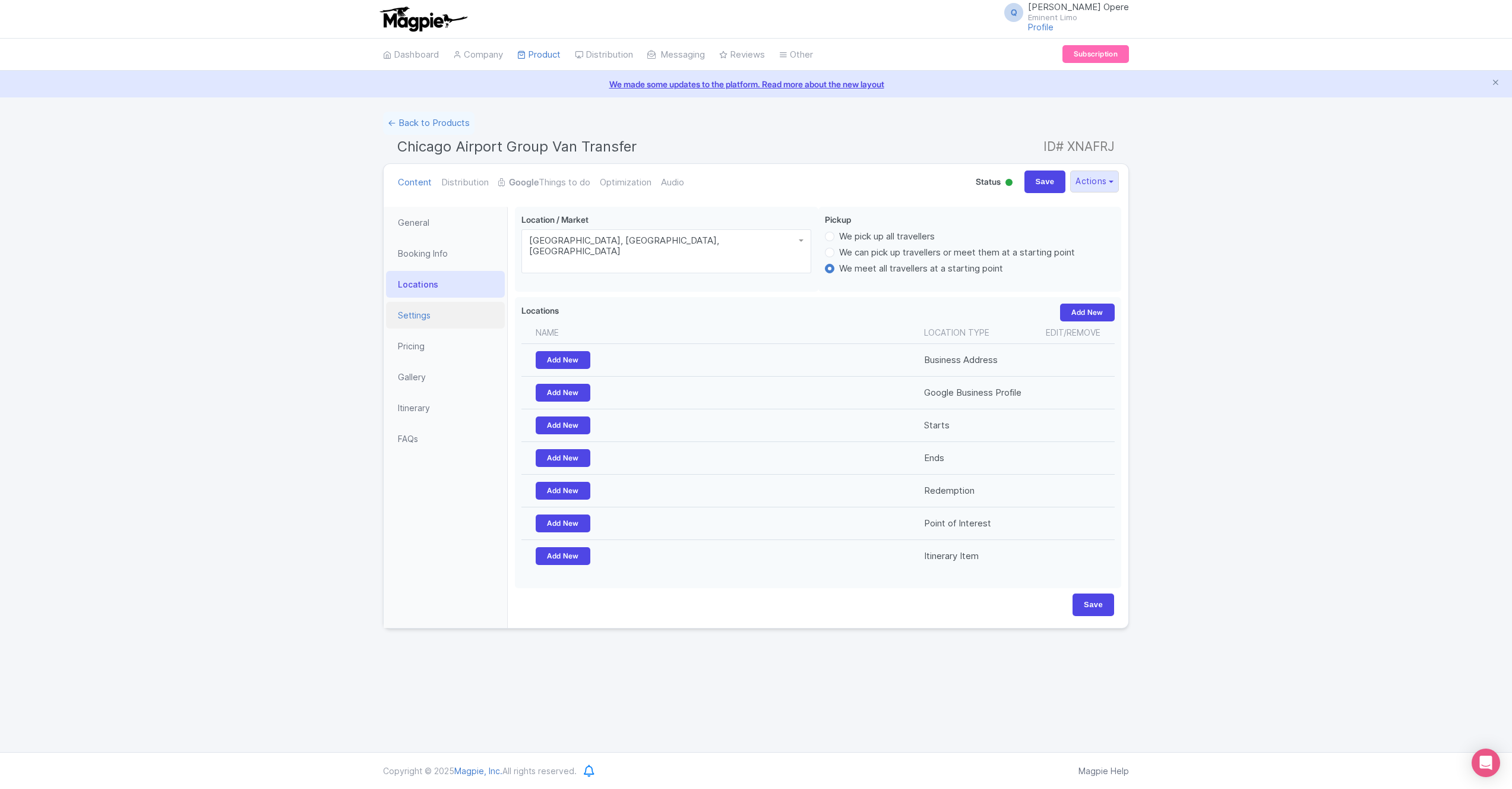
click at [413, 324] on link "Settings" at bounding box center [446, 315] width 119 height 27
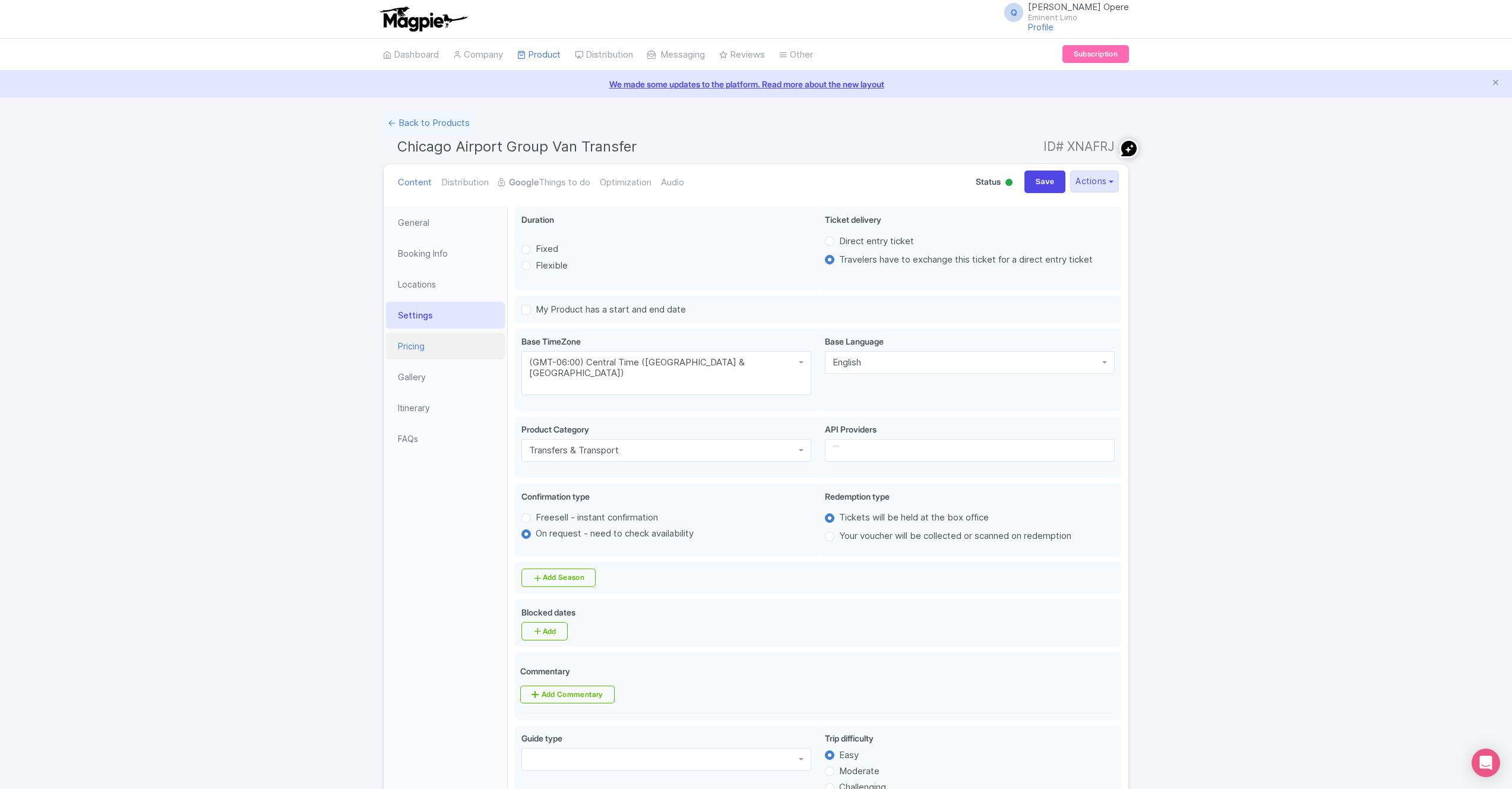
click at [413, 343] on link "Pricing" at bounding box center [446, 346] width 119 height 27
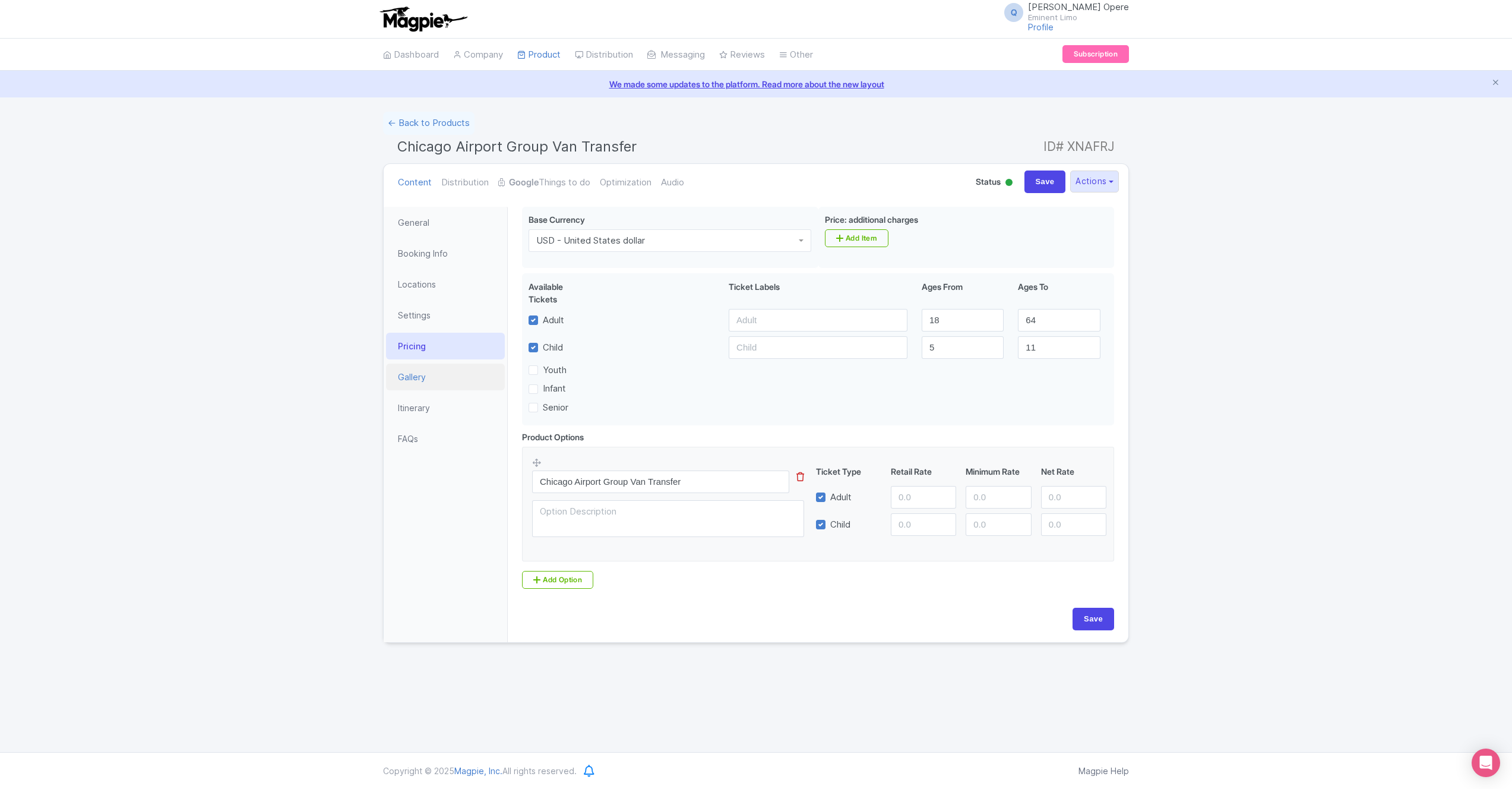
click at [413, 375] on link "Gallery" at bounding box center [446, 377] width 119 height 27
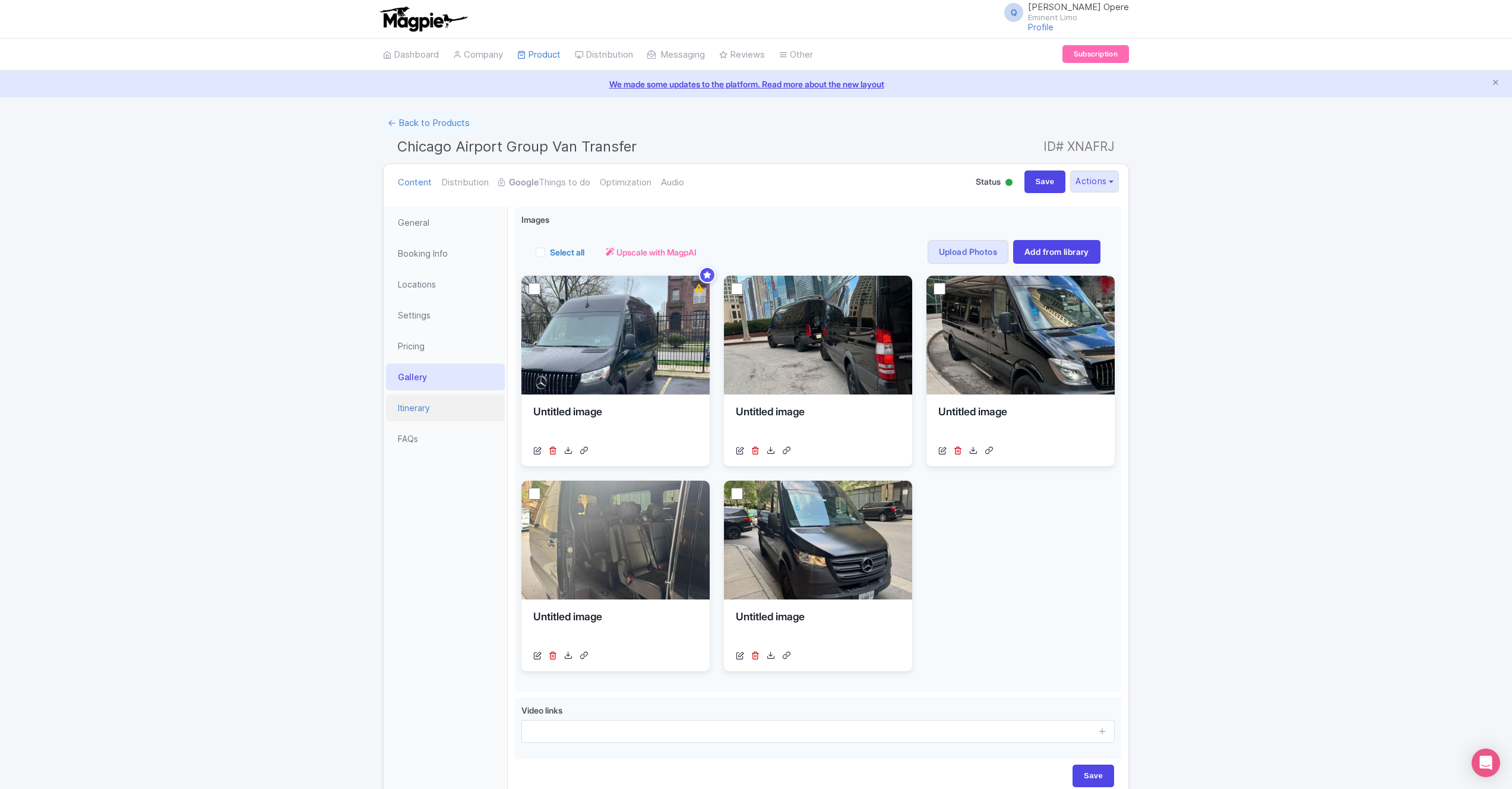
click at [414, 411] on link "Itinerary" at bounding box center [446, 407] width 119 height 27
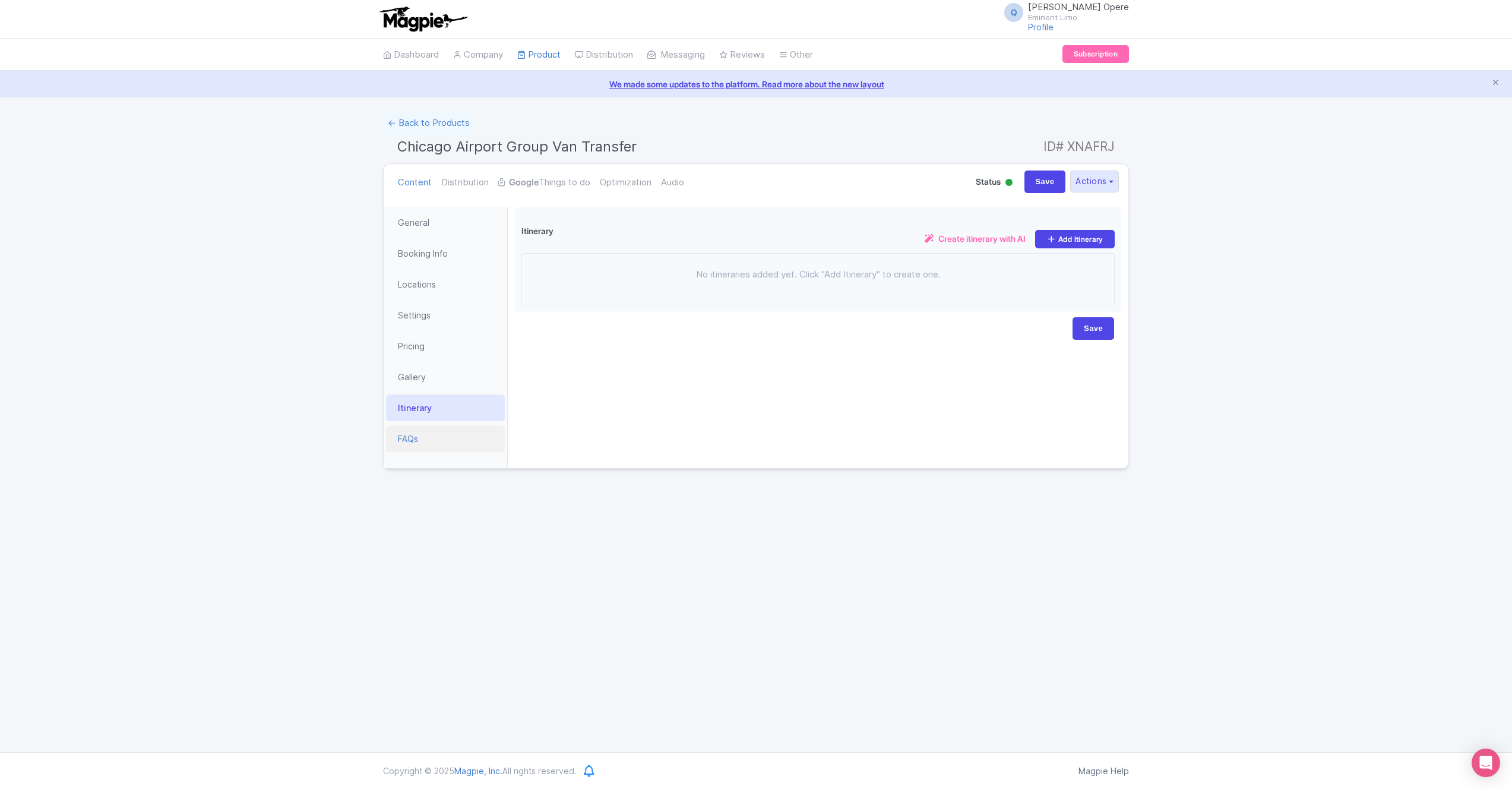
click at [408, 435] on link "FAQs" at bounding box center [446, 439] width 119 height 27
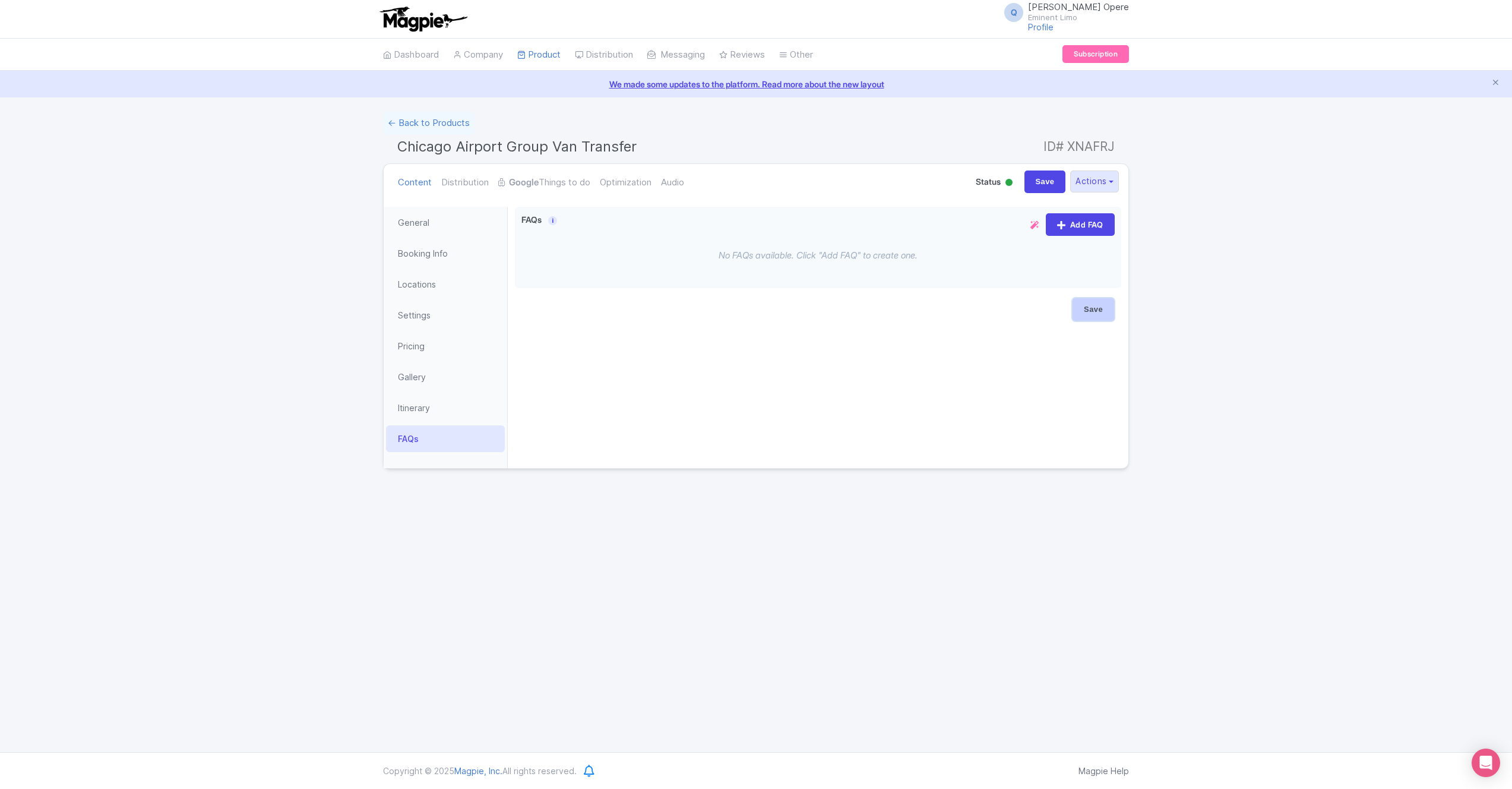
click at [1084, 311] on input "Save" at bounding box center [1092, 310] width 41 height 23
type input "Saving..."
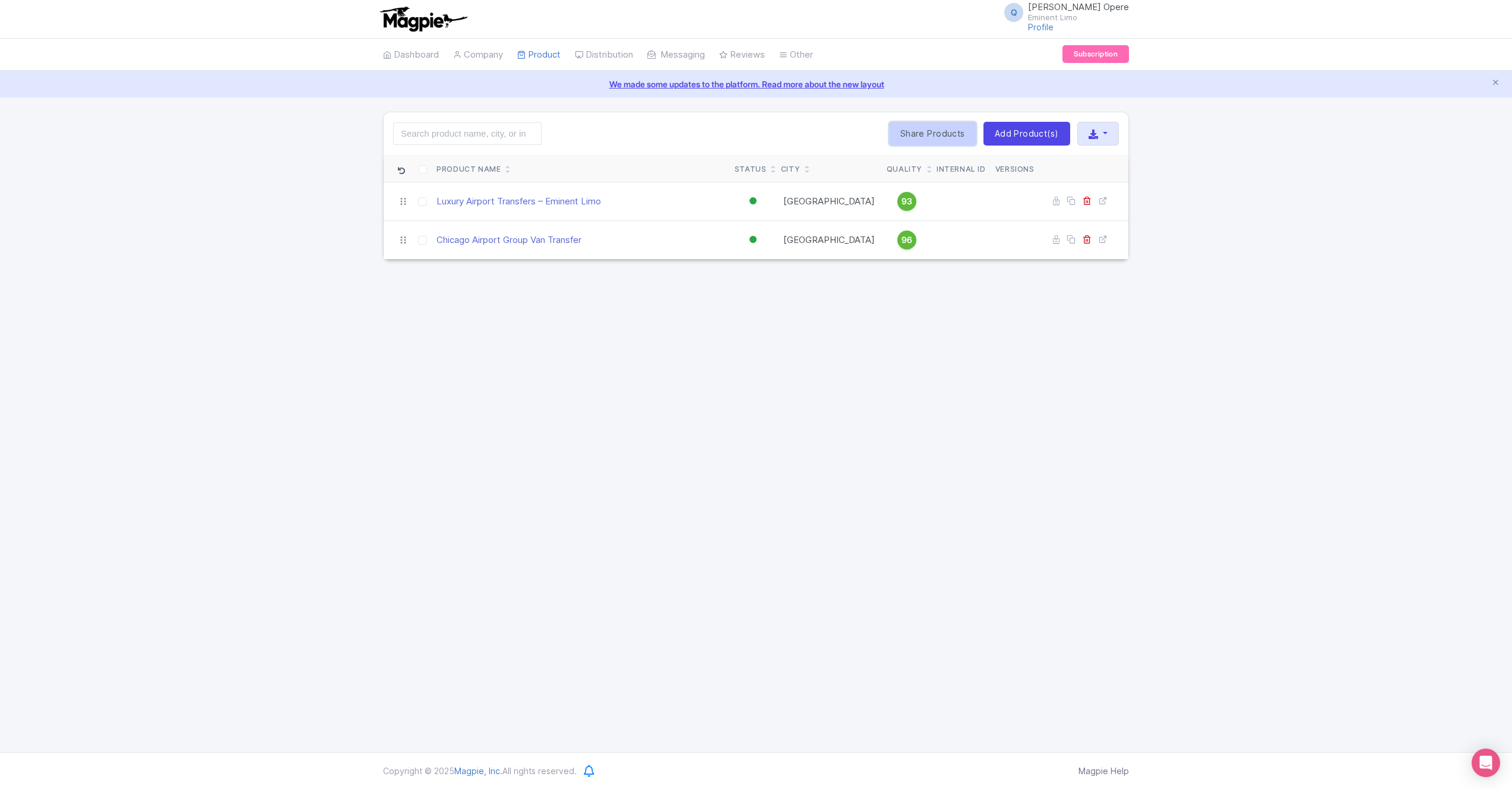
click at [919, 133] on link "Share Products" at bounding box center [932, 133] width 87 height 24
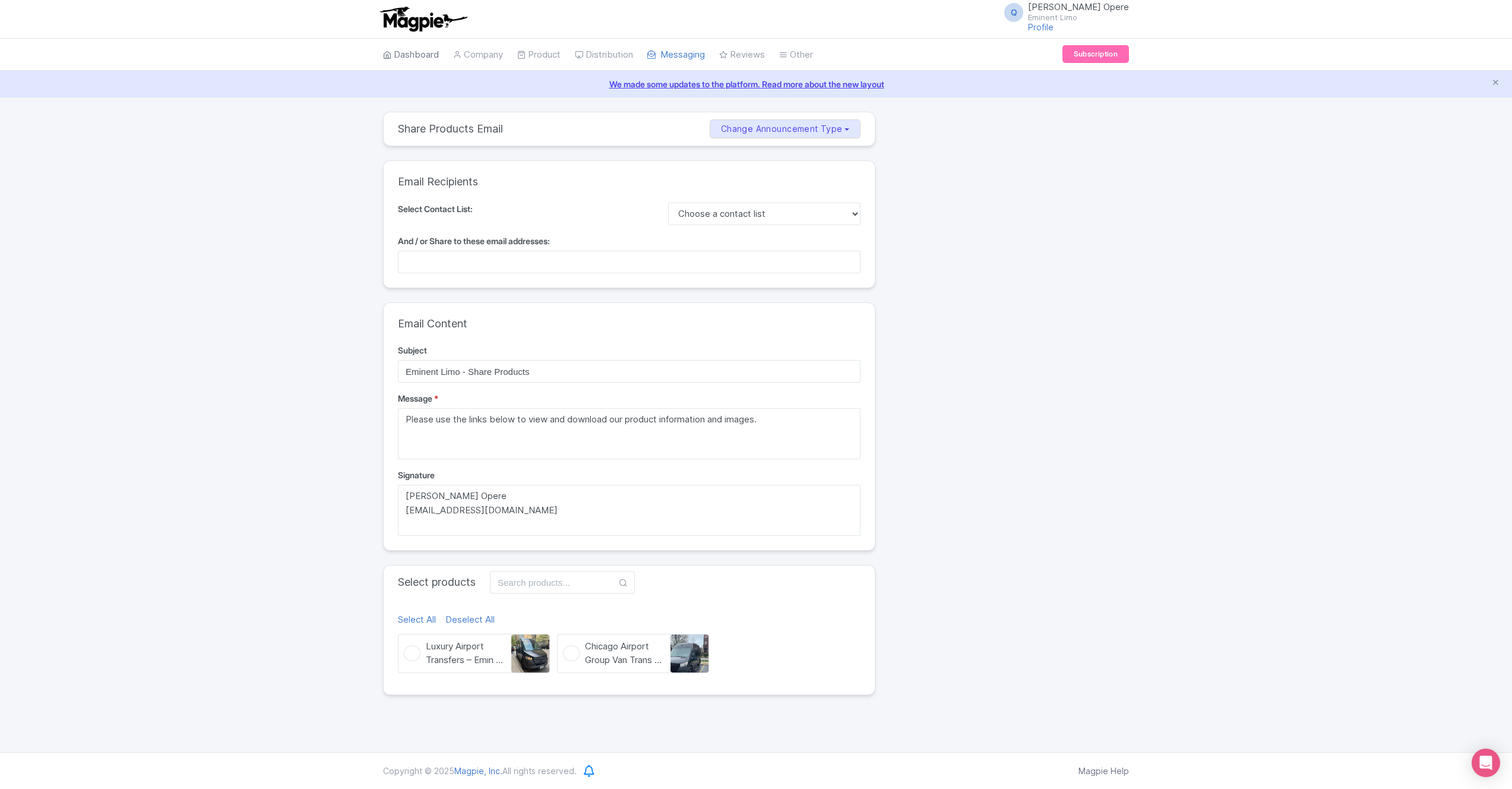
click at [402, 53] on link "Dashboard" at bounding box center [411, 55] width 56 height 33
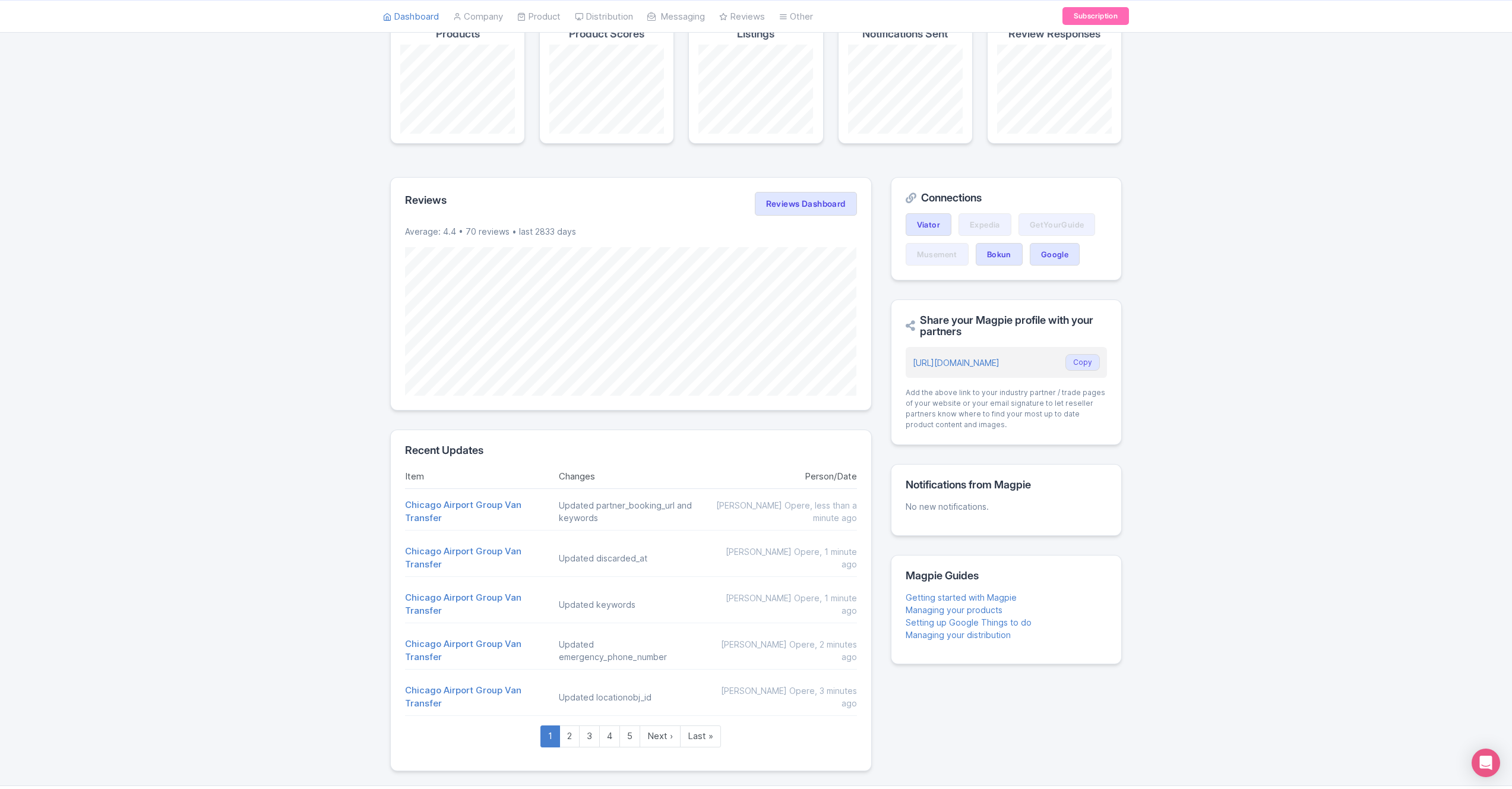
scroll to position [96, 0]
drag, startPoint x: 930, startPoint y: 625, endPoint x: 938, endPoint y: 621, distance: 8.9
click at [930, 625] on link "Setting up Google Things to do" at bounding box center [968, 620] width 126 height 11
click at [938, 621] on link "Setting up Google Things to do" at bounding box center [968, 620] width 126 height 11
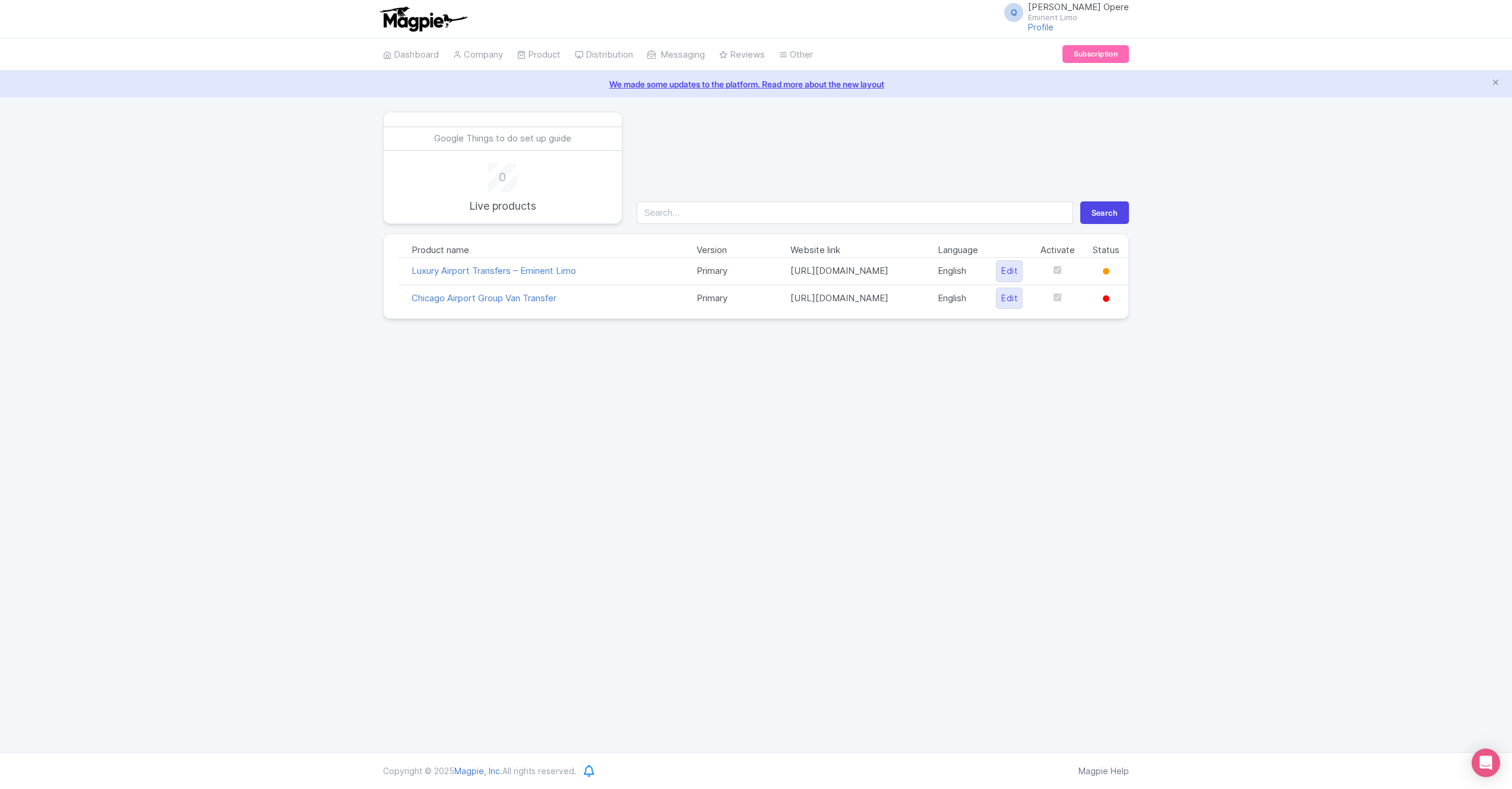
click at [421, 26] on img at bounding box center [424, 18] width 92 height 26
